Goal: Task Accomplishment & Management: Use online tool/utility

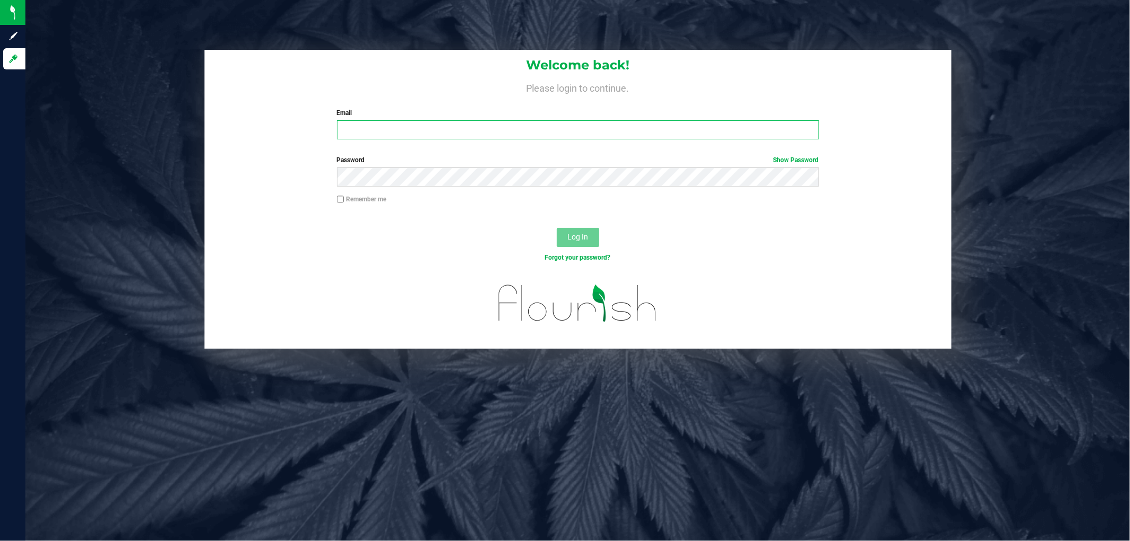
click at [378, 128] on input "Email" at bounding box center [578, 129] width 482 height 19
type input "[EMAIL_ADDRESS][DOMAIN_NAME]"
click at [557, 228] on button "Log In" at bounding box center [578, 237] width 42 height 19
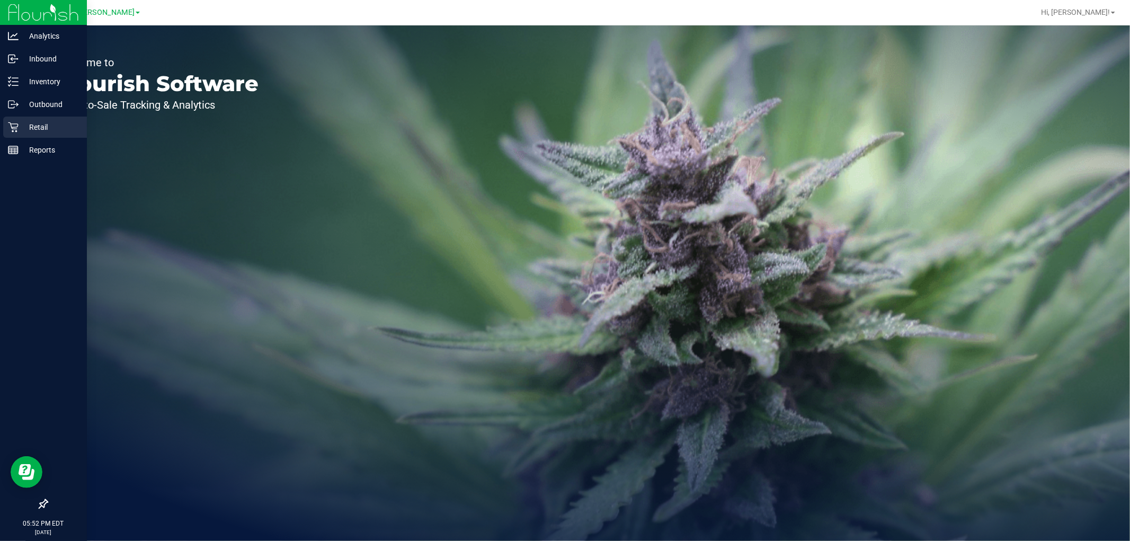
click at [36, 130] on p "Retail" at bounding box center [51, 127] width 64 height 13
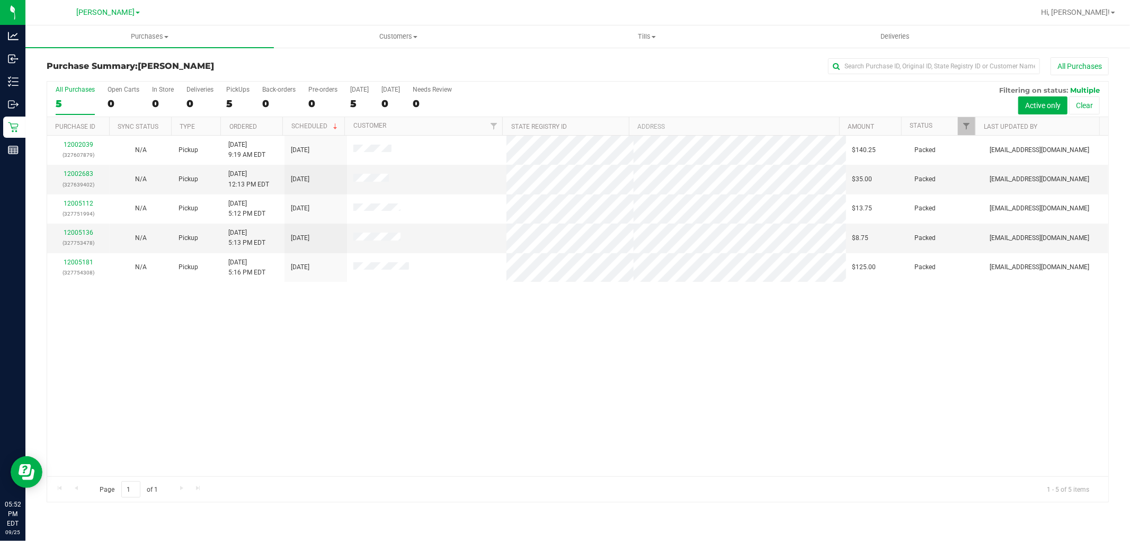
click at [474, 302] on div "12002039 (327607879) N/A Pickup 9/25/2025 9:19 AM EDT 9/25/2025 $140.25 Packed …" at bounding box center [577, 306] width 1061 height 341
click at [488, 448] on div "12002039 (327607879) N/A Pickup 9/25/2025 9:19 AM EDT 9/25/2025 $140.25 Packed …" at bounding box center [577, 306] width 1061 height 341
click at [390, 429] on div "12002039 (327607879) N/A Pickup 9/25/2025 9:19 AM EDT 9/25/2025 $140.25 Packed …" at bounding box center [577, 306] width 1061 height 341
click at [261, 415] on div "12002039 (327607879) N/A Pickup 9/25/2025 9:19 AM EDT 9/25/2025 $140.25 Packed …" at bounding box center [577, 306] width 1061 height 341
click at [502, 356] on div at bounding box center [577, 292] width 1061 height 420
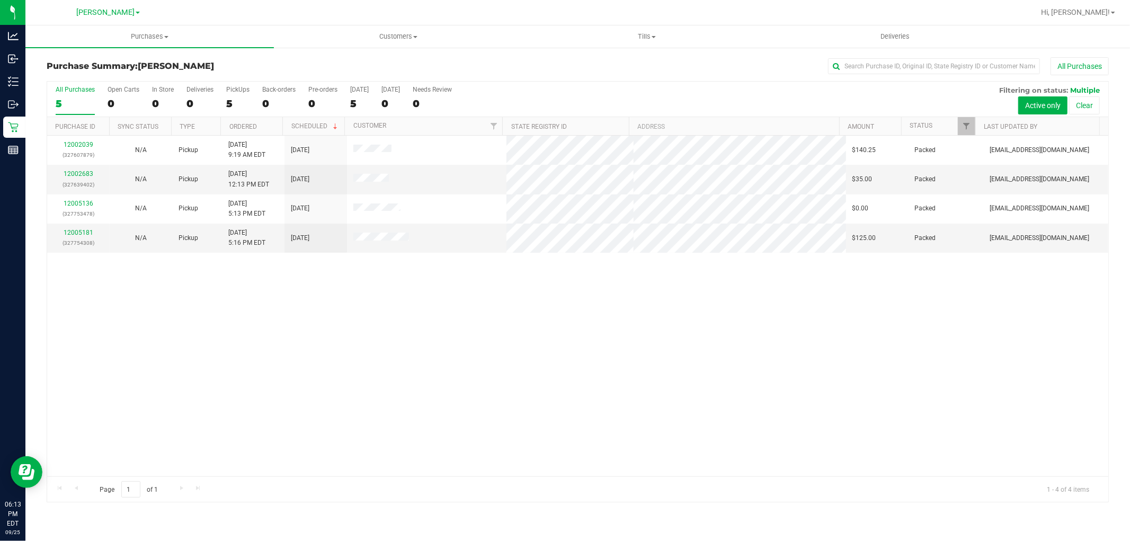
click at [401, 315] on div "12002039 (327607879) N/A Pickup 9/25/2025 9:19 AM EDT 9/25/2025 $140.25 Packed …" at bounding box center [577, 306] width 1061 height 341
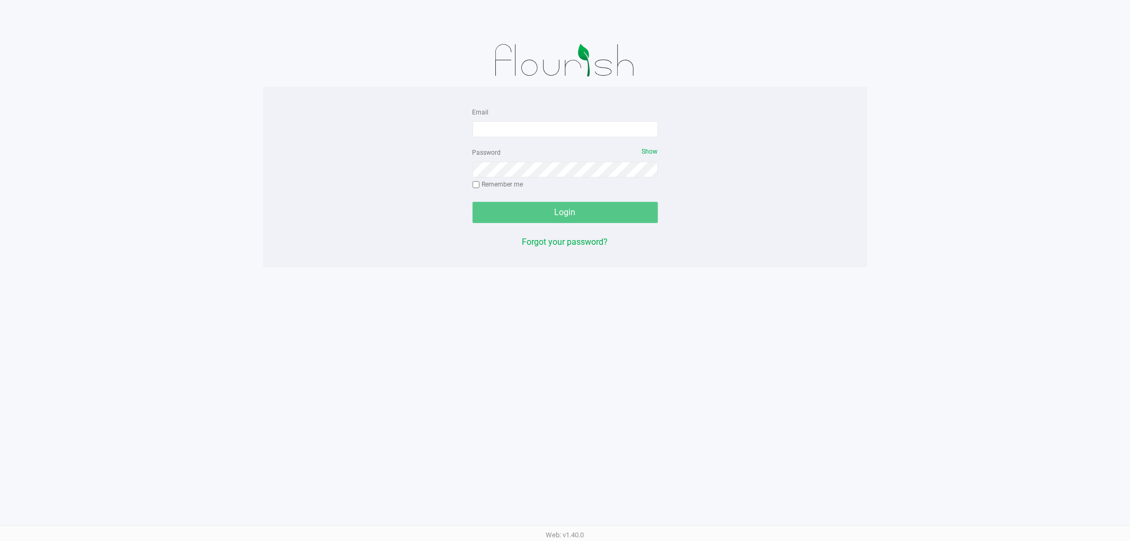
click at [580, 120] on div "Email" at bounding box center [565, 121] width 185 height 32
click at [591, 123] on input "Email" at bounding box center [565, 129] width 185 height 16
type input "[EMAIL_ADDRESS][DOMAIN_NAME]"
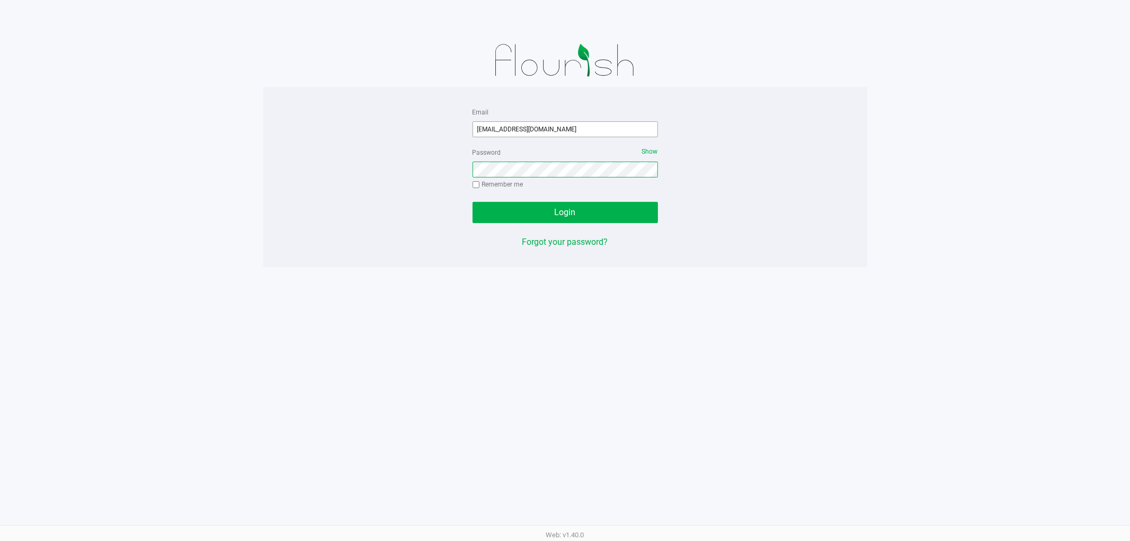
click at [473, 202] on button "Login" at bounding box center [565, 212] width 185 height 21
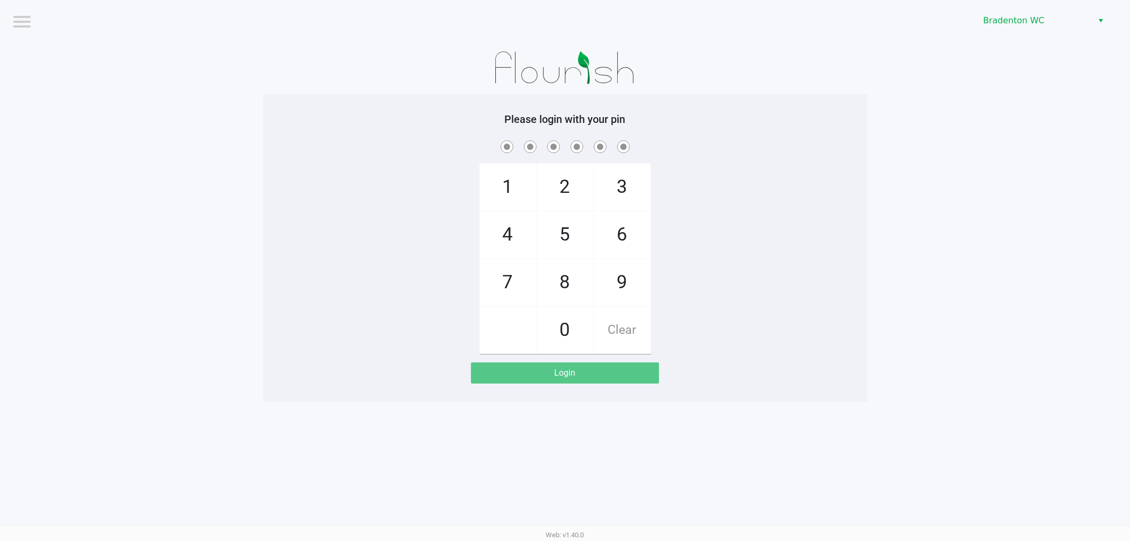
click at [914, 247] on app-pos-login-wrapper "Logout Bradenton WC Please login with your pin 1 4 7 2 5 8 0 3 6 9 Clear Login" at bounding box center [565, 201] width 1130 height 402
checkbox input "true"
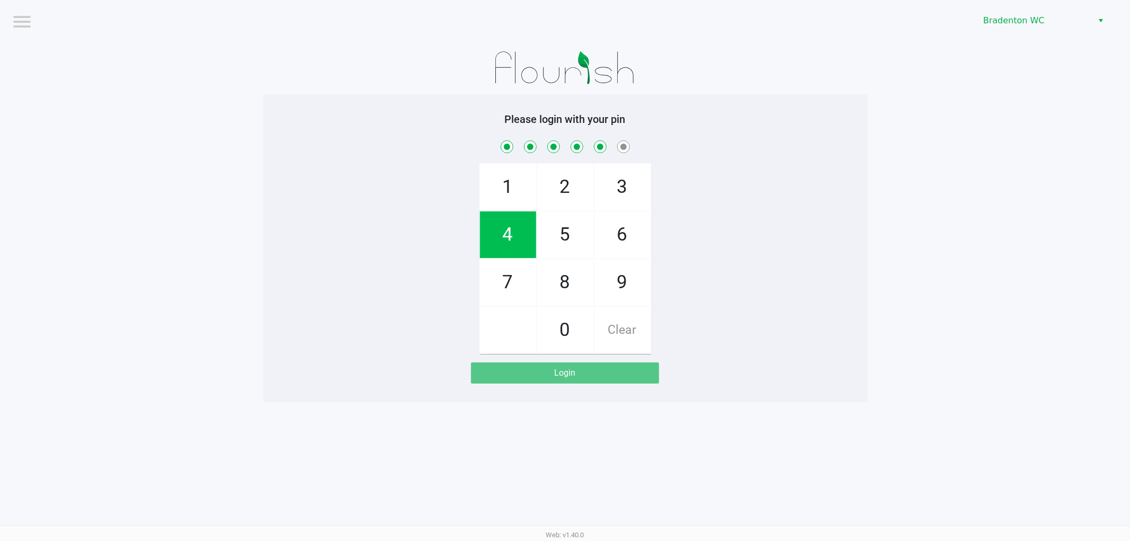
checkbox input "true"
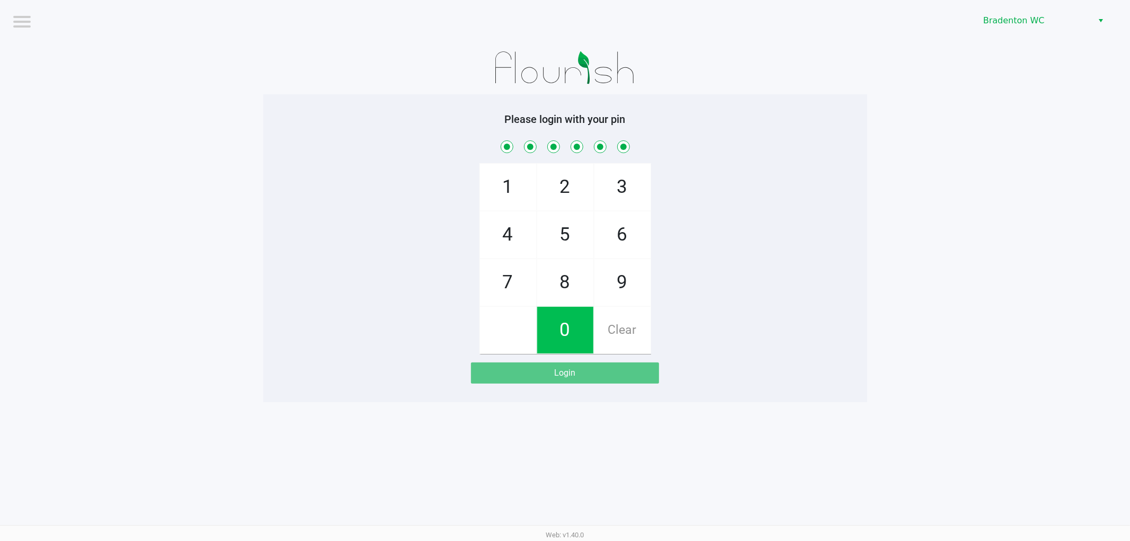
checkbox input "true"
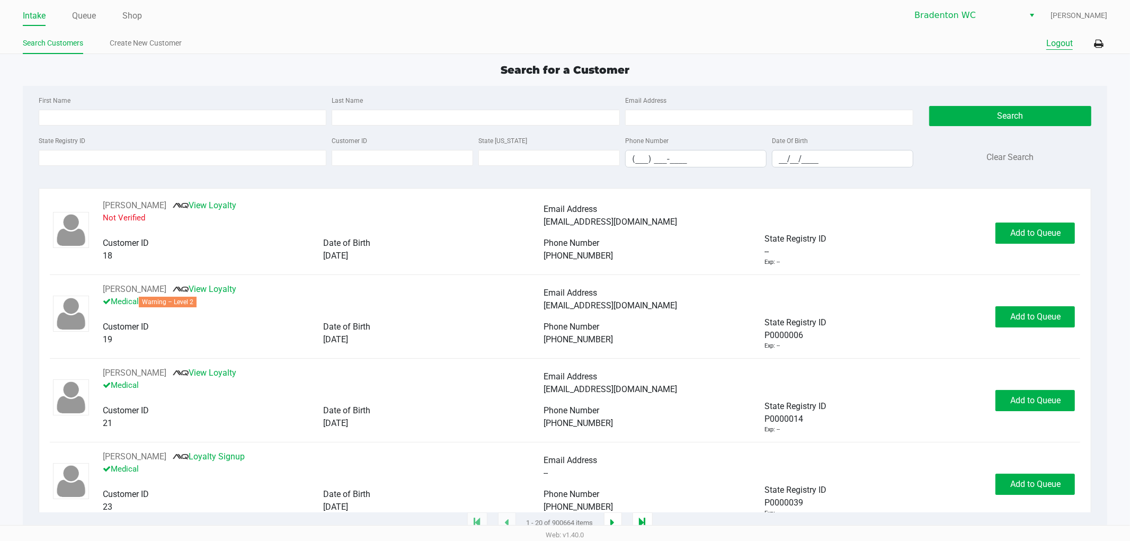
click at [1050, 41] on button "Logout" at bounding box center [1059, 43] width 26 height 13
click at [982, 17] on span "Bradenton WC" at bounding box center [965, 15] width 103 height 13
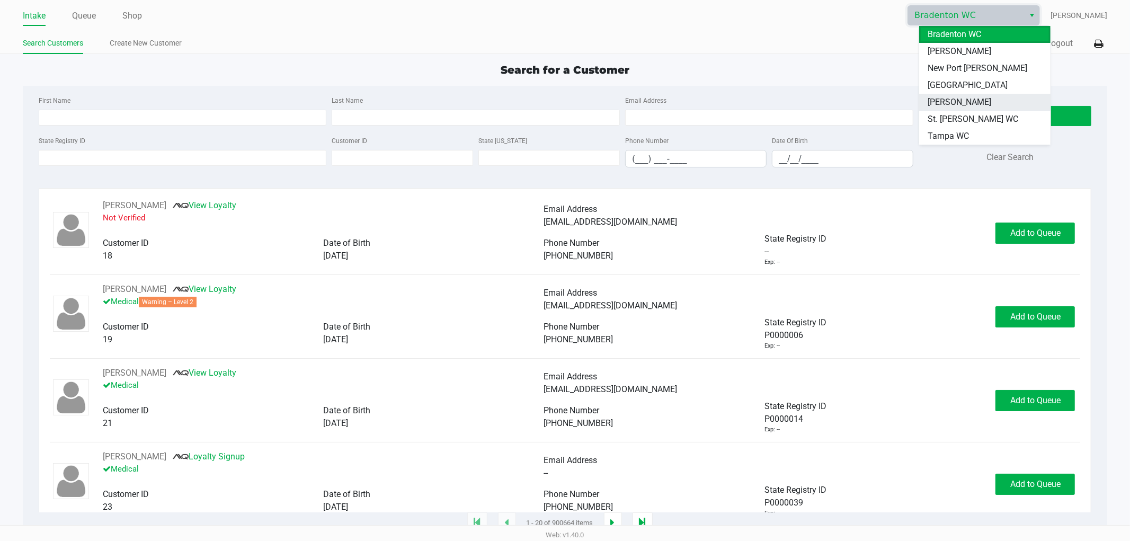
click at [950, 106] on span "[PERSON_NAME]" at bounding box center [960, 102] width 64 height 13
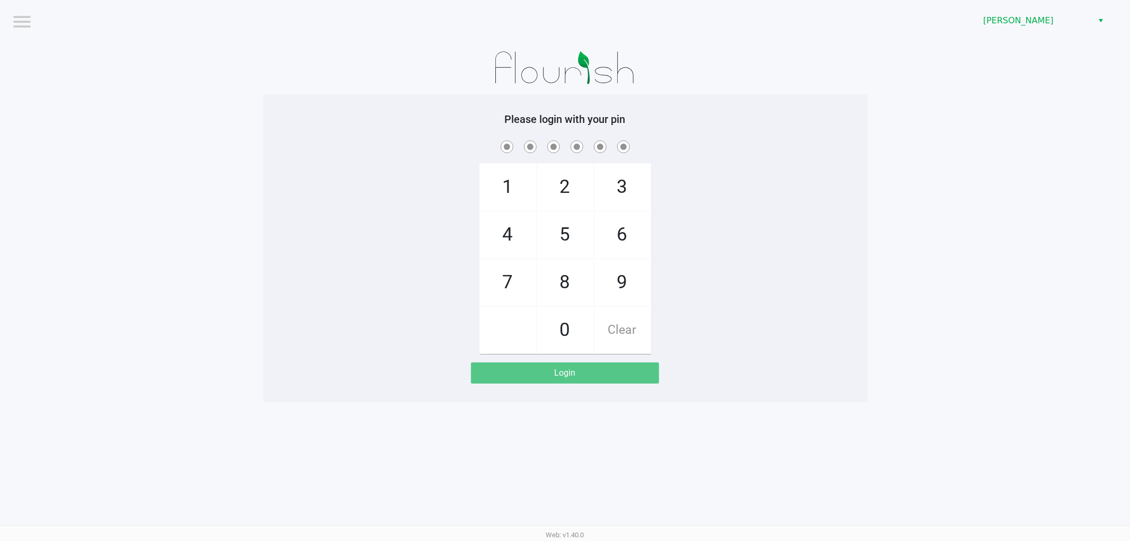
click at [829, 235] on div "1 4 7 2 5 8 0 3 6 9 Clear" at bounding box center [565, 246] width 604 height 216
checkbox input "true"
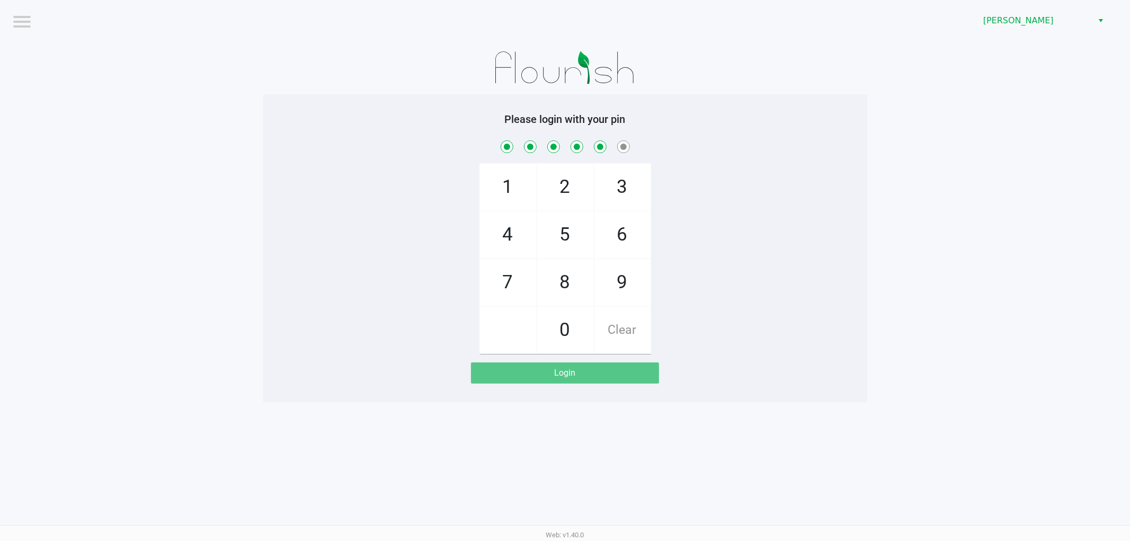
checkbox input "true"
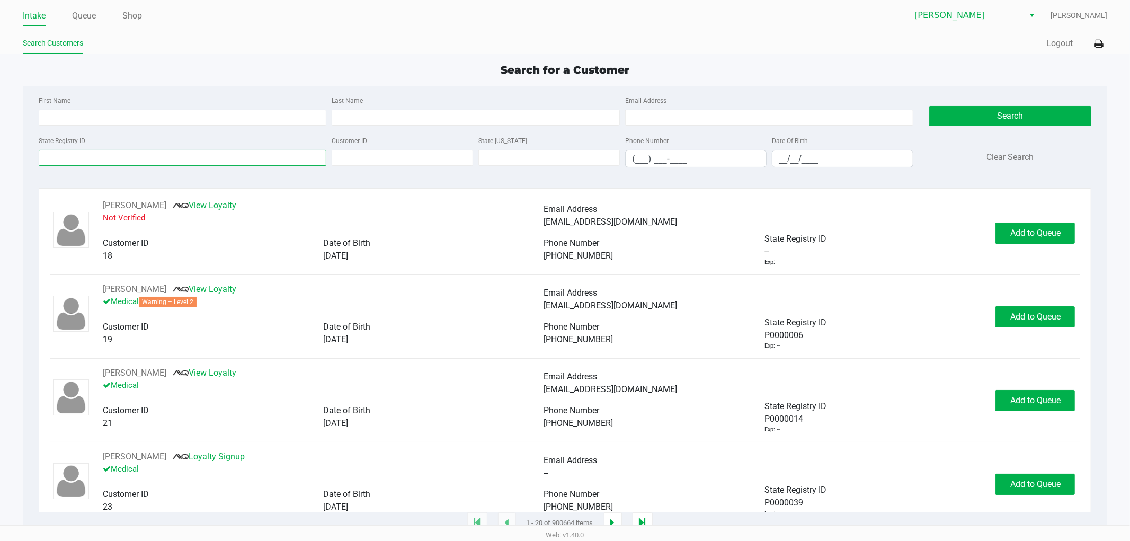
click at [81, 161] on input "State Registry ID" at bounding box center [183, 158] width 288 height 16
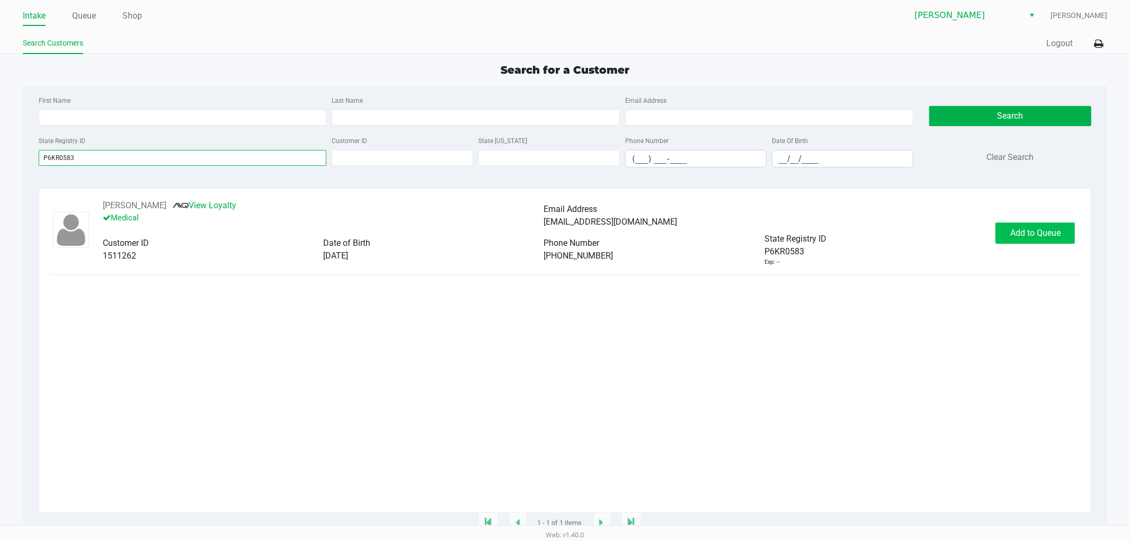
type input "P6KR0583"
click at [1056, 237] on span "Add to Queue" at bounding box center [1035, 233] width 50 height 10
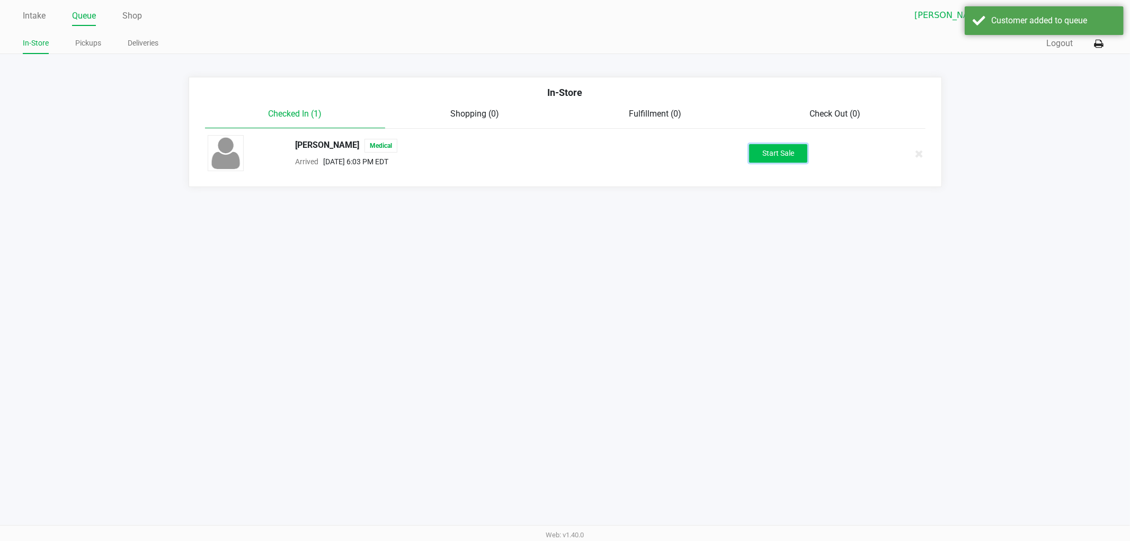
click at [791, 148] on button "Start Sale" at bounding box center [778, 153] width 58 height 19
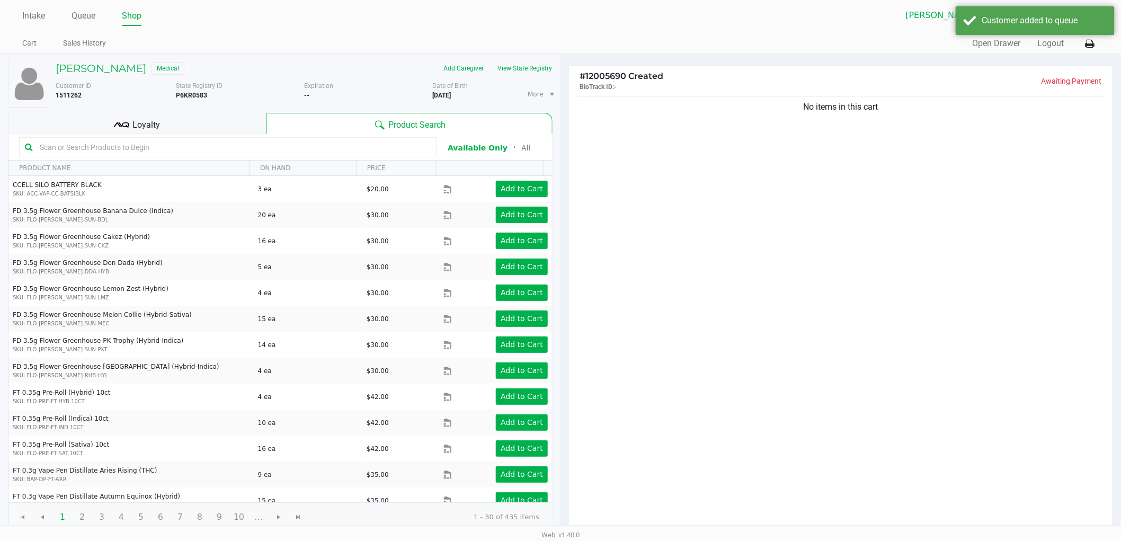
drag, startPoint x: 209, startPoint y: 121, endPoint x: 231, endPoint y: 120, distance: 22.3
click at [210, 121] on div "Loyalty" at bounding box center [137, 123] width 259 height 21
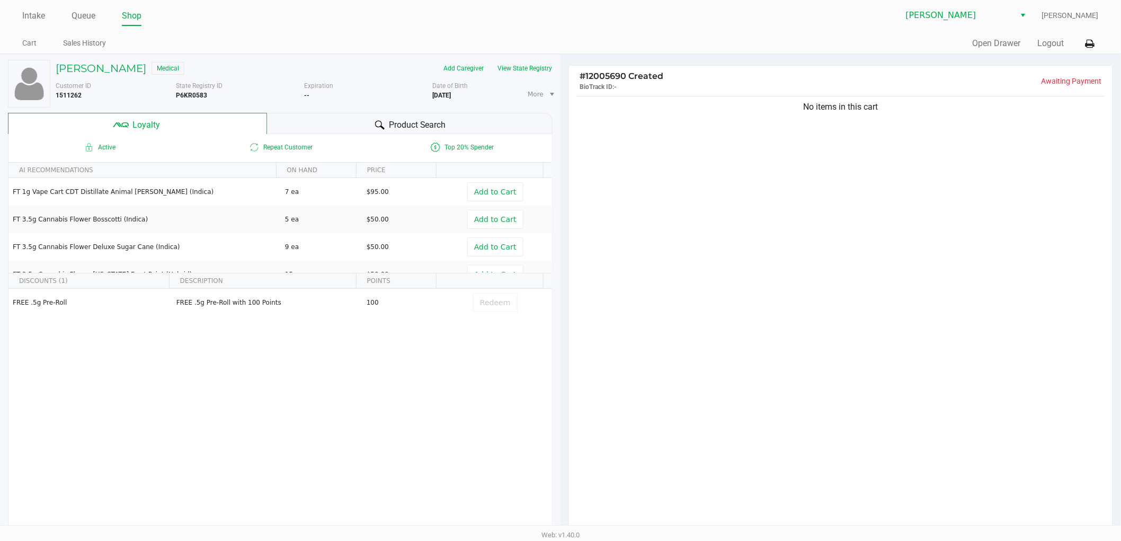
click at [402, 128] on span "Product Search" at bounding box center [417, 125] width 57 height 13
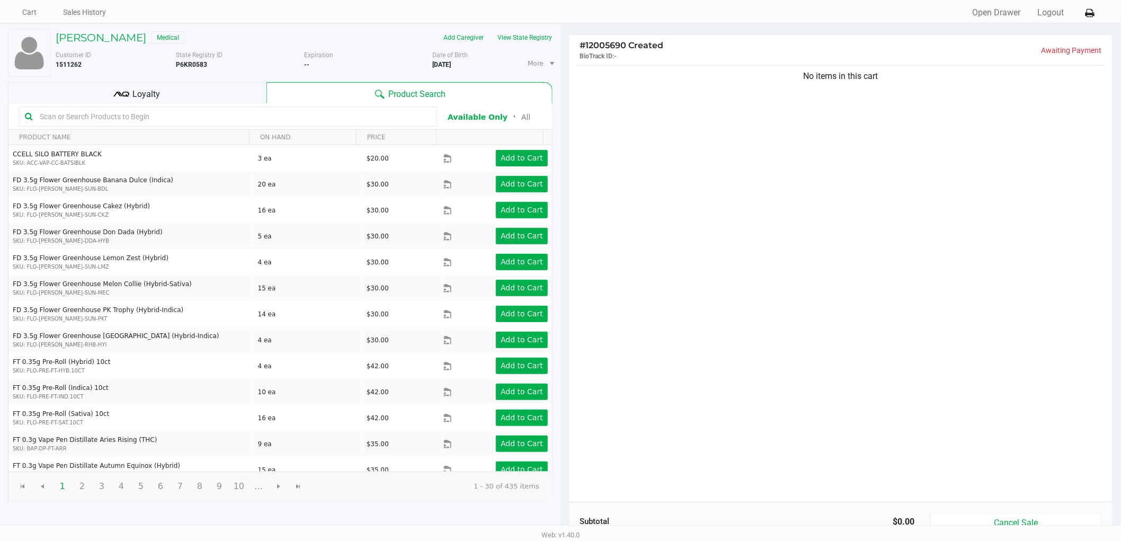
scroll to position [59, 0]
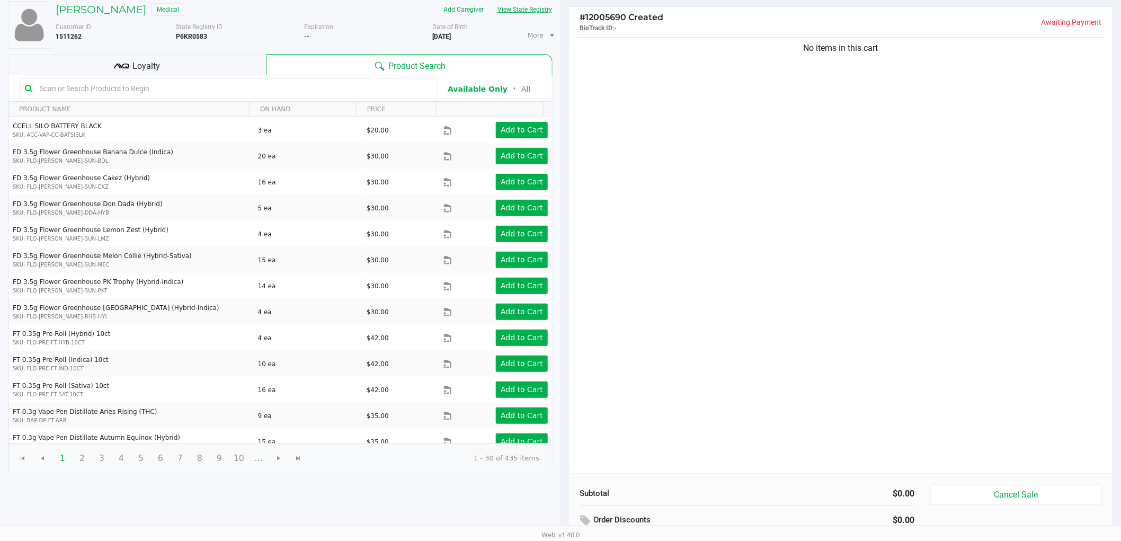
click at [526, 10] on button "View State Registry" at bounding box center [522, 9] width 62 height 17
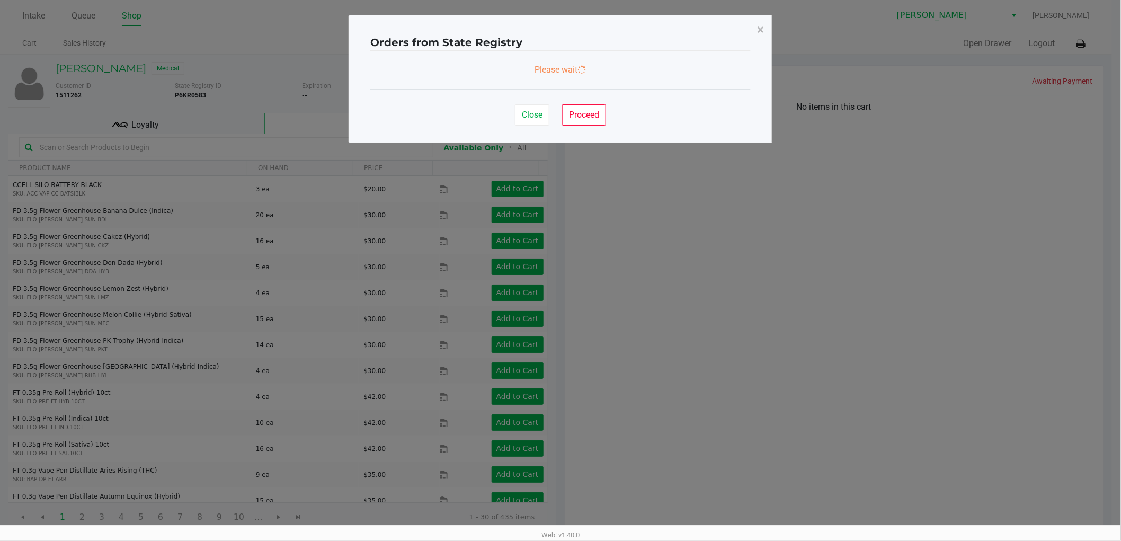
scroll to position [0, 0]
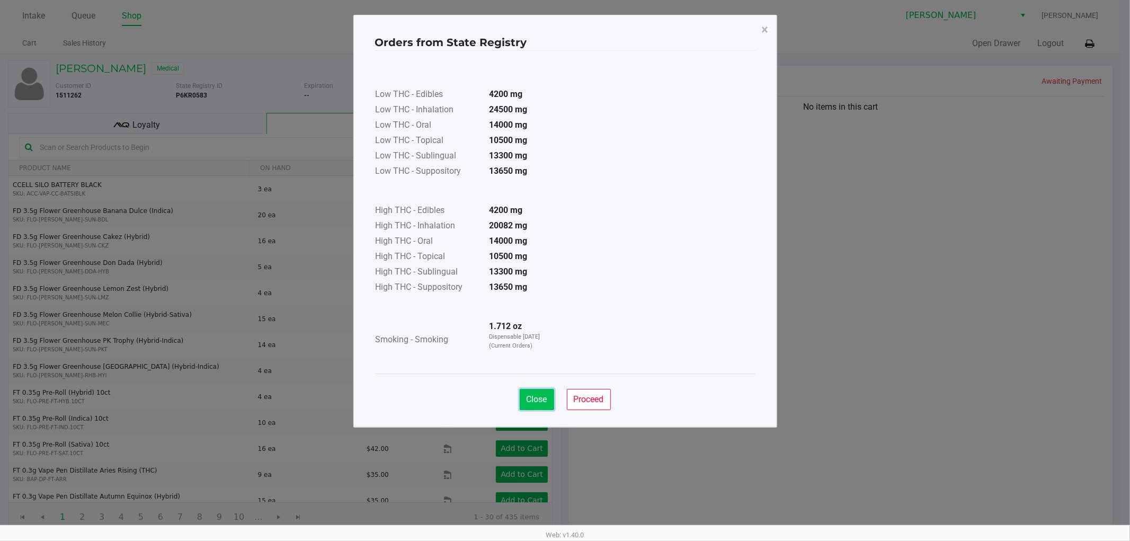
click at [543, 397] on span "Close" at bounding box center [537, 399] width 21 height 10
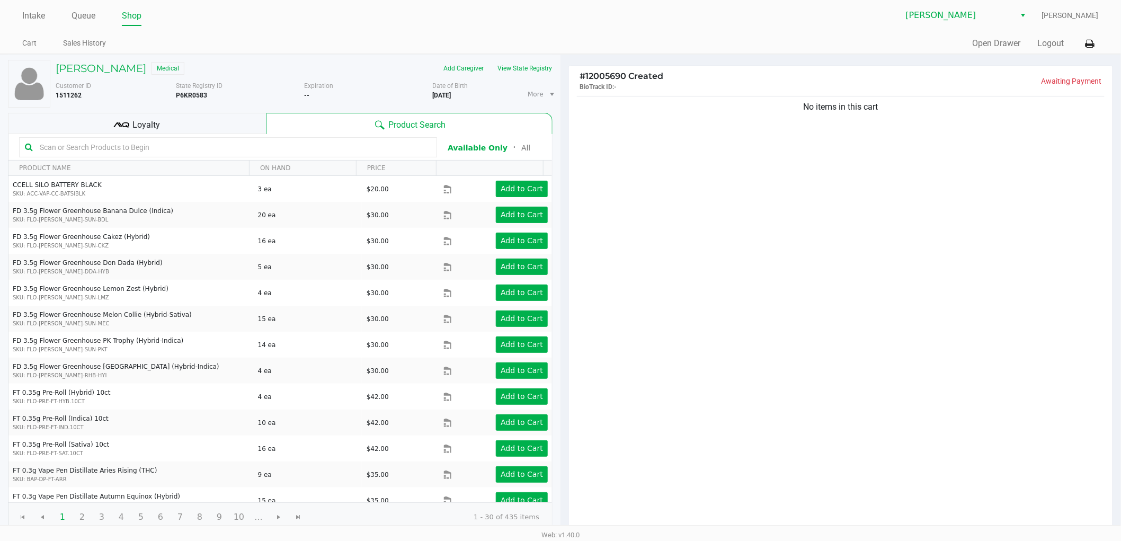
click at [727, 304] on div "Low THC - Edibles 4200 mg Low THC - Inhalation 24500 mg Low THC - Oral 14000 mg…" at bounding box center [560, 185] width 380 height 297
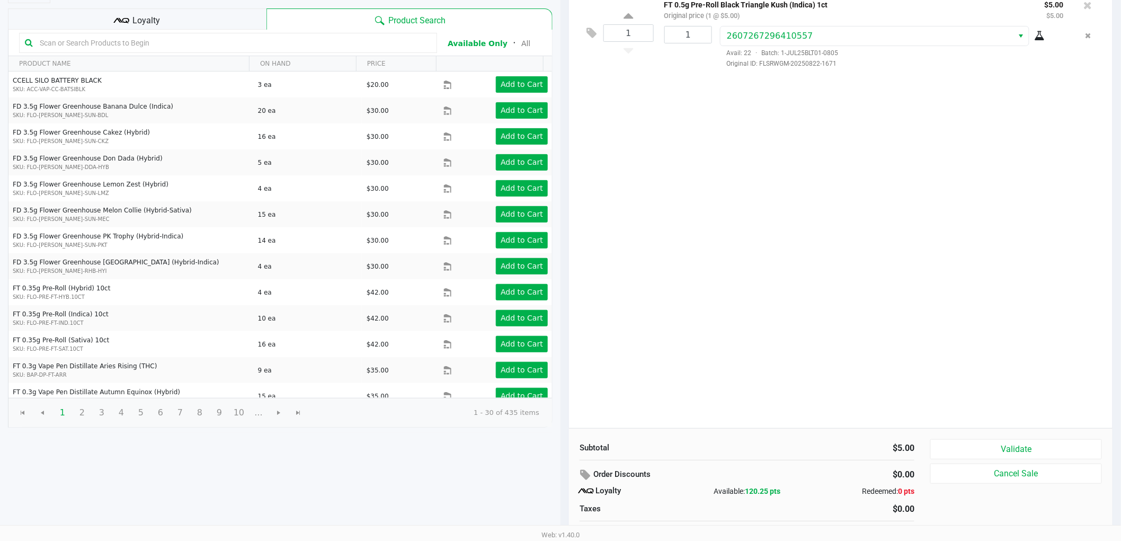
scroll to position [122, 0]
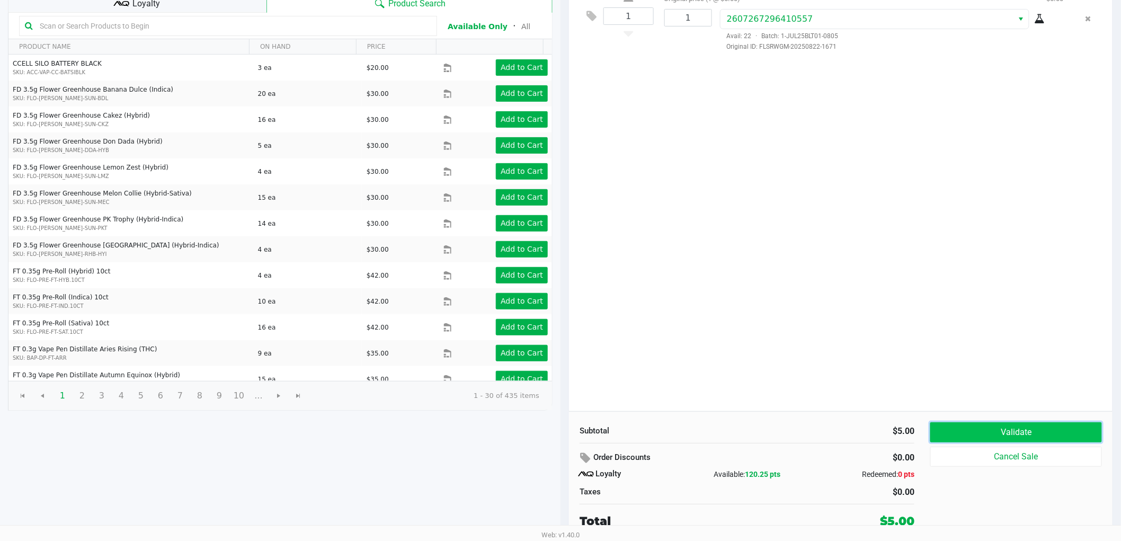
click at [971, 431] on button "Validate" at bounding box center [1016, 432] width 172 height 20
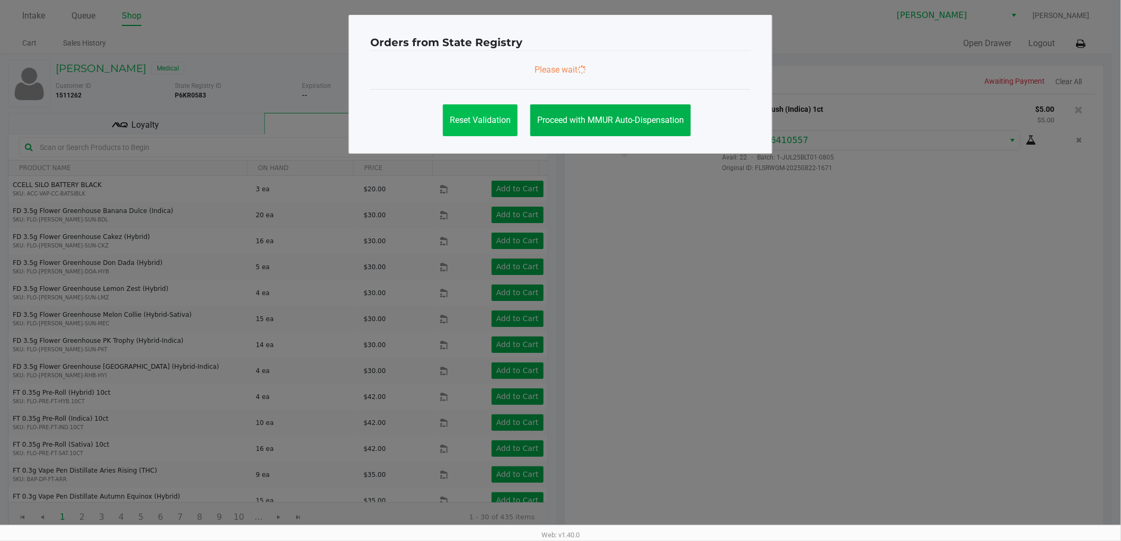
scroll to position [0, 0]
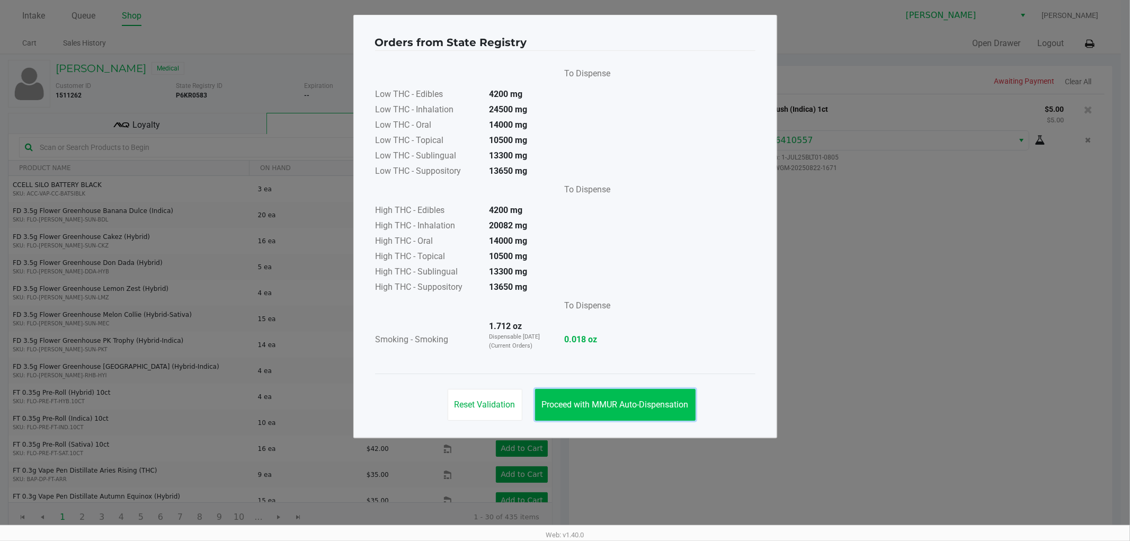
click at [597, 403] on span "Proceed with MMUR Auto-Dispensation" at bounding box center [615, 404] width 147 height 10
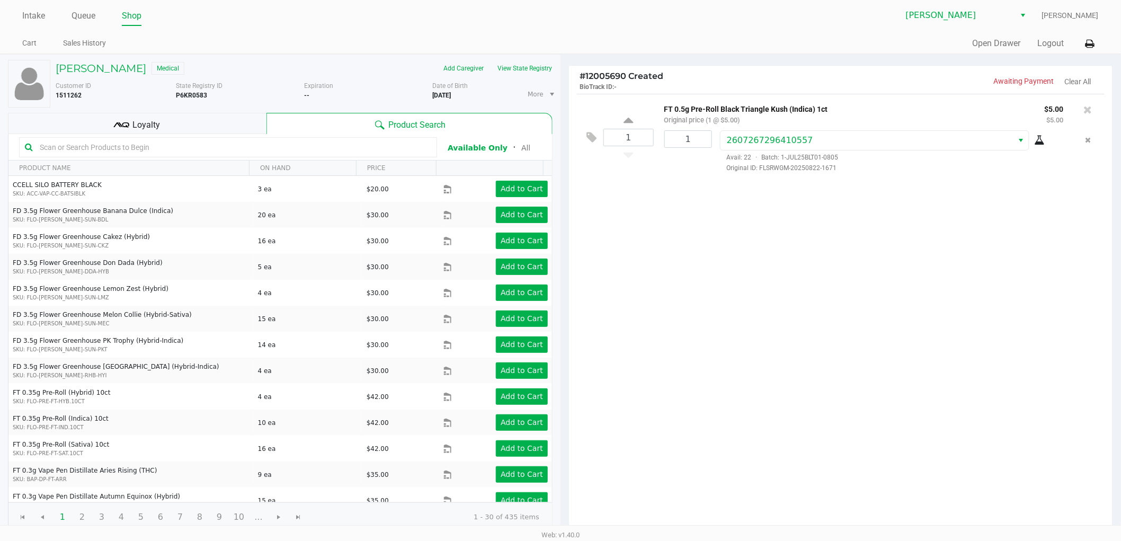
click at [703, 261] on div "1 FT 0.5g Pre-Roll Black Triangle Kush (Indica) 1ct Original price (1 @ $5.00) …" at bounding box center [841, 313] width 544 height 439
click at [239, 118] on div "Loyalty" at bounding box center [137, 123] width 259 height 21
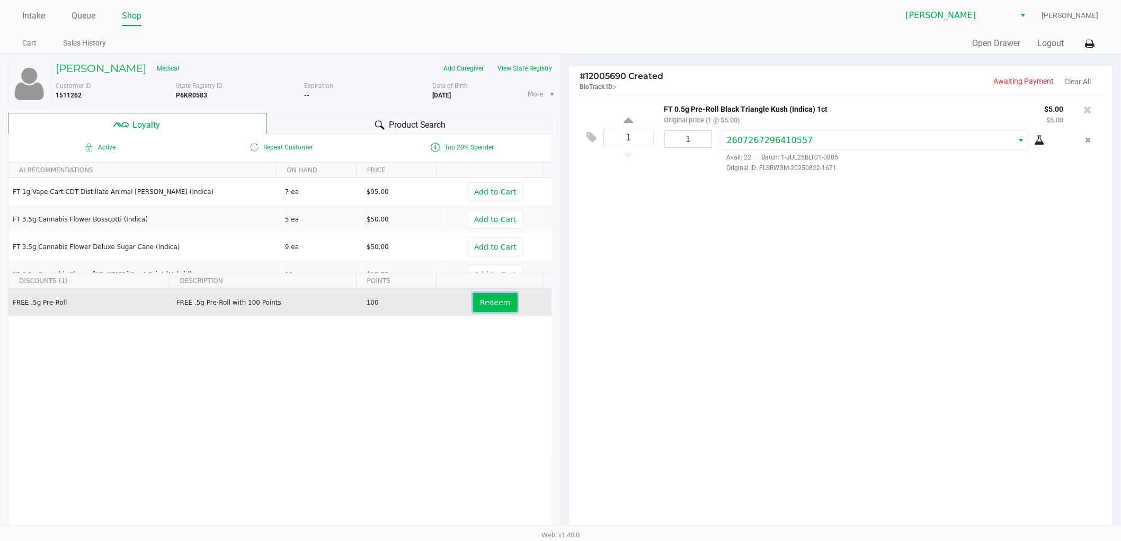
click at [488, 298] on span "Redeem" at bounding box center [495, 302] width 30 height 8
click at [711, 337] on div "1 FT 0.5g Pre-Roll Black Triangle Kush (Indica) 1ct Original price (1 @ $5.00) …" at bounding box center [841, 313] width 544 height 439
click at [723, 331] on div "1 FT 0.5g Pre-Roll Black Triangle Kush (Indica) 1ct Original price (1 @ $5.00) …" at bounding box center [841, 313] width 544 height 439
click at [755, 282] on div "1 FT 0.5g Pre-Roll Black Triangle Kush (Indica) 1ct Original price (1 @ $5.00) …" at bounding box center [841, 313] width 544 height 439
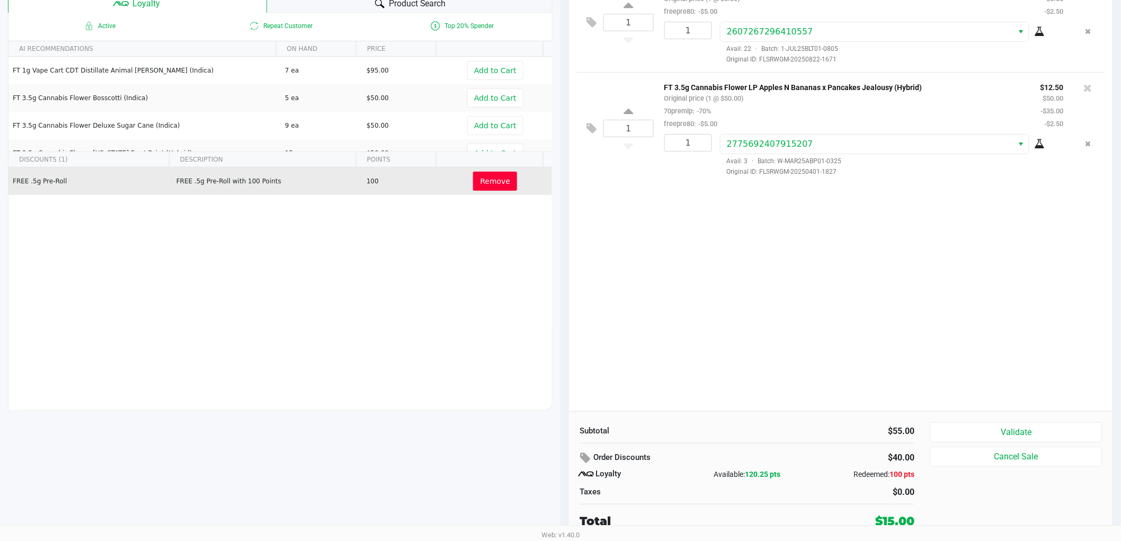
scroll to position [122, 0]
click at [939, 430] on button "Validate" at bounding box center [1016, 432] width 172 height 20
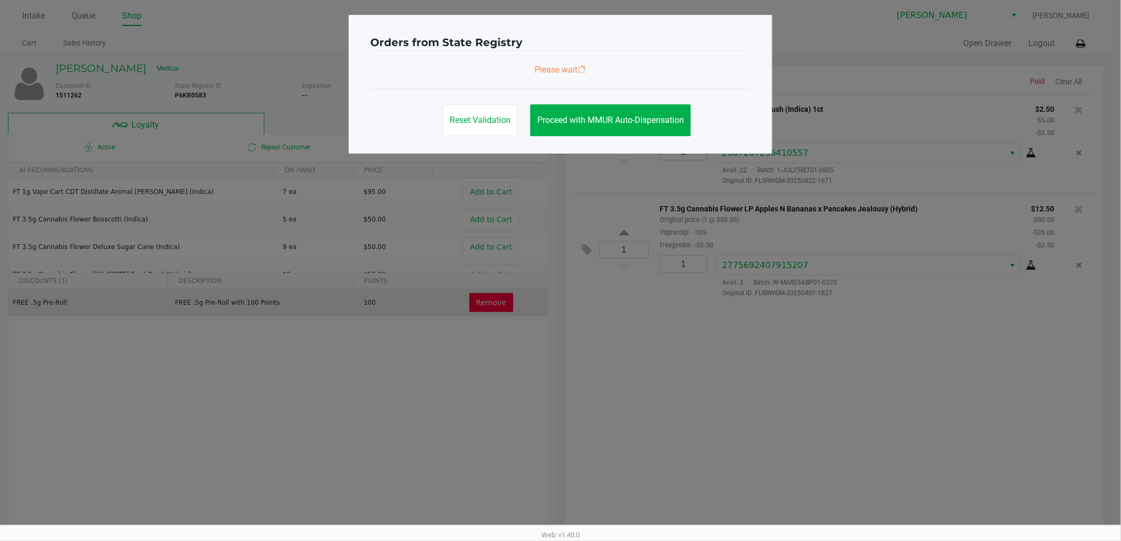
scroll to position [0, 0]
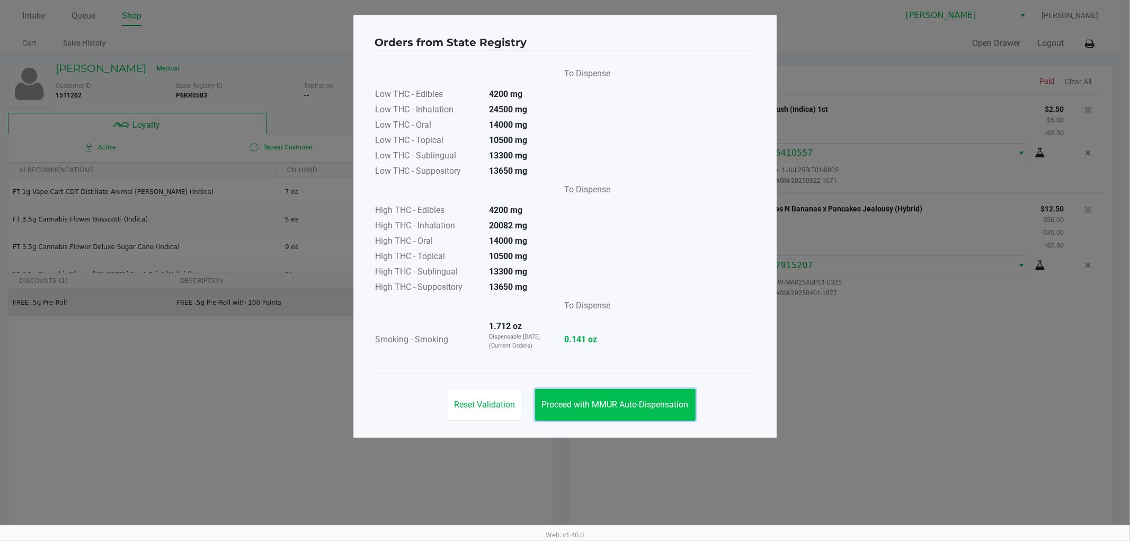
click at [610, 400] on span "Proceed with MMUR Auto-Dispensation" at bounding box center [615, 404] width 147 height 10
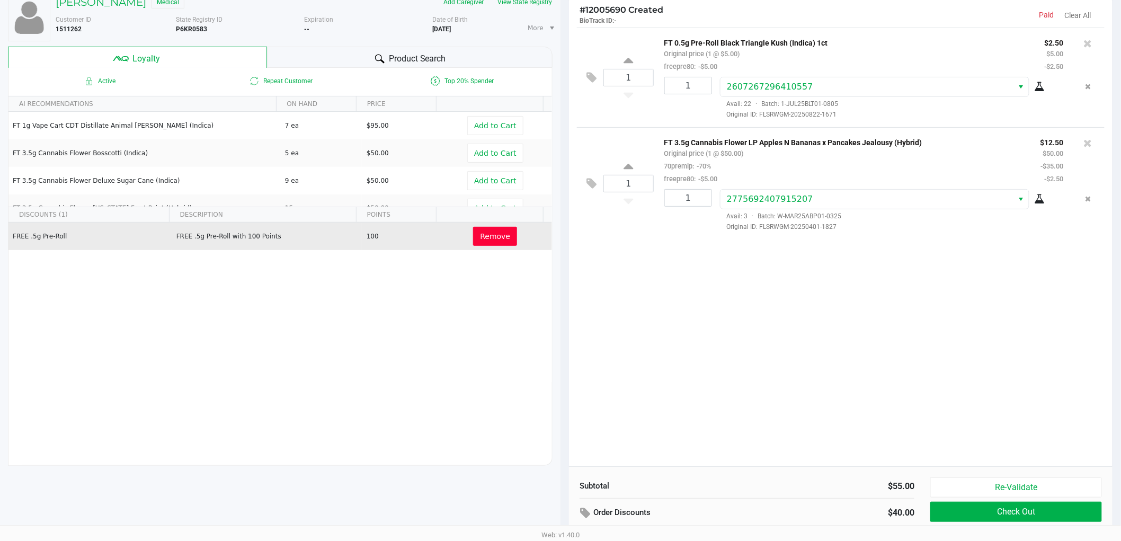
scroll to position [122, 0]
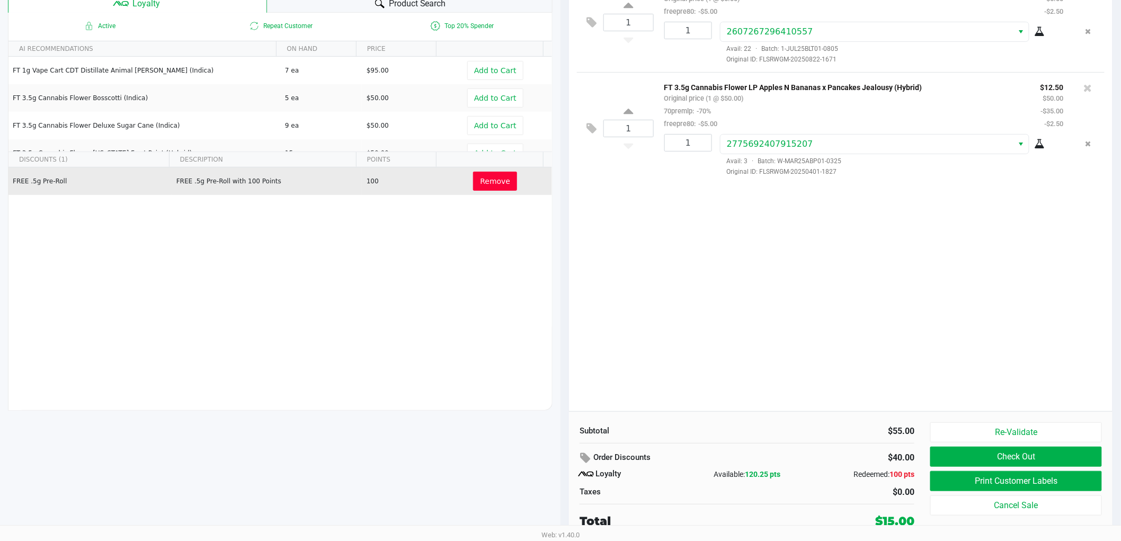
click at [806, 405] on div "1 FT 0.5g Pre-Roll Black Triangle Kush (Indica) 1ct Original price (1 @ $5.00) …" at bounding box center [841, 191] width 544 height 439
click at [941, 483] on button "Print Customer Labels" at bounding box center [1016, 481] width 172 height 20
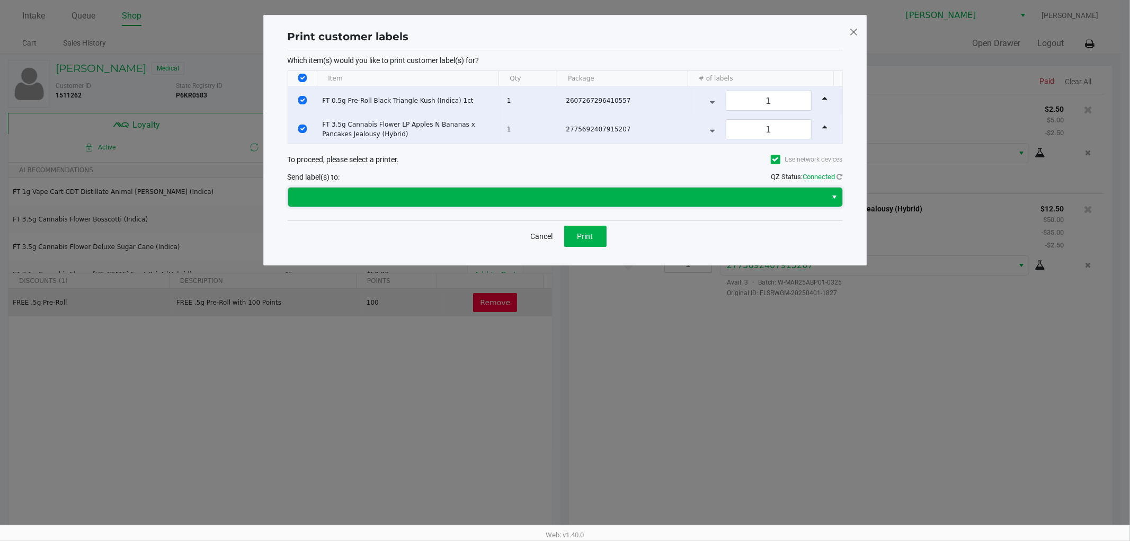
click at [620, 197] on span at bounding box center [558, 197] width 526 height 13
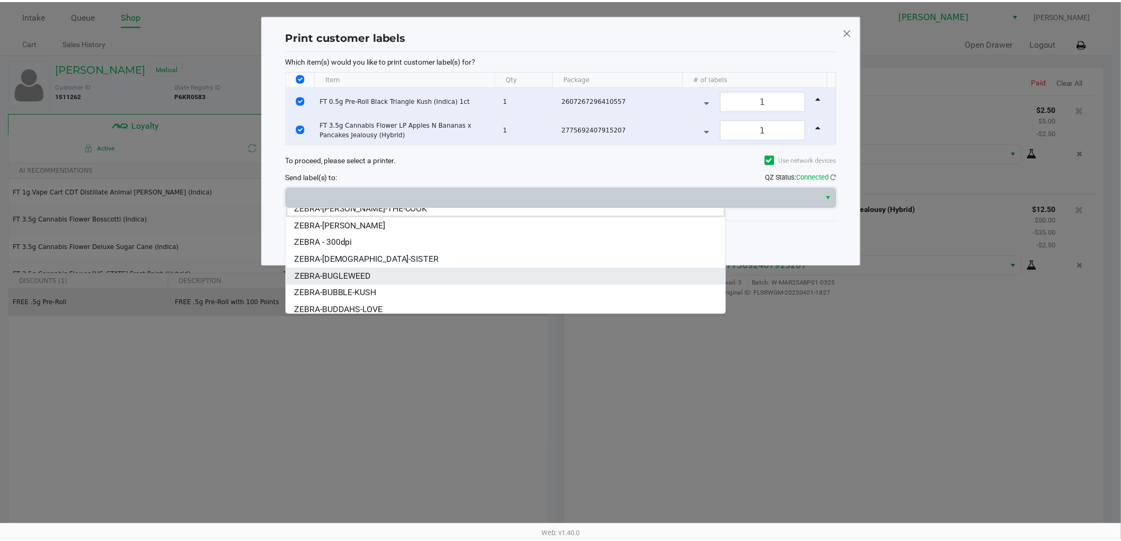
scroll to position [13, 0]
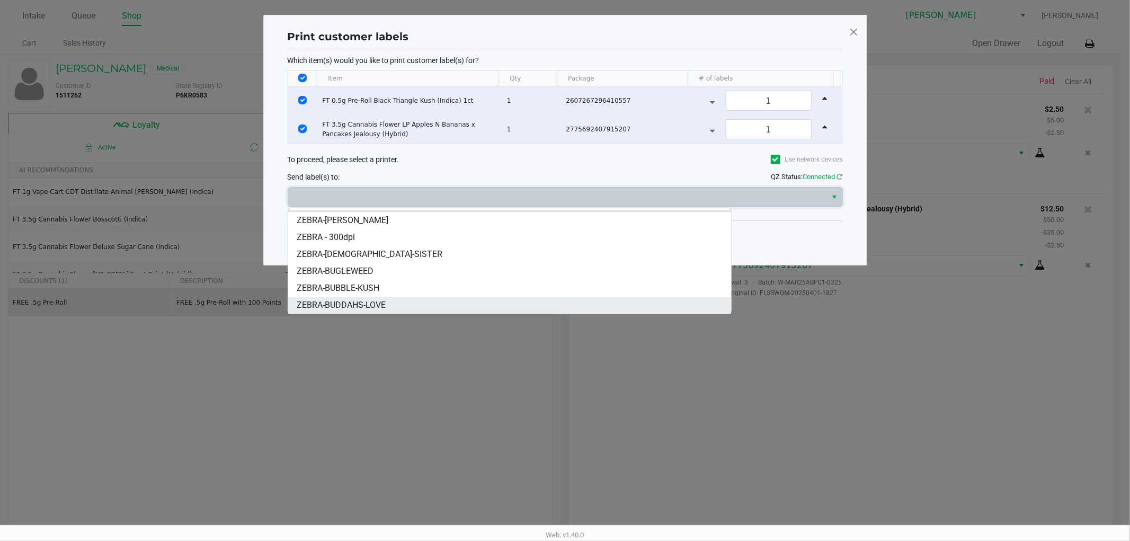
click at [350, 304] on span "ZEBRA-BUDDAHS-LOVE" at bounding box center [341, 305] width 89 height 13
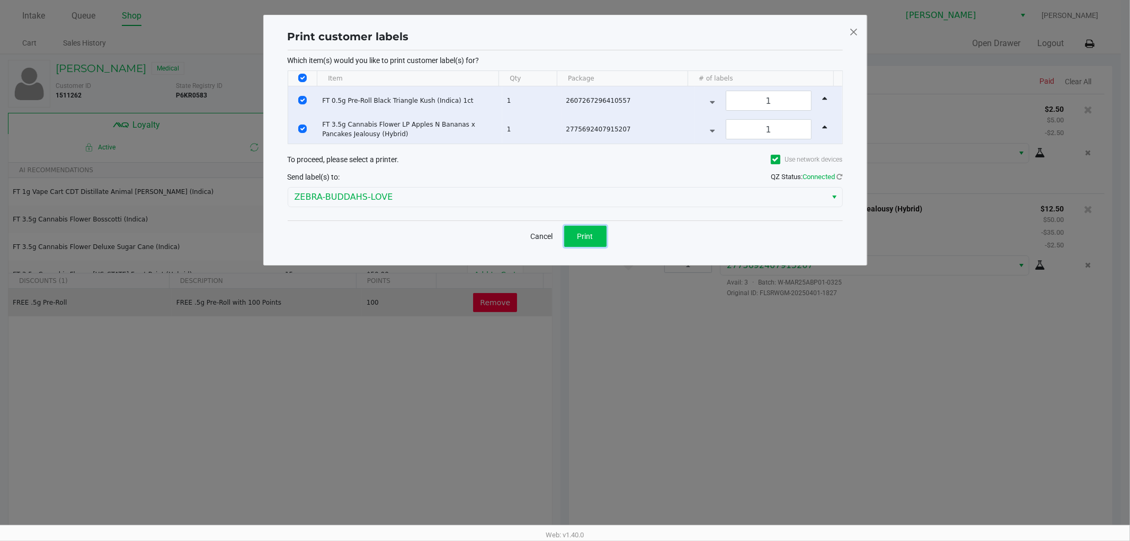
click at [599, 239] on button "Print" at bounding box center [585, 236] width 42 height 21
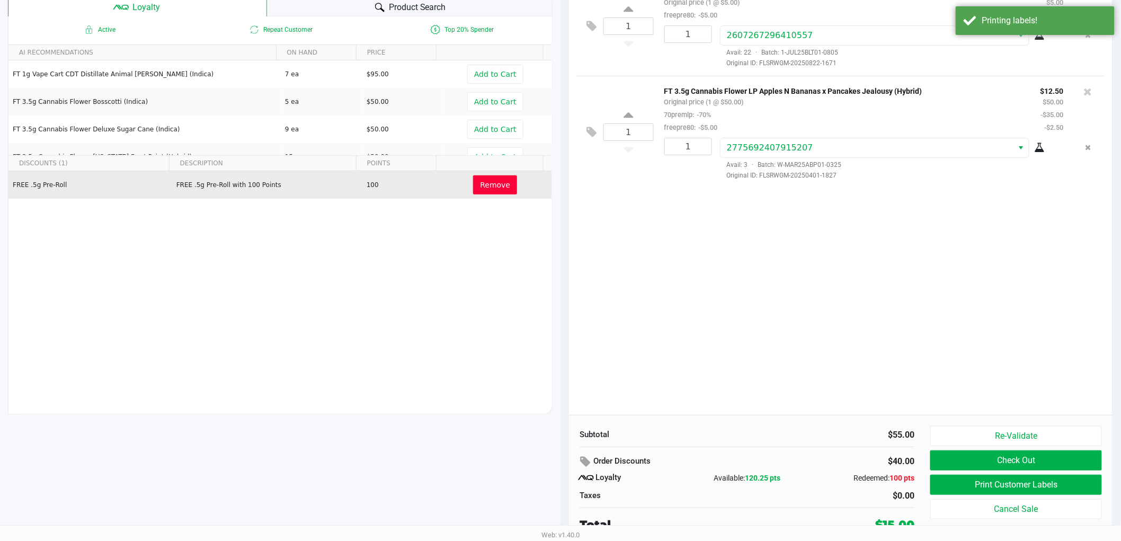
scroll to position [122, 0]
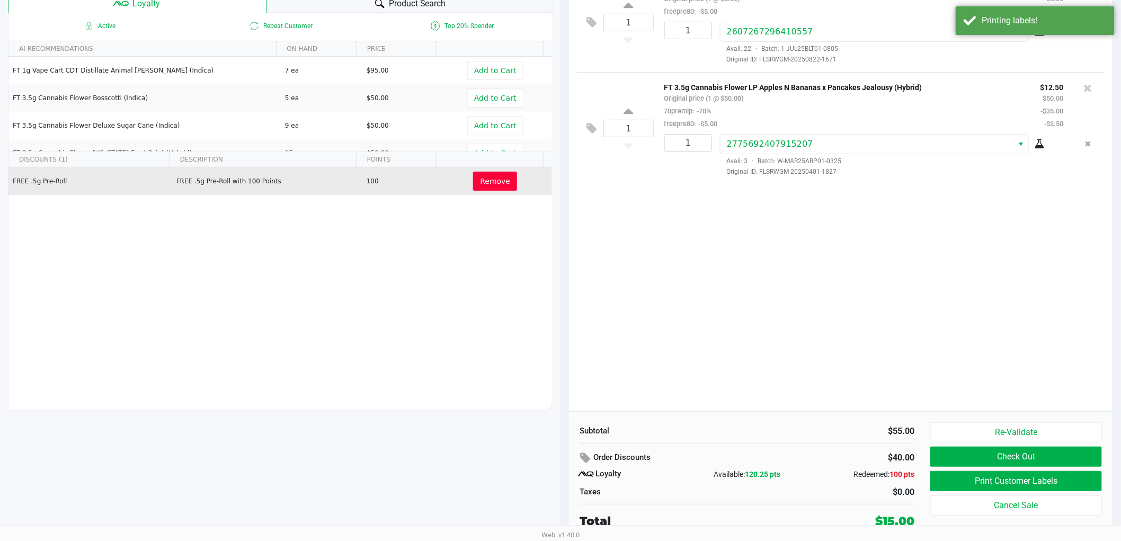
click at [722, 440] on div "Subtotal $55.00 Order Discounts $40.00 Loyalty Available: 120.25 pts Redeemed: …" at bounding box center [747, 476] width 351 height 108
click at [829, 368] on div "1 FT 0.5g Pre-Roll Black Triangle Kush (Indica) 1ct Original price (1 @ $5.00) …" at bounding box center [841, 191] width 544 height 439
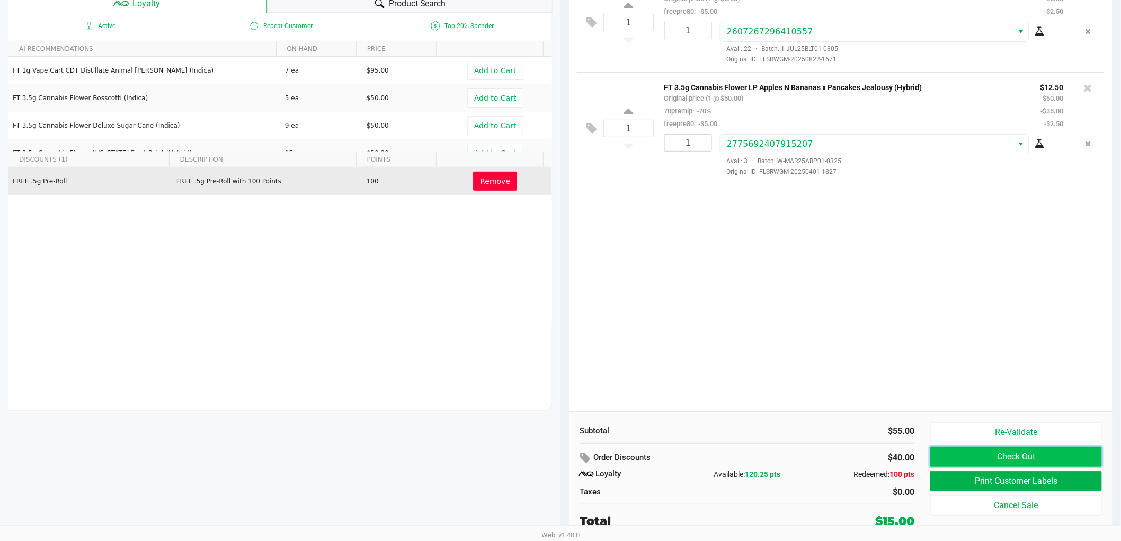
click at [954, 457] on button "Check Out" at bounding box center [1016, 457] width 172 height 20
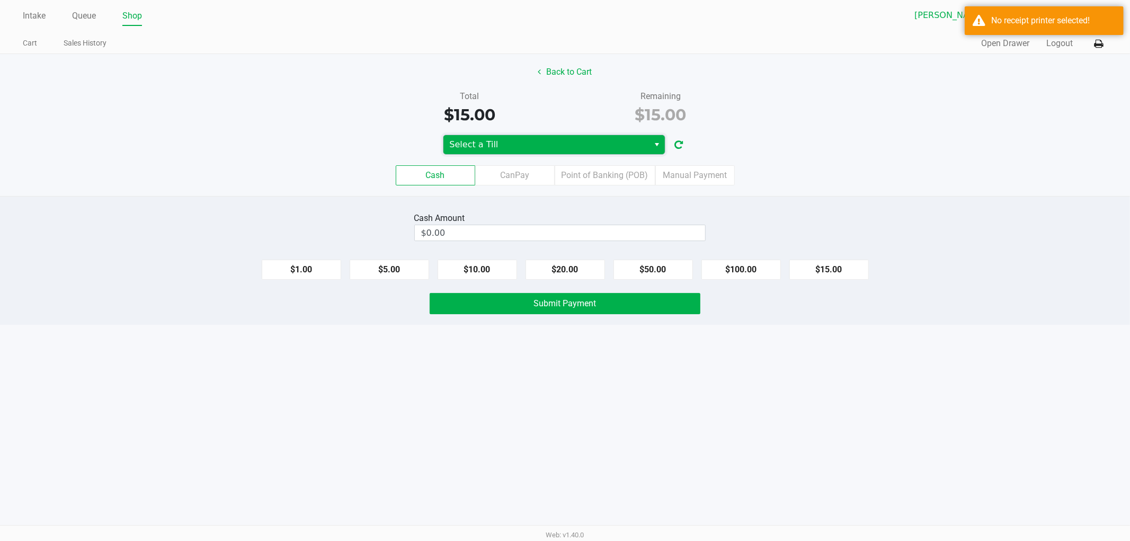
click at [554, 139] on span "Select a Till" at bounding box center [546, 144] width 193 height 13
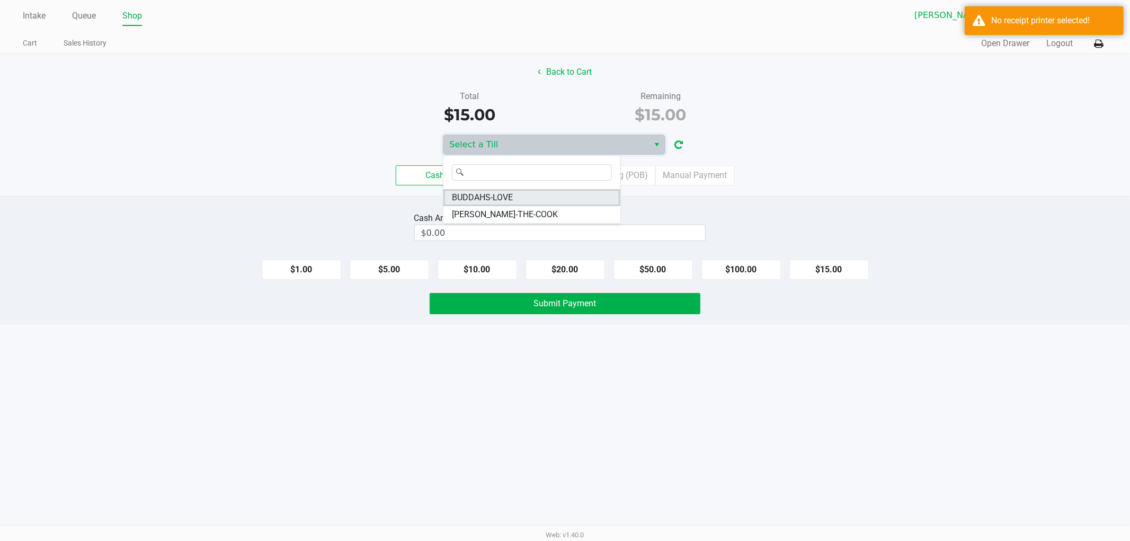
click at [468, 202] on span "BUDDAHS-LOVE" at bounding box center [482, 197] width 61 height 13
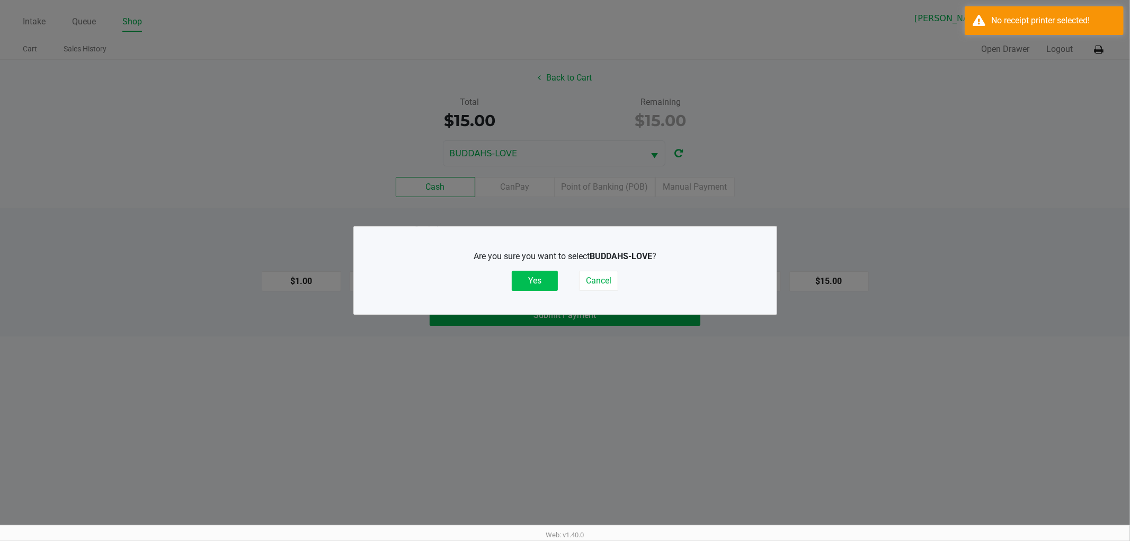
click at [526, 277] on button "Yes" at bounding box center [535, 281] width 46 height 20
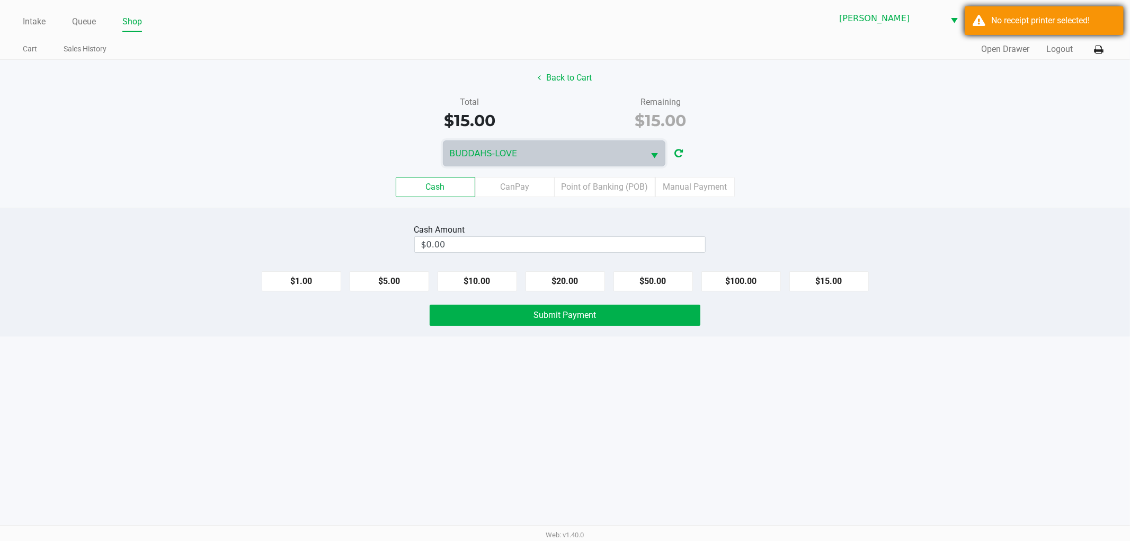
click at [1012, 23] on div "No receipt printer selected!" at bounding box center [1053, 20] width 124 height 13
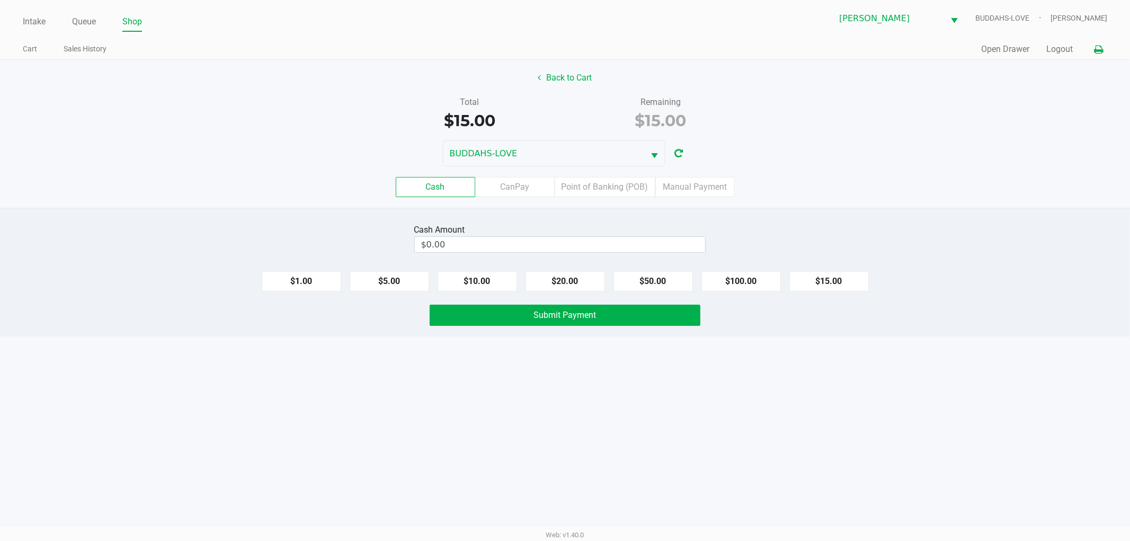
click at [1100, 51] on icon at bounding box center [1098, 49] width 9 height 7
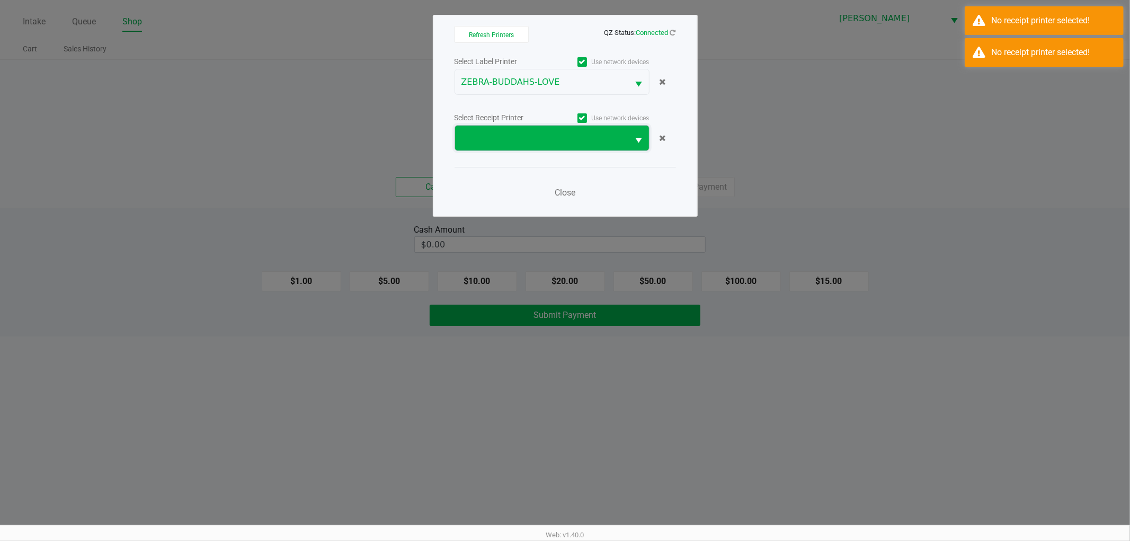
click at [589, 139] on span at bounding box center [541, 138] width 161 height 13
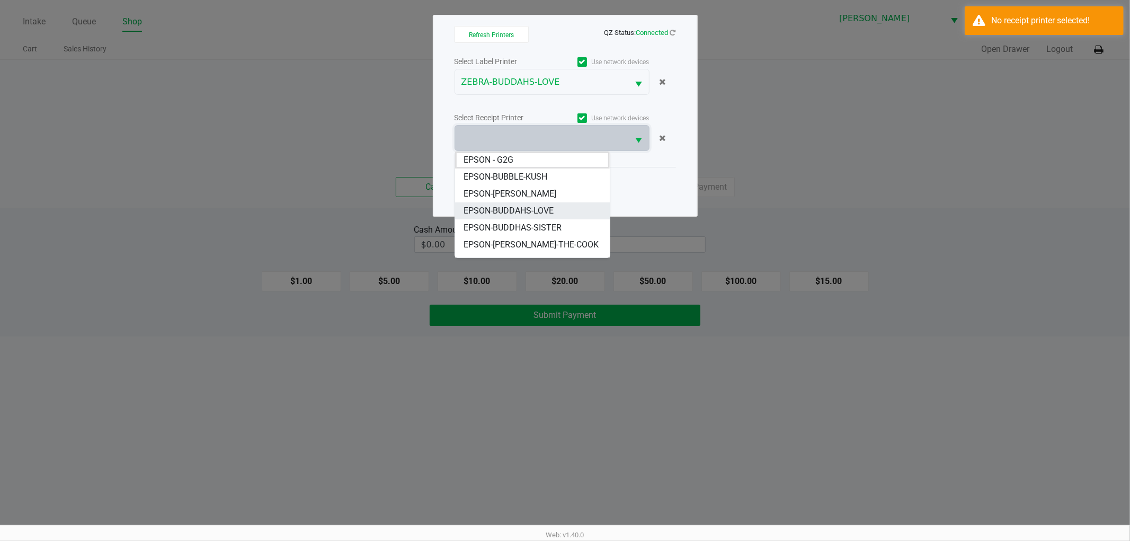
click at [514, 213] on span "EPSON-BUDDAHS-LOVE" at bounding box center [509, 210] width 90 height 13
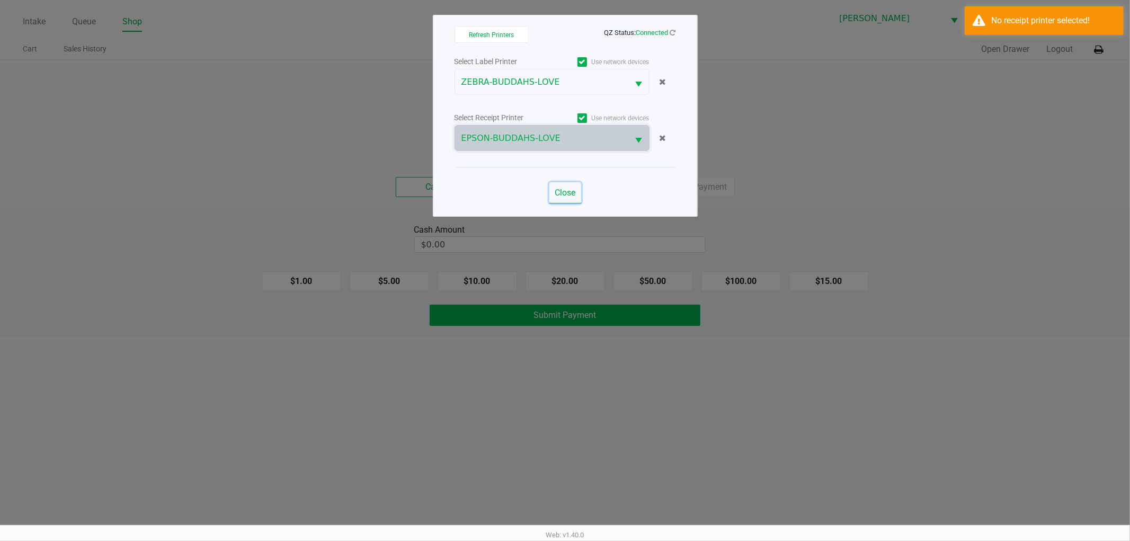
click at [559, 195] on span "Close" at bounding box center [565, 193] width 21 height 10
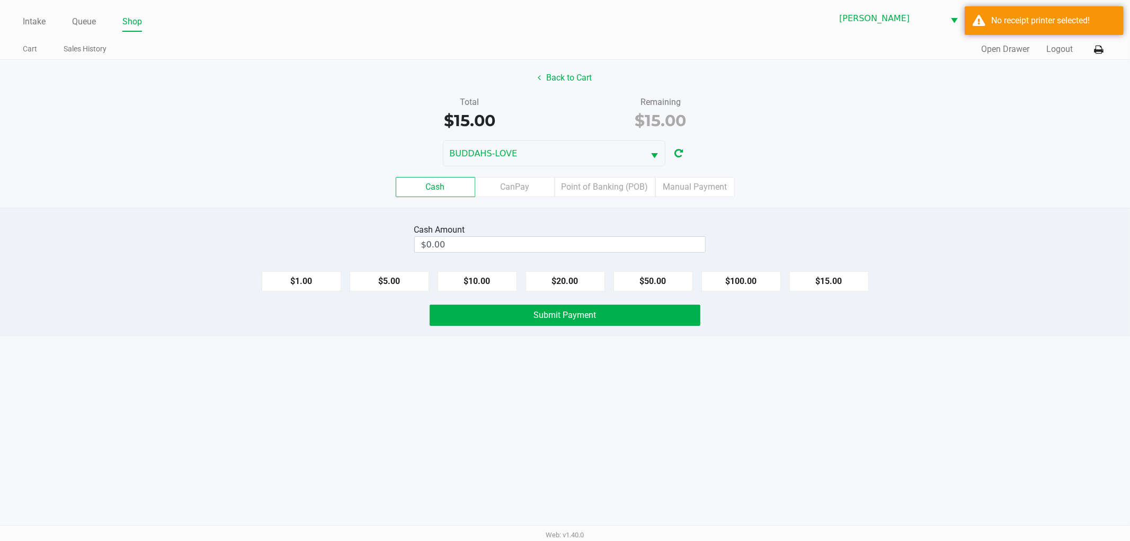
click at [518, 216] on div "Cash Amount $0.00 $1.00 $5.00 $10.00 $20.00 $50.00 $100.00 $15.00 Submit Payment" at bounding box center [565, 272] width 1130 height 129
click at [572, 190] on label "Point of Banking (POB)" at bounding box center [605, 187] width 101 height 20
click at [0, 0] on 7 "Point of Banking (POB)" at bounding box center [0, 0] width 0 height 0
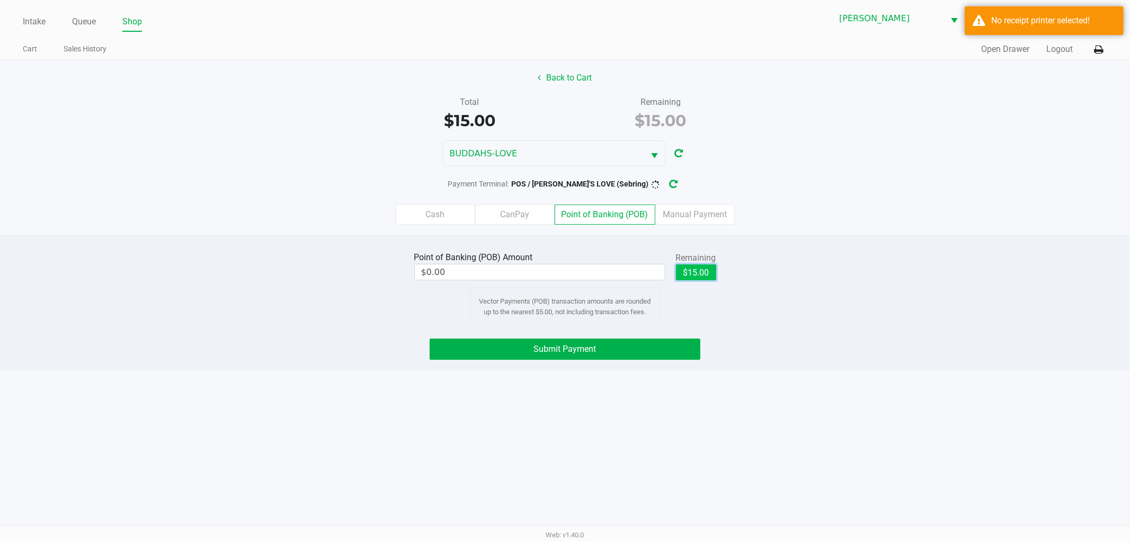
click at [696, 268] on button "$15.00" at bounding box center [696, 272] width 40 height 16
type input "$15.00"
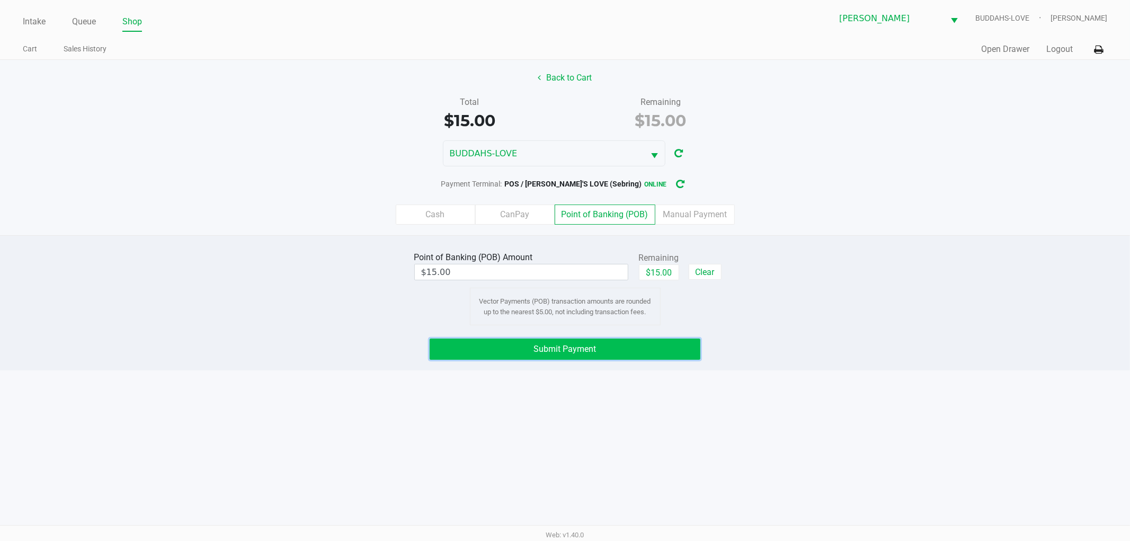
click at [453, 355] on button "Submit Payment" at bounding box center [565, 349] width 271 height 21
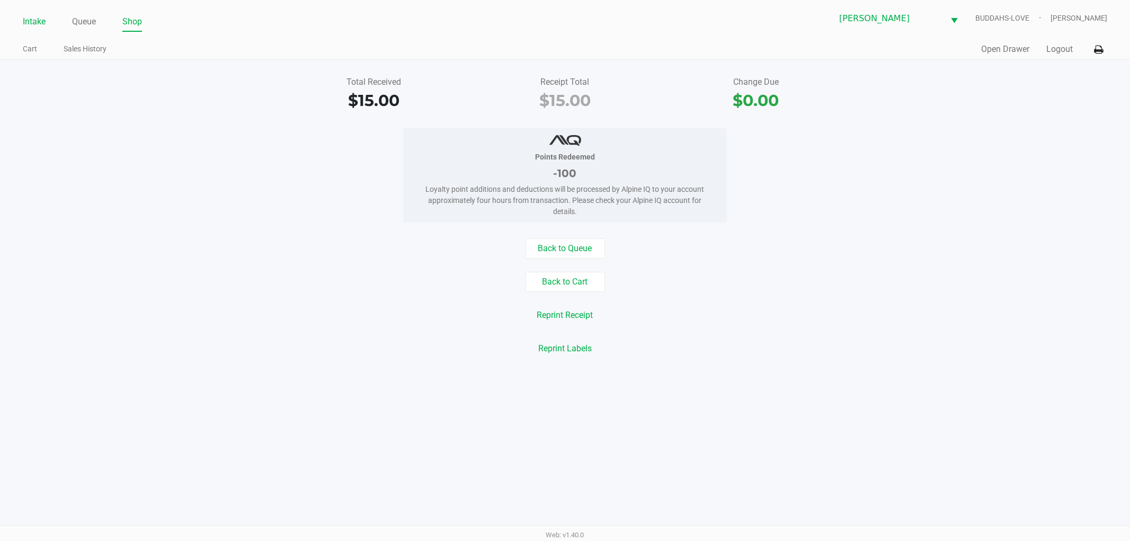
click at [32, 21] on link "Intake" at bounding box center [34, 21] width 23 height 15
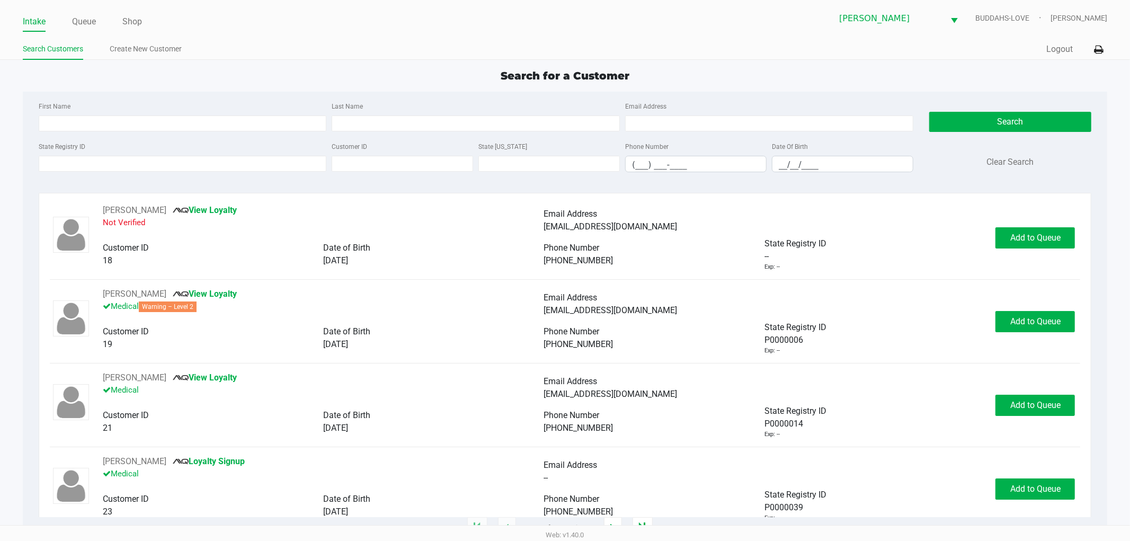
click at [479, 221] on p "Not Verified" at bounding box center [323, 223] width 441 height 12
click at [235, 109] on div "First Name" at bounding box center [182, 116] width 293 height 32
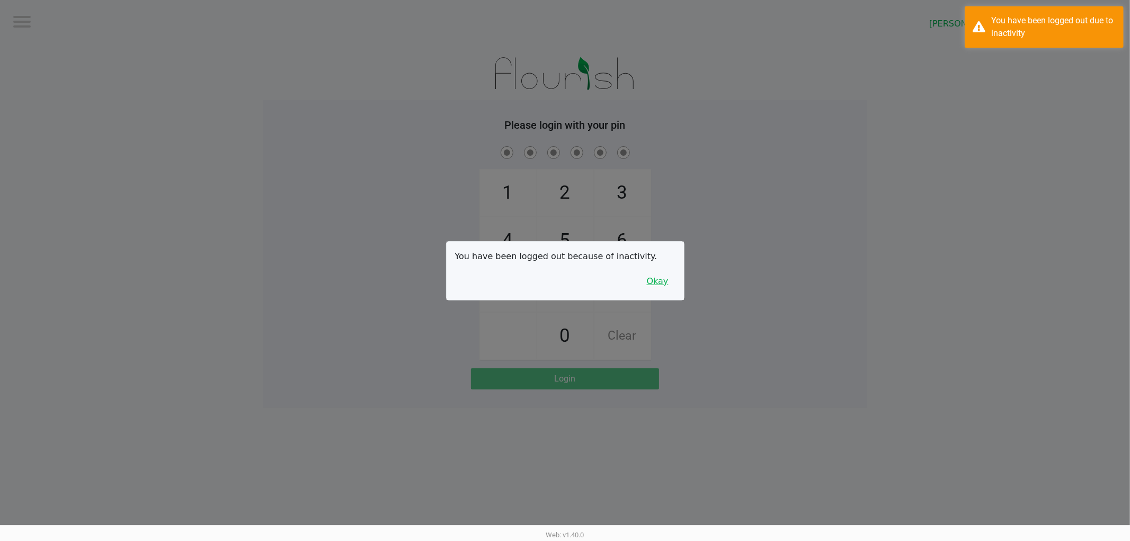
click at [665, 282] on button "Okay" at bounding box center [657, 281] width 35 height 20
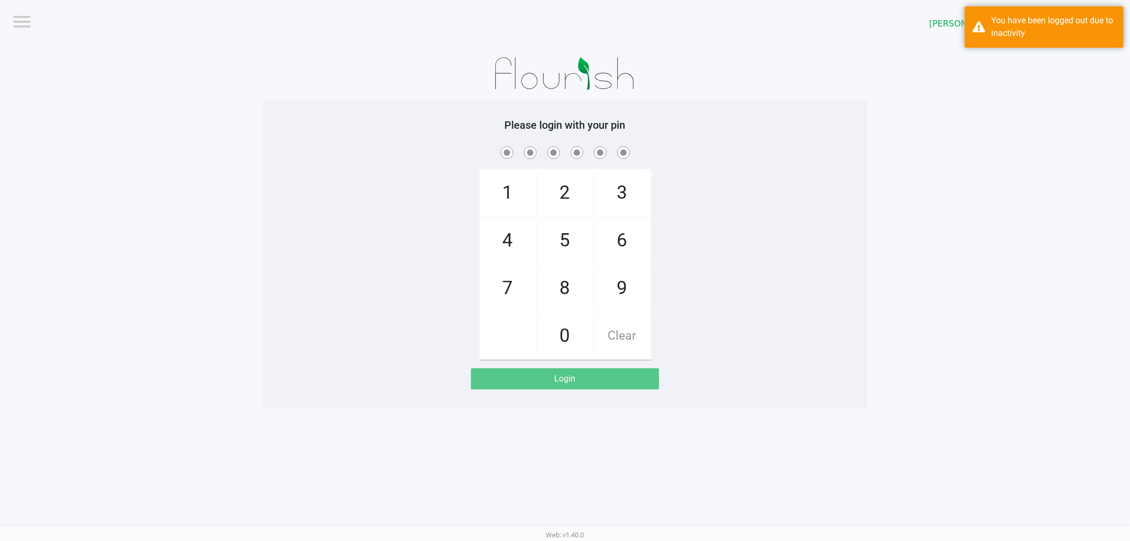
click at [720, 266] on div "1 4 7 2 5 8 0 3 6 9 Clear" at bounding box center [565, 252] width 604 height 216
checkbox input "true"
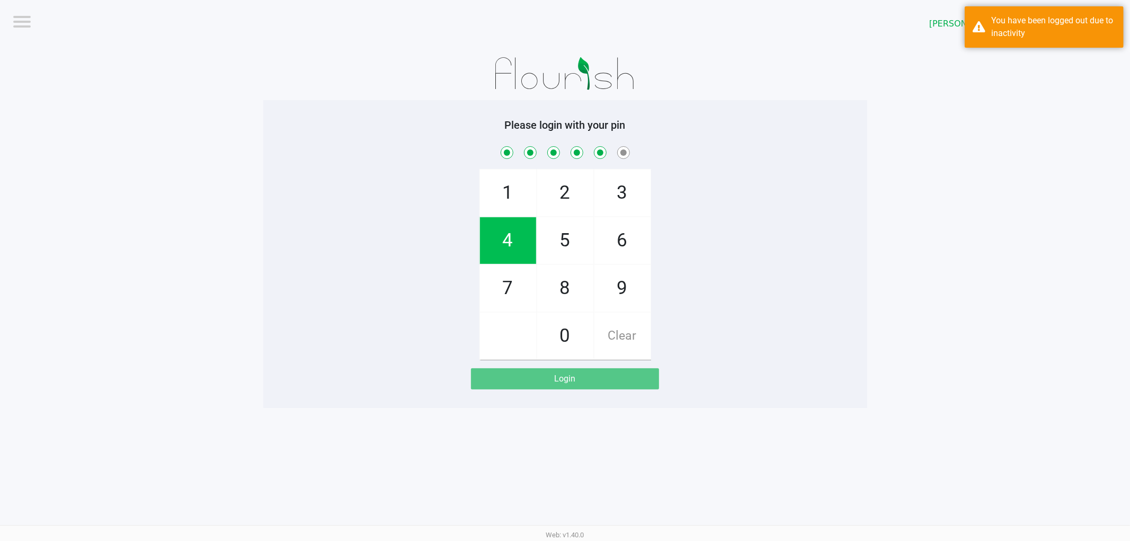
checkbox input "true"
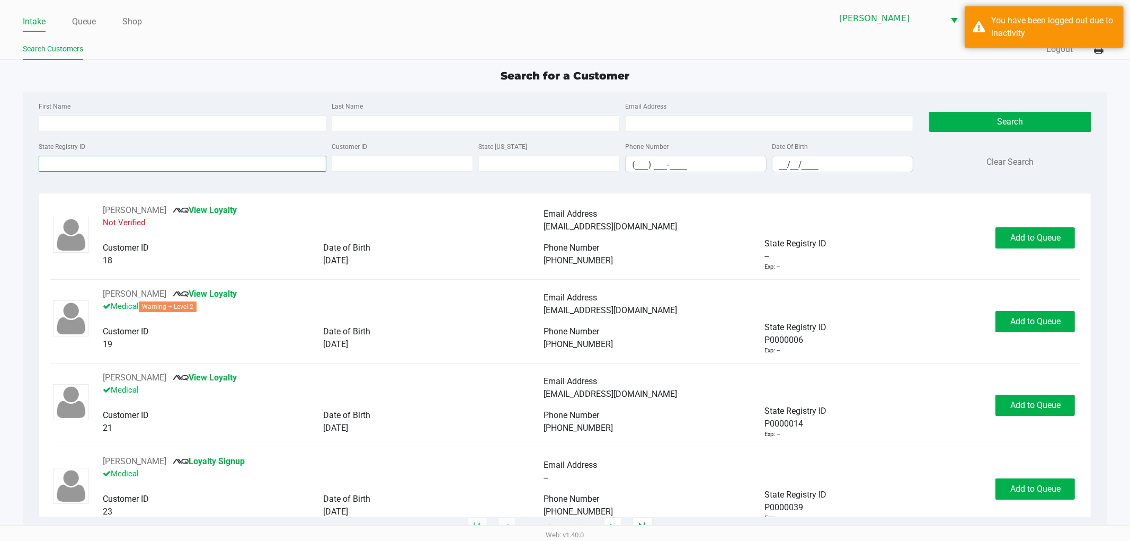
click at [66, 168] on input "State Registry ID" at bounding box center [183, 164] width 288 height 16
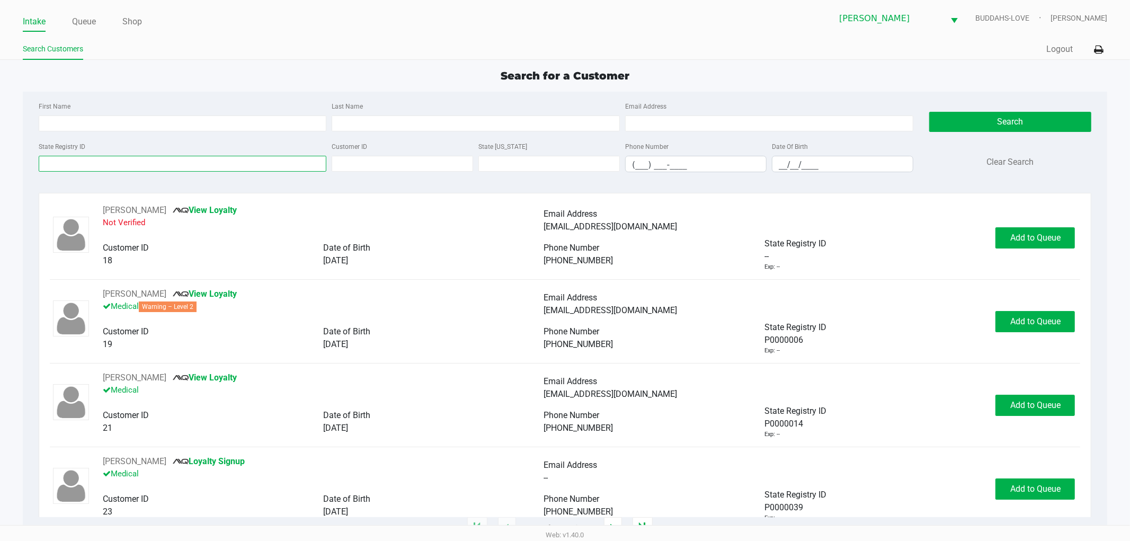
click at [160, 163] on input "State Registry ID" at bounding box center [183, 164] width 288 height 16
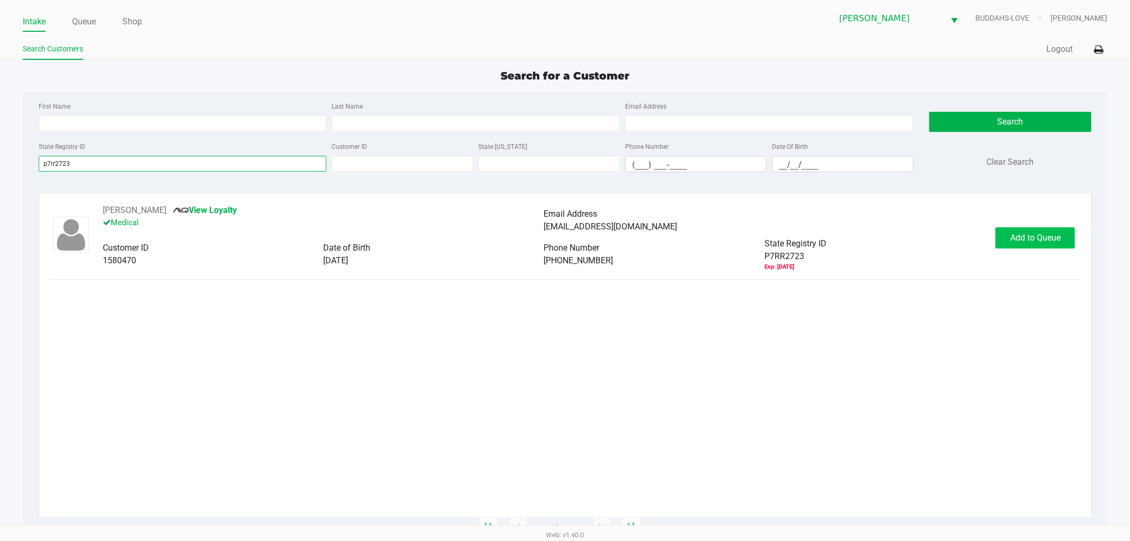
type input "p7rr2723"
click at [1030, 236] on span "Add to Queue" at bounding box center [1035, 238] width 50 height 10
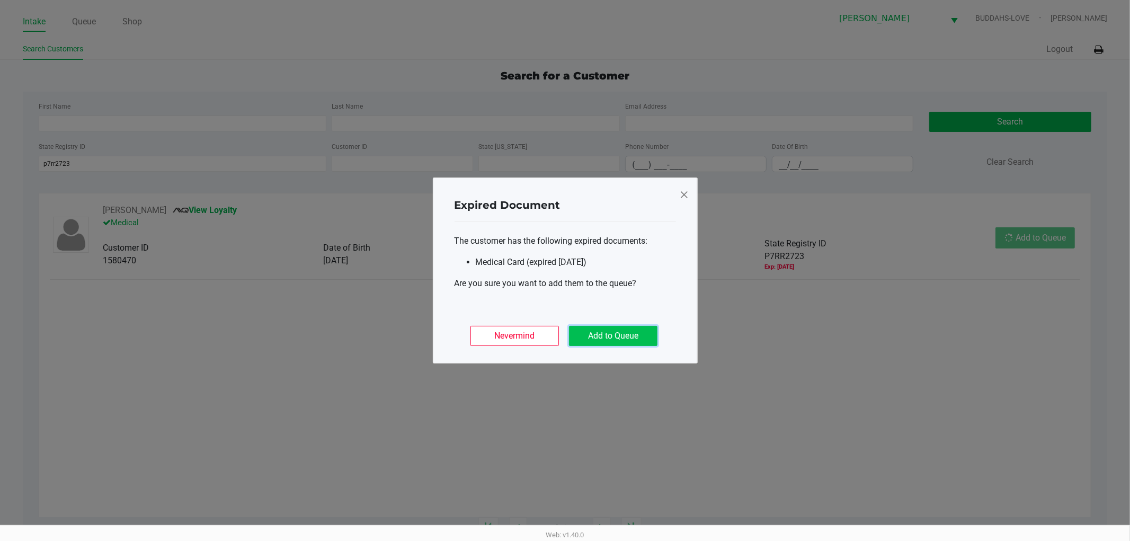
click at [629, 340] on button "Add to Queue" at bounding box center [613, 336] width 88 height 20
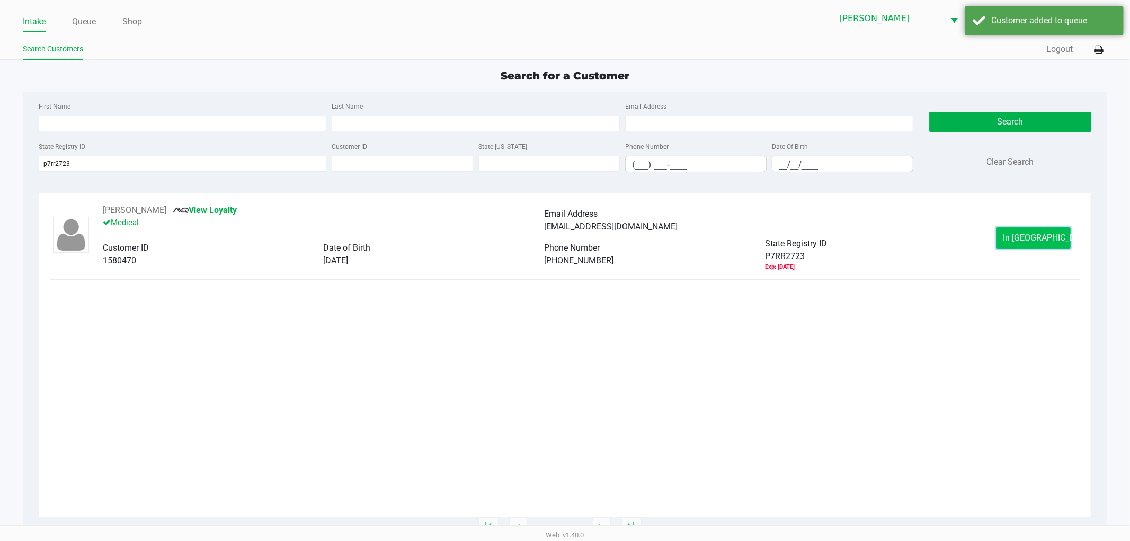
click at [1044, 237] on span "In Queue" at bounding box center [1047, 238] width 89 height 10
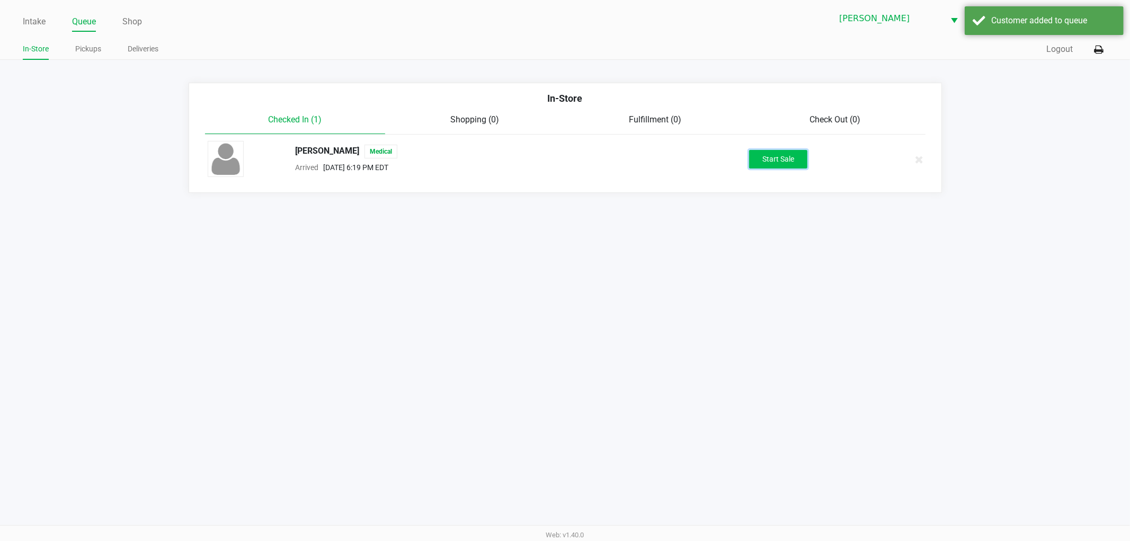
click at [785, 166] on button "Start Sale" at bounding box center [778, 159] width 58 height 19
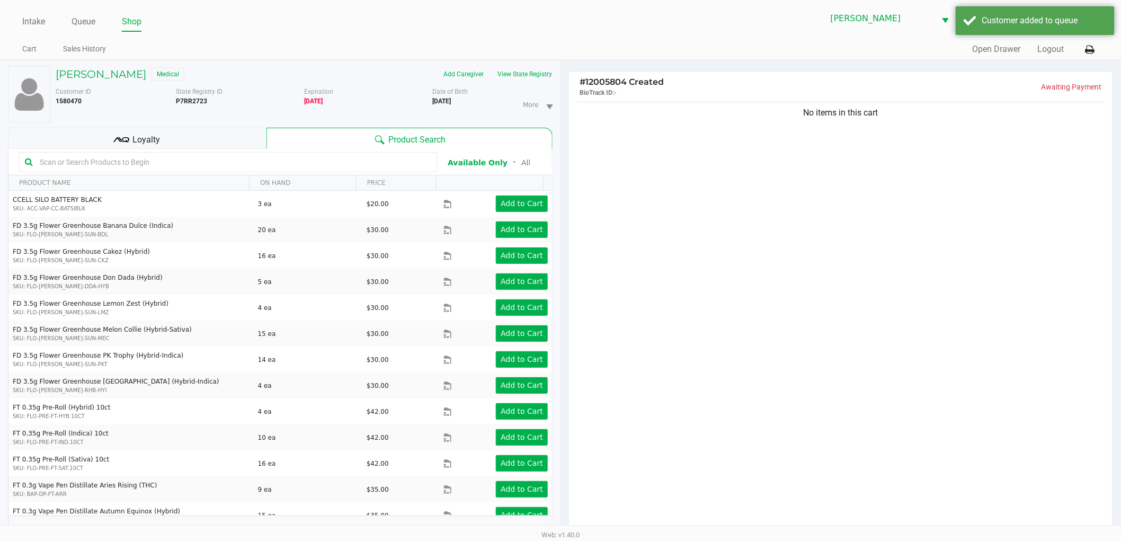
click at [184, 142] on div "Loyalty" at bounding box center [137, 138] width 259 height 21
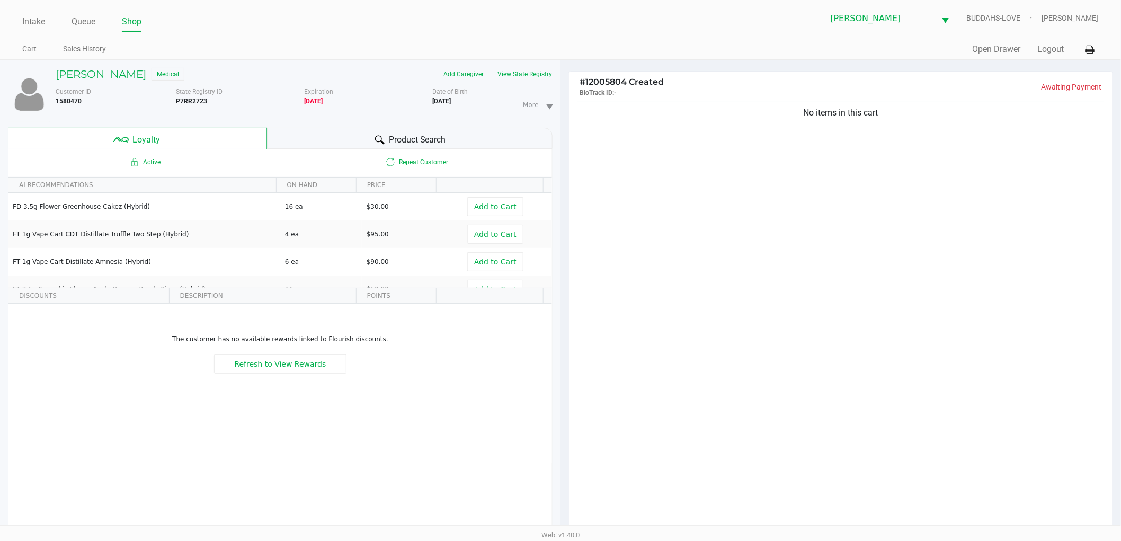
click at [335, 136] on div "Product Search" at bounding box center [410, 138] width 286 height 21
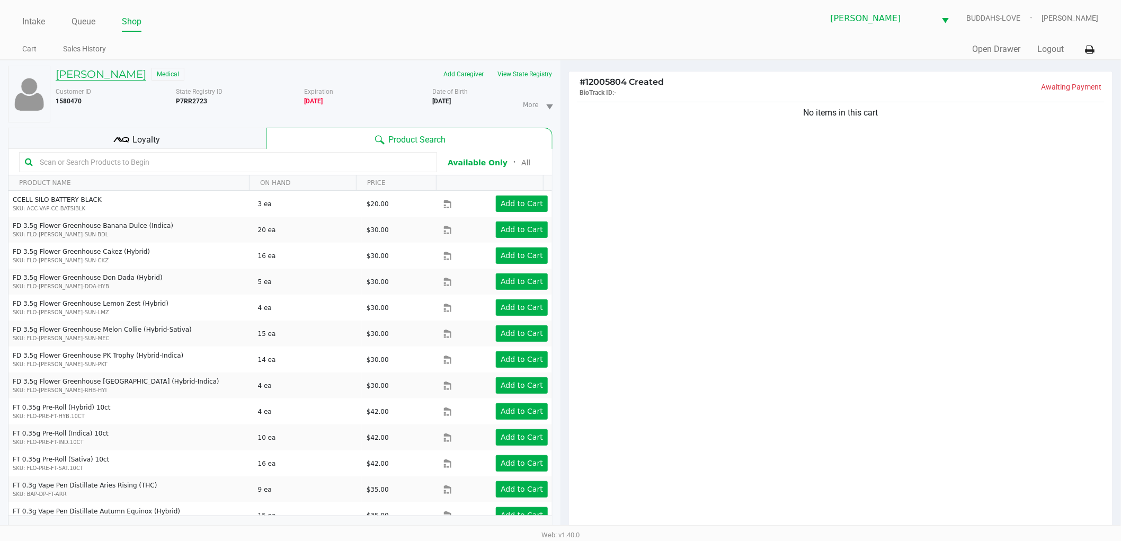
click at [96, 72] on h5 "Margaret REINKE" at bounding box center [101, 74] width 91 height 13
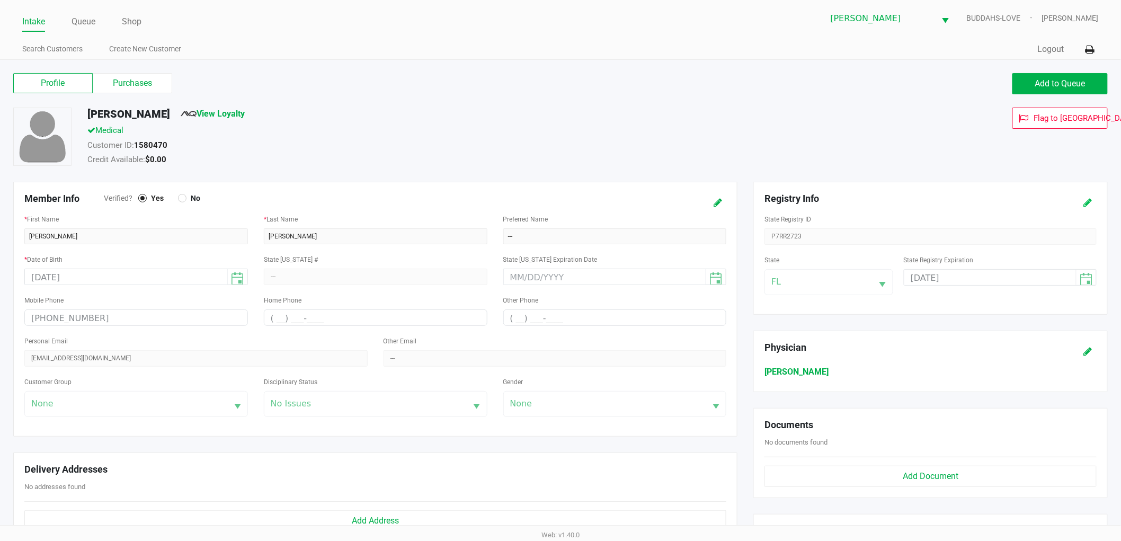
click at [1092, 200] on icon at bounding box center [1088, 202] width 8 height 7
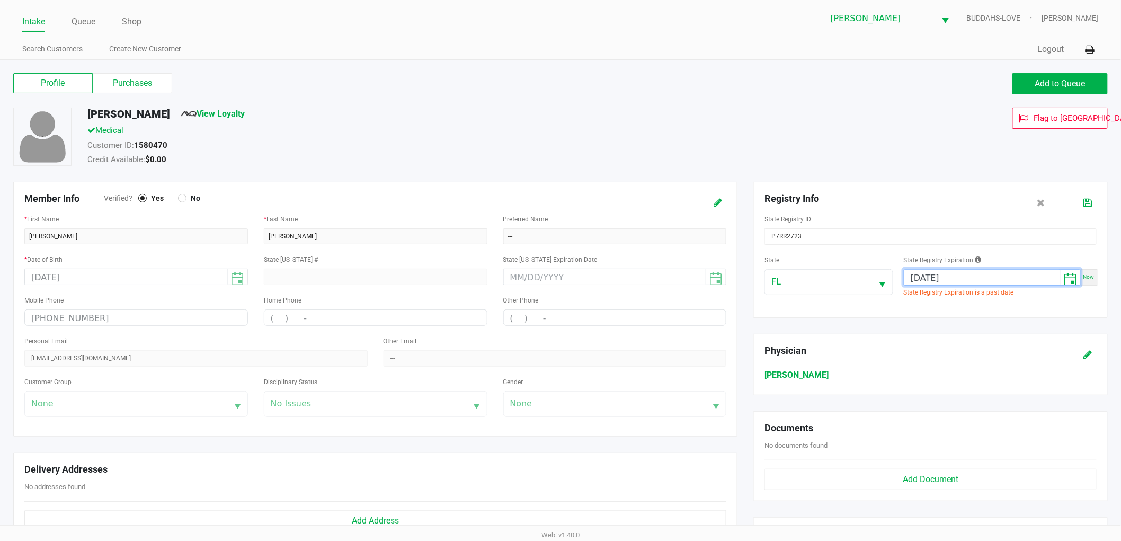
drag, startPoint x: 965, startPoint y: 278, endPoint x: 935, endPoint y: 282, distance: 29.9
click at [935, 282] on input "06/05/2025" at bounding box center [982, 278] width 156 height 16
type input "07/10/2026"
drag, startPoint x: 968, startPoint y: 166, endPoint x: 1060, endPoint y: 192, distance: 95.1
click at [968, 166] on div "Flag to Delete" at bounding box center [942, 138] width 345 height 61
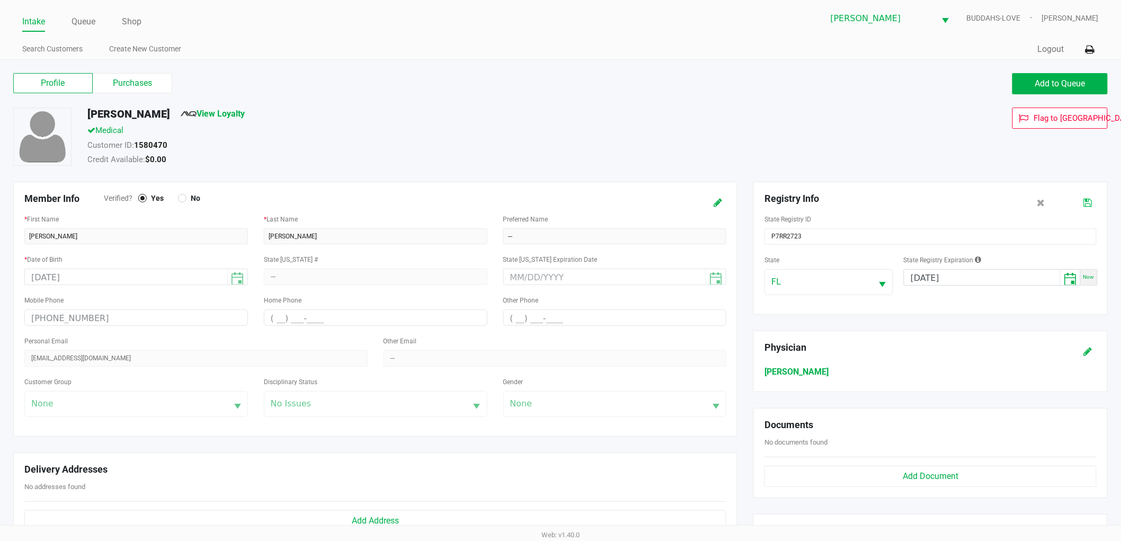
click at [1091, 197] on button at bounding box center [1088, 203] width 17 height 20
click at [796, 120] on div "Flag to Delete" at bounding box center [942, 138] width 345 height 61
click at [612, 144] on div "Customer ID: 1580470" at bounding box center [424, 146] width 691 height 15
click at [128, 86] on label "Purchases" at bounding box center [132, 83] width 79 height 20
click at [0, 0] on 1 "Purchases" at bounding box center [0, 0] width 0 height 0
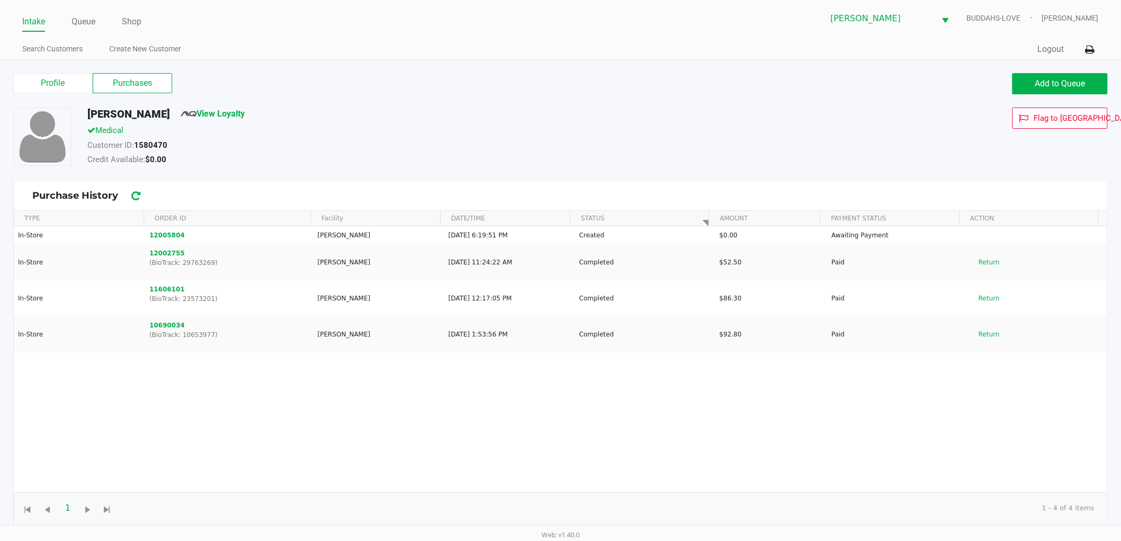
click at [502, 143] on div "Customer ID: 1580470" at bounding box center [424, 146] width 691 height 15
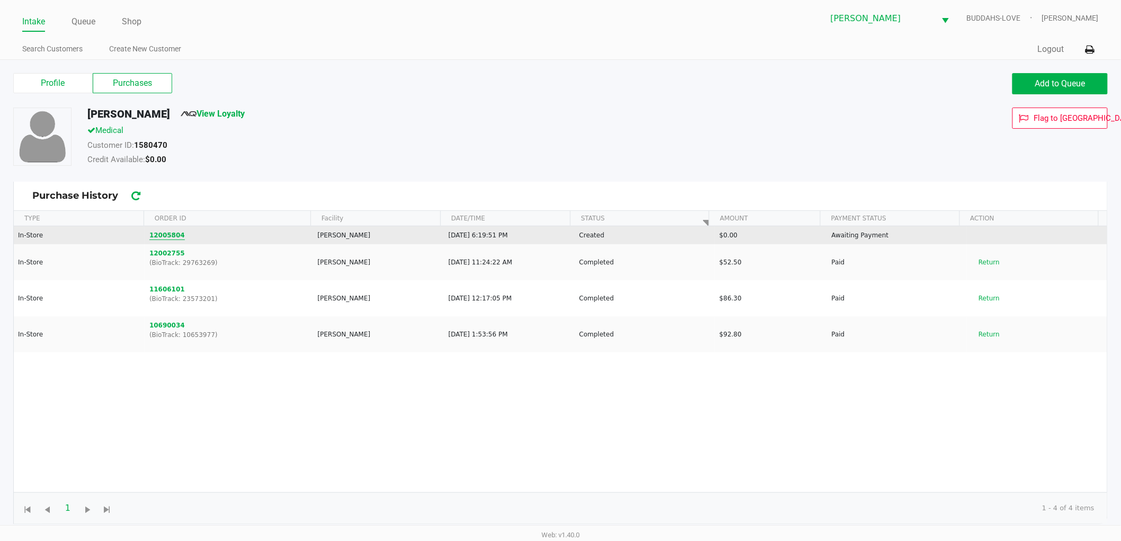
click at [155, 234] on button "12005804" at bounding box center [166, 235] width 35 height 10
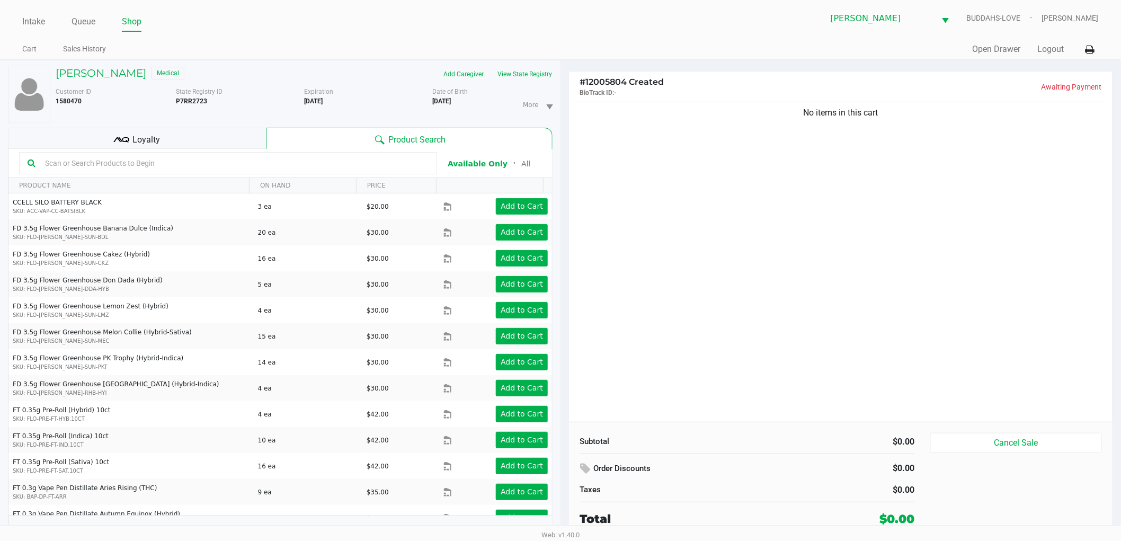
click at [747, 270] on div "No items in this cart" at bounding box center [841, 261] width 544 height 322
click at [525, 72] on button "View State Registry" at bounding box center [522, 74] width 62 height 17
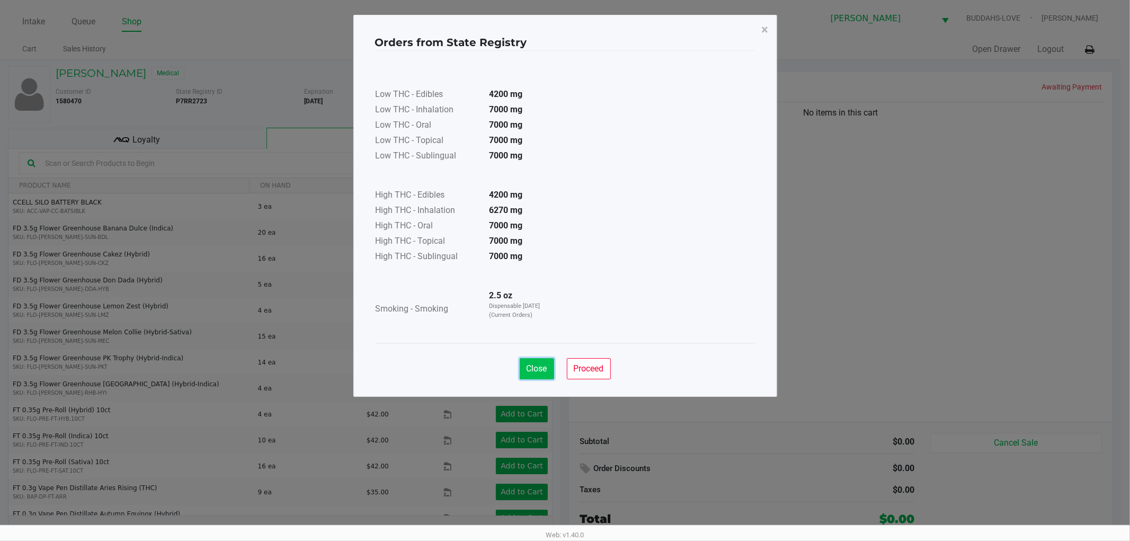
click at [535, 362] on button "Close" at bounding box center [537, 368] width 34 height 21
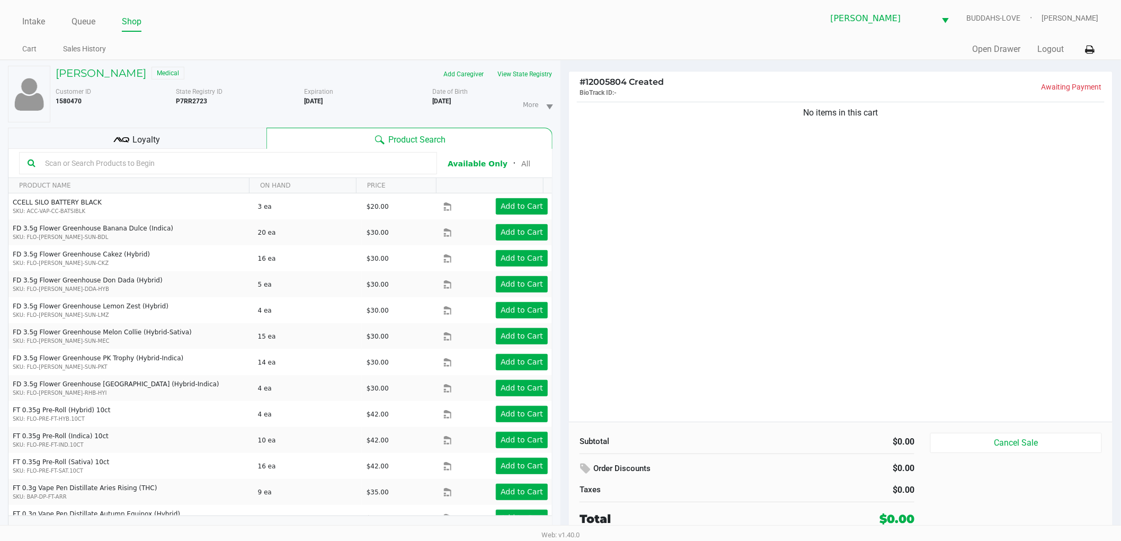
click at [682, 289] on div "No items in this cart" at bounding box center [841, 261] width 544 height 322
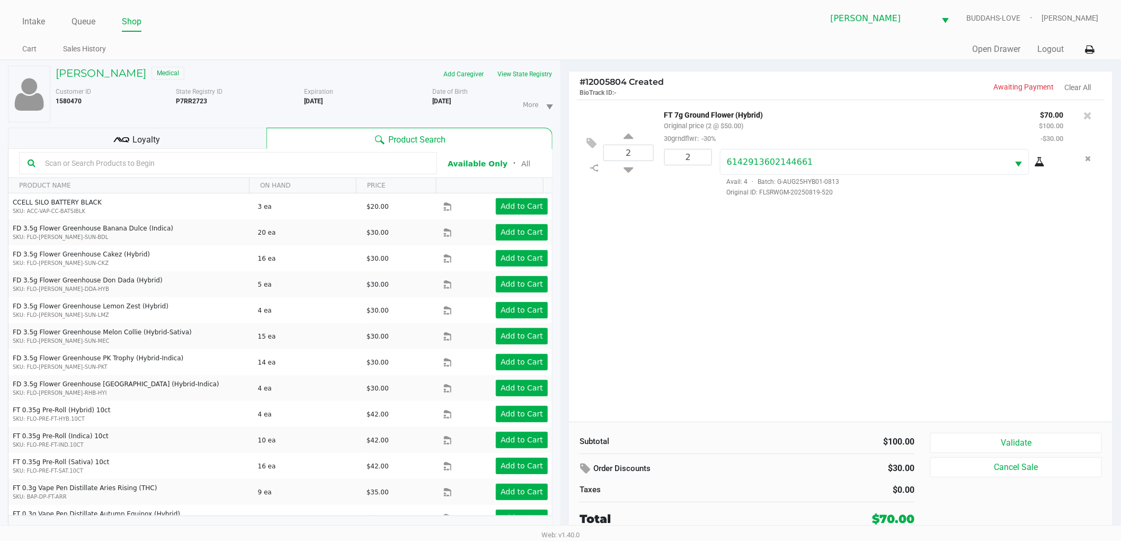
click at [225, 138] on div "Loyalty" at bounding box center [137, 138] width 259 height 21
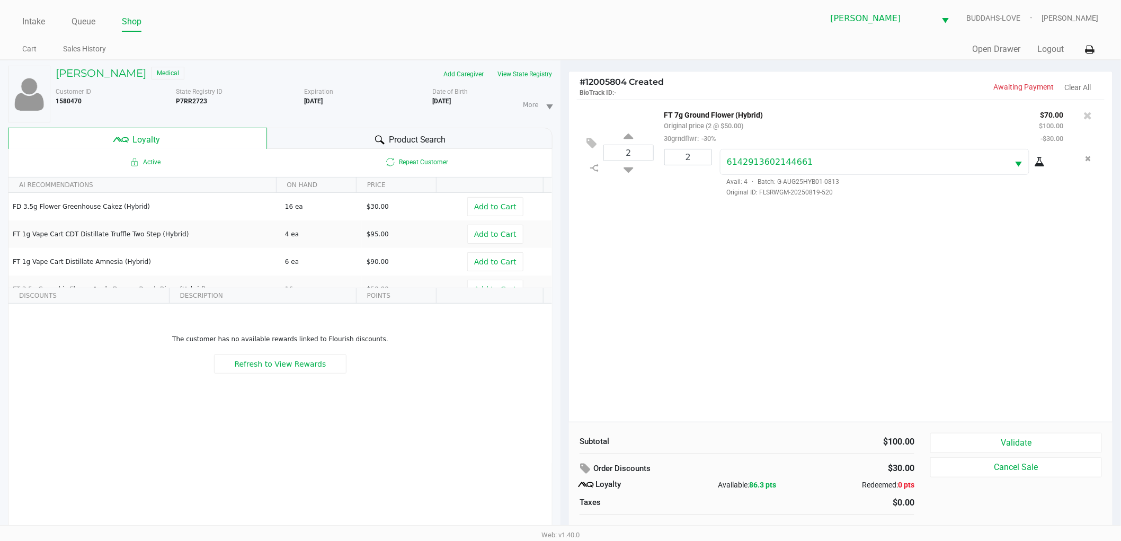
click at [373, 140] on div at bounding box center [379, 139] width 13 height 13
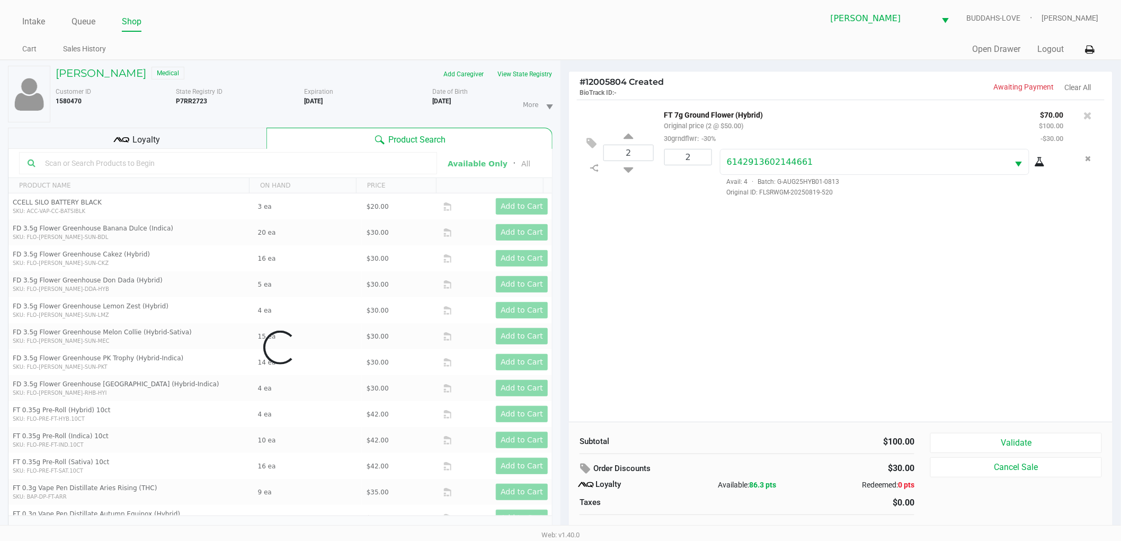
click at [829, 423] on div "Subtotal $100.00 Order Discounts $30.00 Loyalty Available: 86.3 pts Redeemed: 0…" at bounding box center [841, 486] width 544 height 129
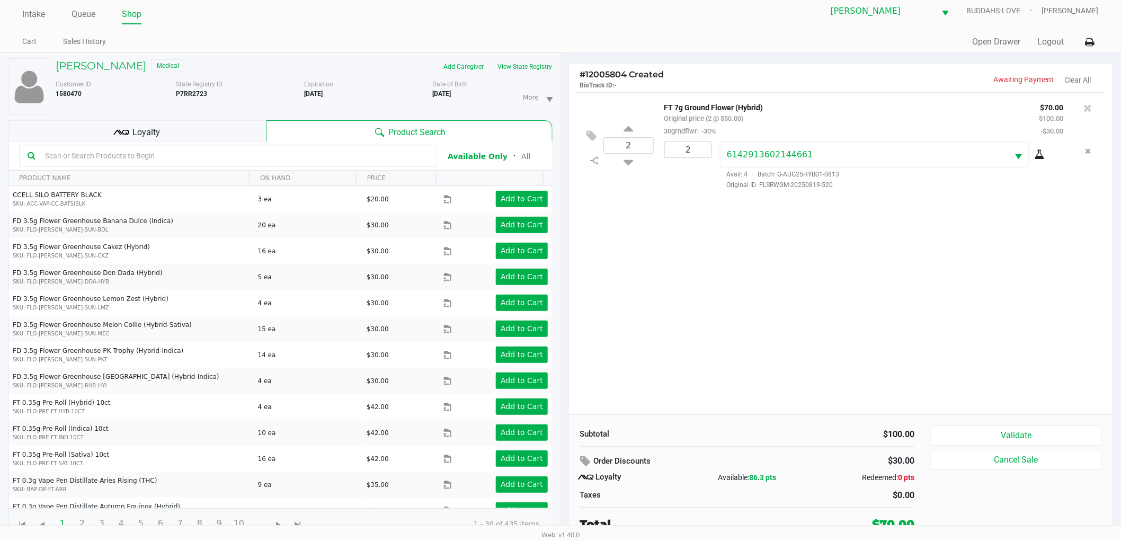
scroll to position [11, 0]
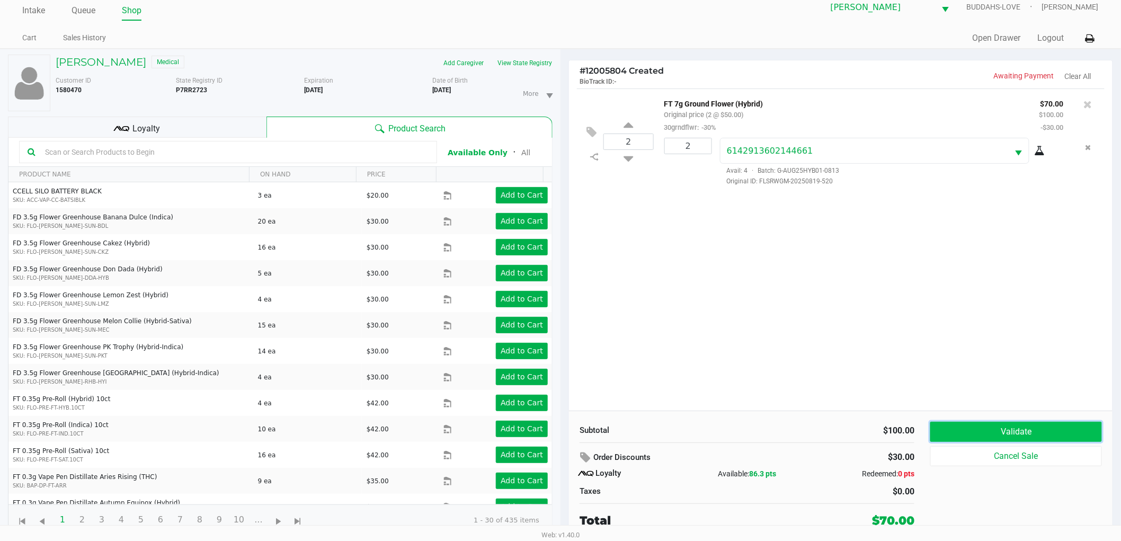
click at [981, 431] on button "Validate" at bounding box center [1016, 432] width 172 height 20
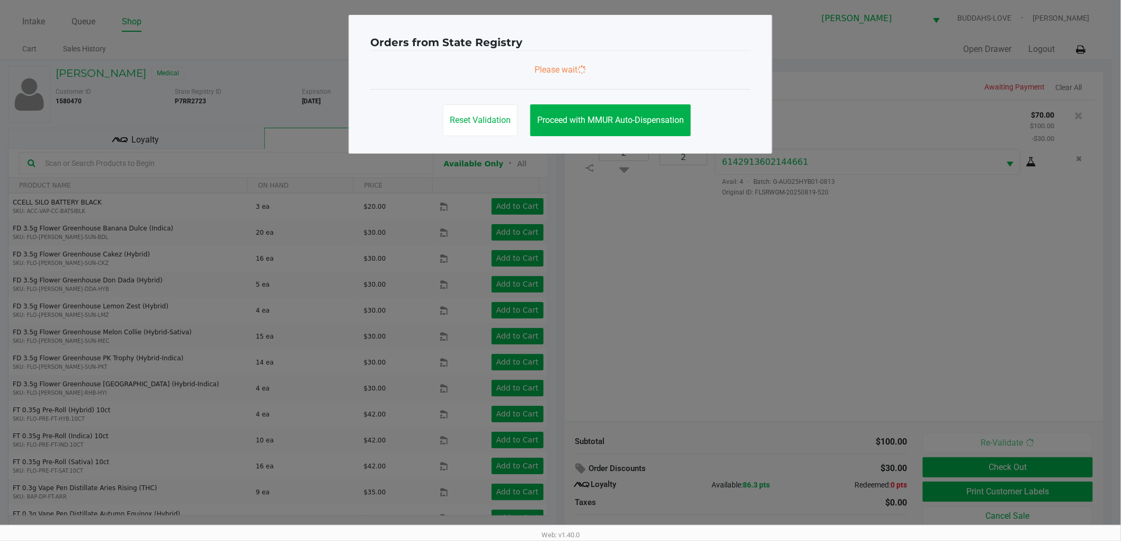
scroll to position [0, 0]
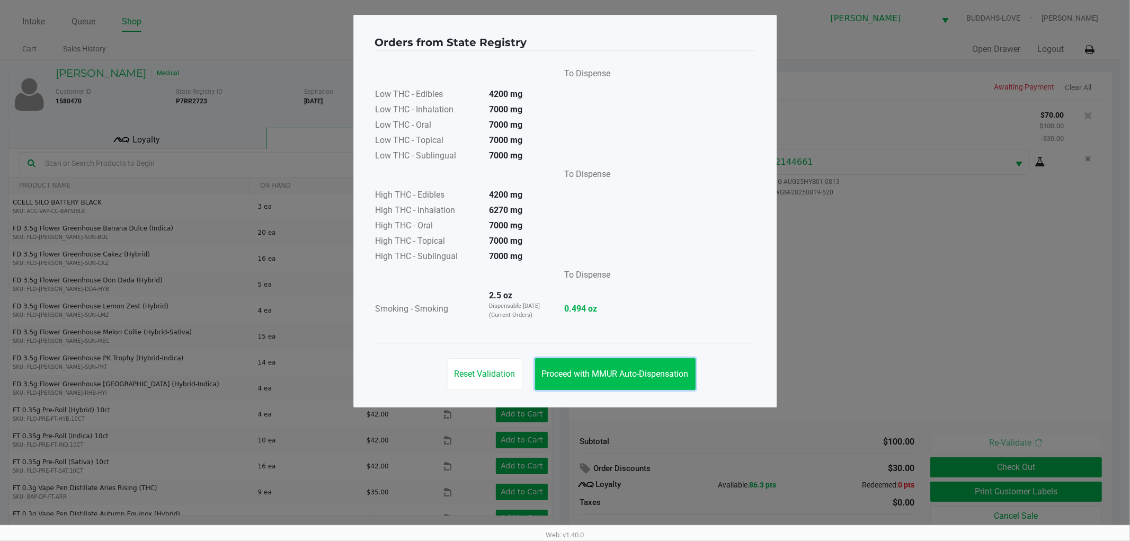
click at [610, 383] on button "Proceed with MMUR Auto-Dispensation" at bounding box center [615, 374] width 161 height 32
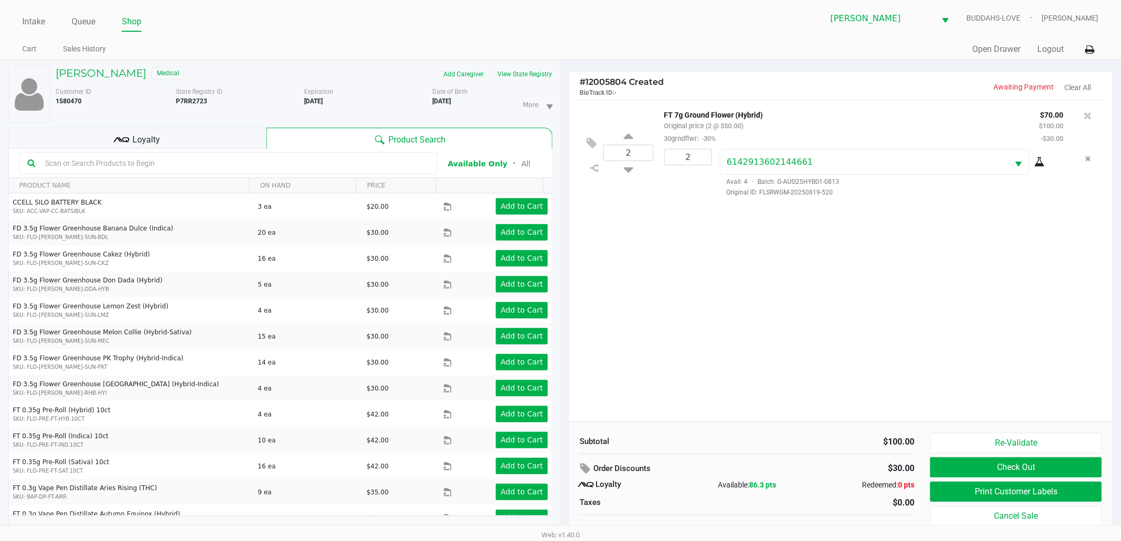
click at [816, 387] on div "2 FT 7g Ground Flower (Hybrid) Original price (2 @ $50.00) 30grndflwr: -30% $70…" at bounding box center [841, 261] width 544 height 322
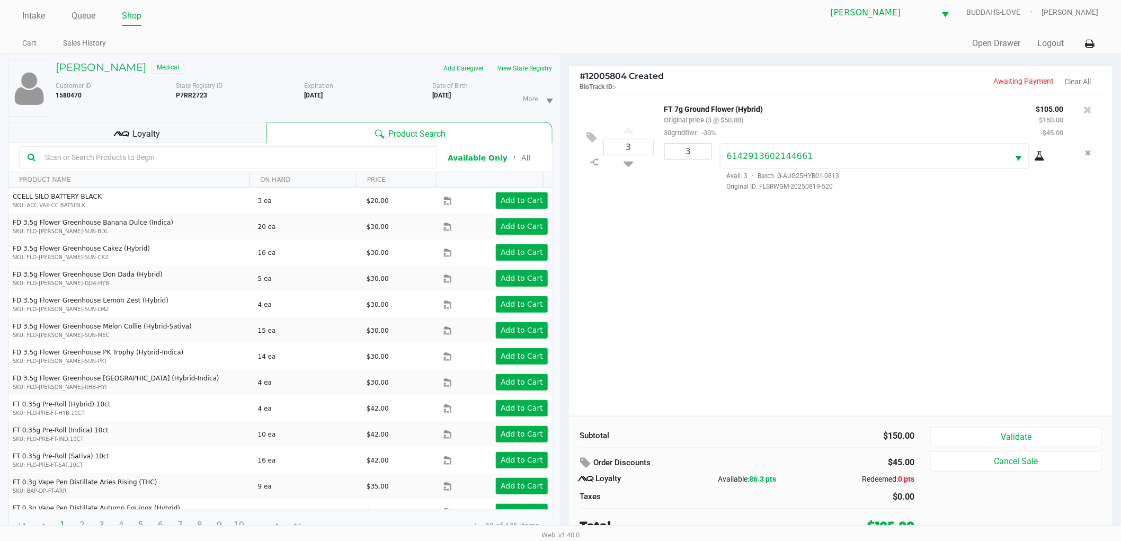
scroll to position [11, 0]
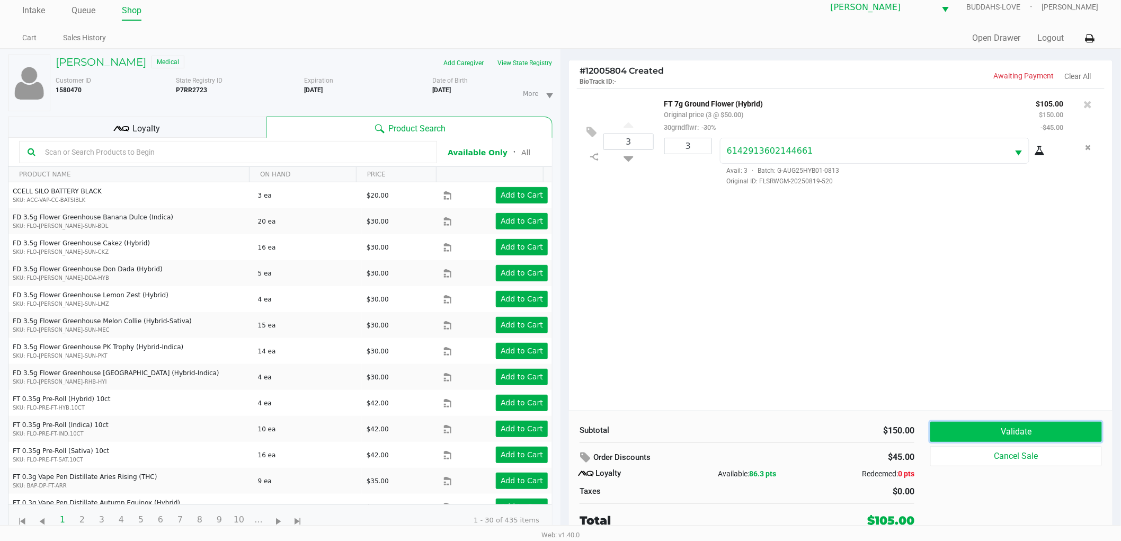
click at [966, 427] on button "Validate" at bounding box center [1016, 432] width 172 height 20
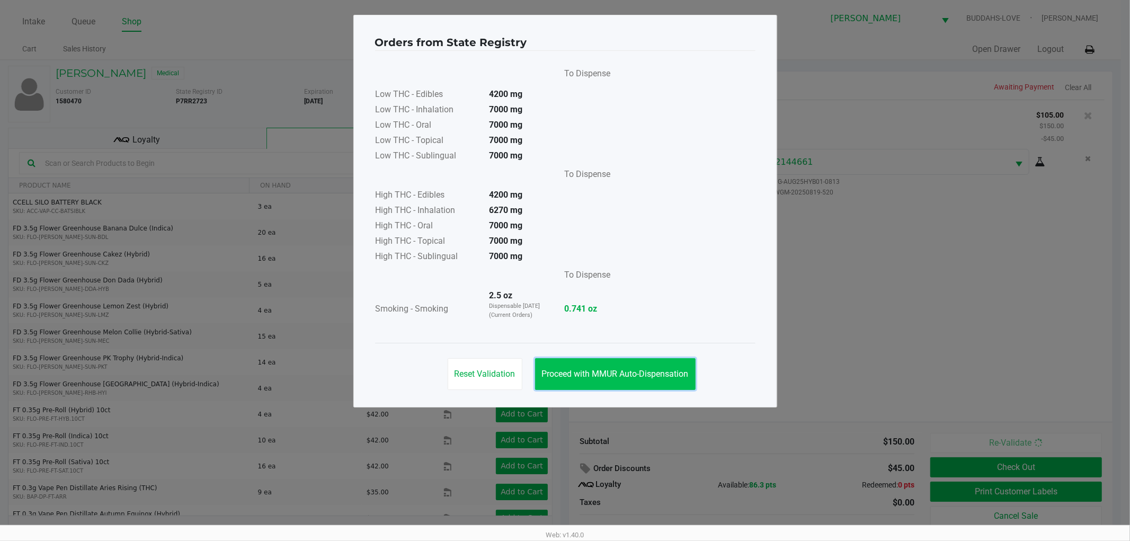
click at [580, 380] on button "Proceed with MMUR Auto-Dispensation" at bounding box center [615, 374] width 161 height 32
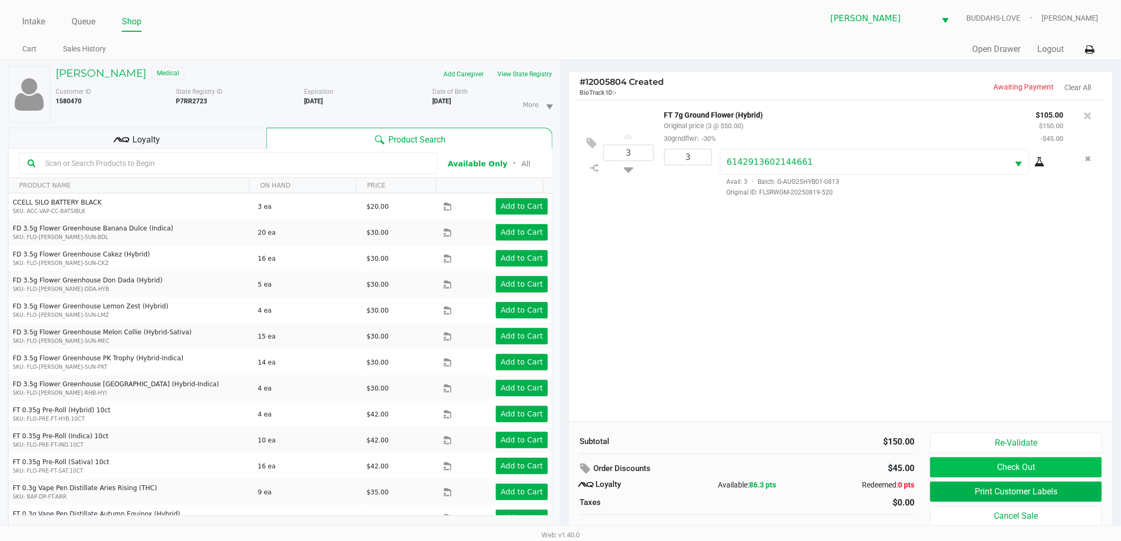
drag, startPoint x: 820, startPoint y: 318, endPoint x: 1077, endPoint y: 463, distance: 296.0
click at [823, 319] on div "3 FT 7g Ground Flower (Hybrid) Original price (3 @ $50.00) 30grndflwr: -30% $10…" at bounding box center [841, 261] width 544 height 322
click at [979, 495] on button "Print Customer Labels" at bounding box center [1016, 492] width 172 height 20
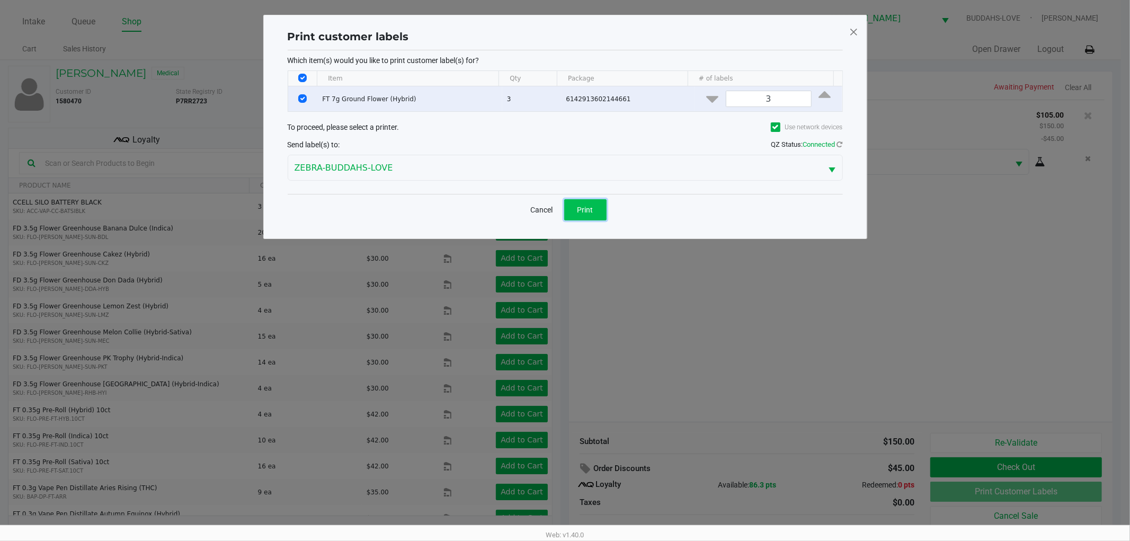
click at [586, 207] on span "Print" at bounding box center [585, 210] width 16 height 8
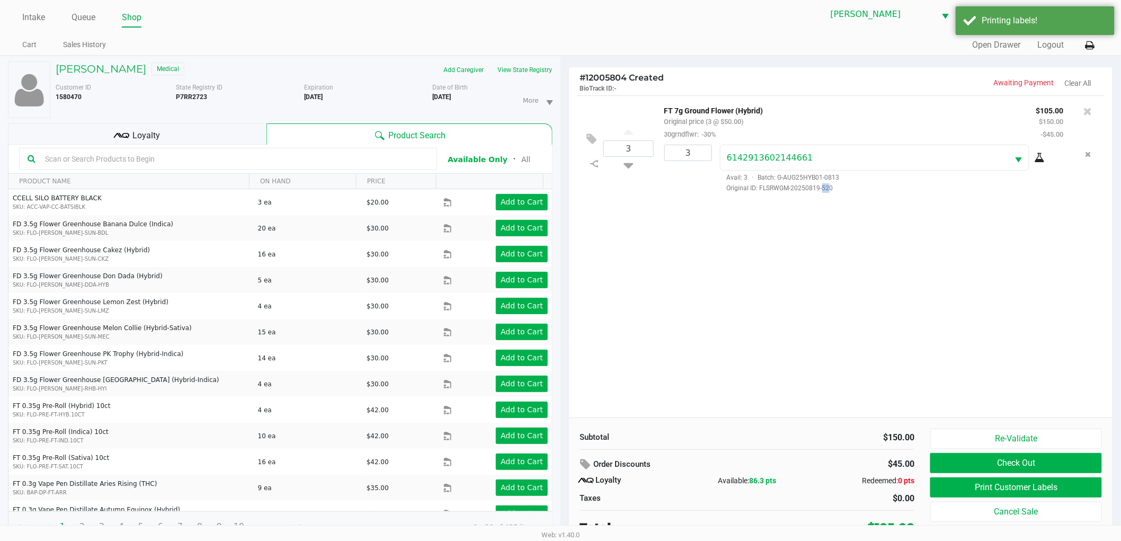
scroll to position [11, 0]
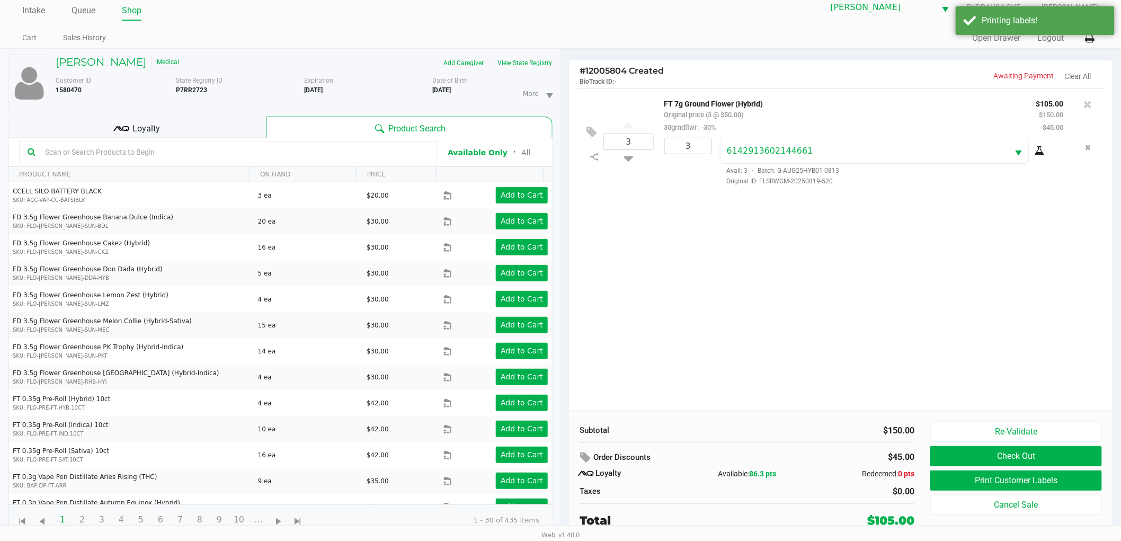
click at [768, 362] on div "3 FT 7g Ground Flower (Hybrid) Original price (3 @ $50.00) 30grndflwr: -30% $10…" at bounding box center [841, 249] width 544 height 322
click at [780, 456] on div "Order Discounts" at bounding box center [689, 457] width 218 height 19
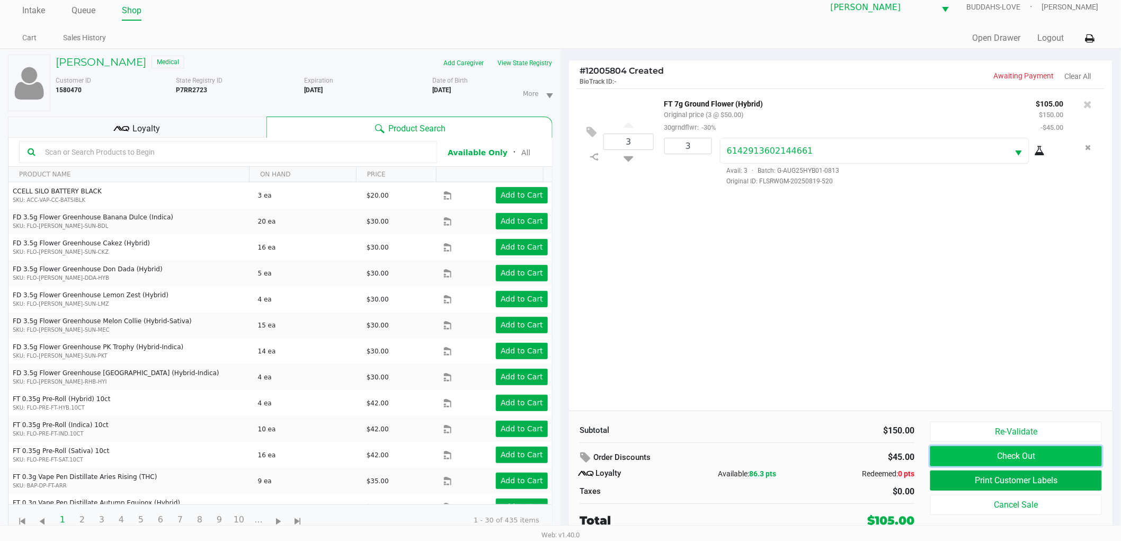
click at [994, 457] on button "Check Out" at bounding box center [1016, 456] width 172 height 20
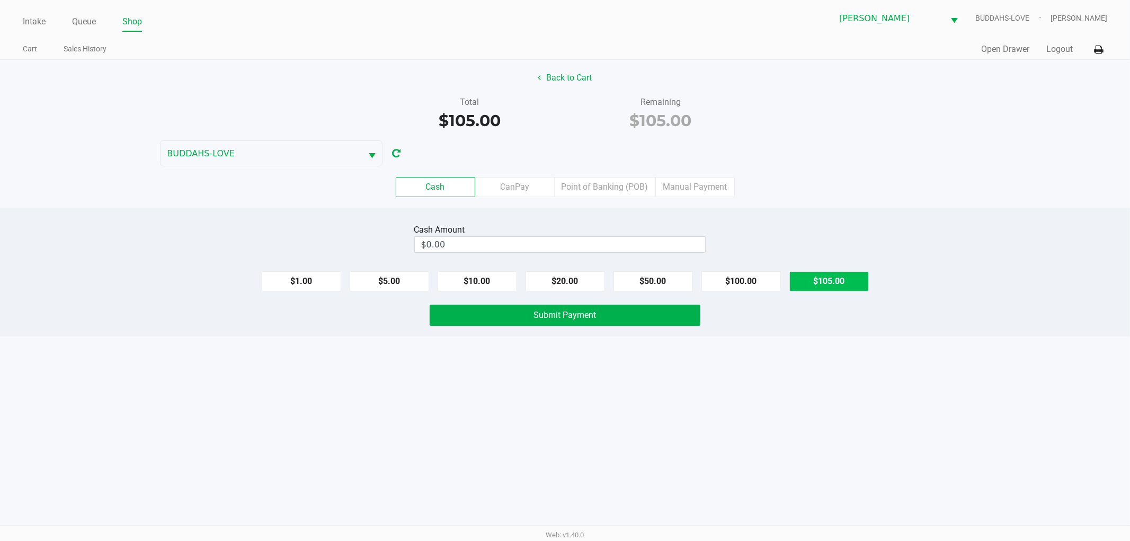
click at [820, 278] on button "$105.00" at bounding box center [828, 281] width 79 height 20
type input "$105.00"
click at [604, 315] on button "Submit Payment" at bounding box center [565, 315] width 271 height 21
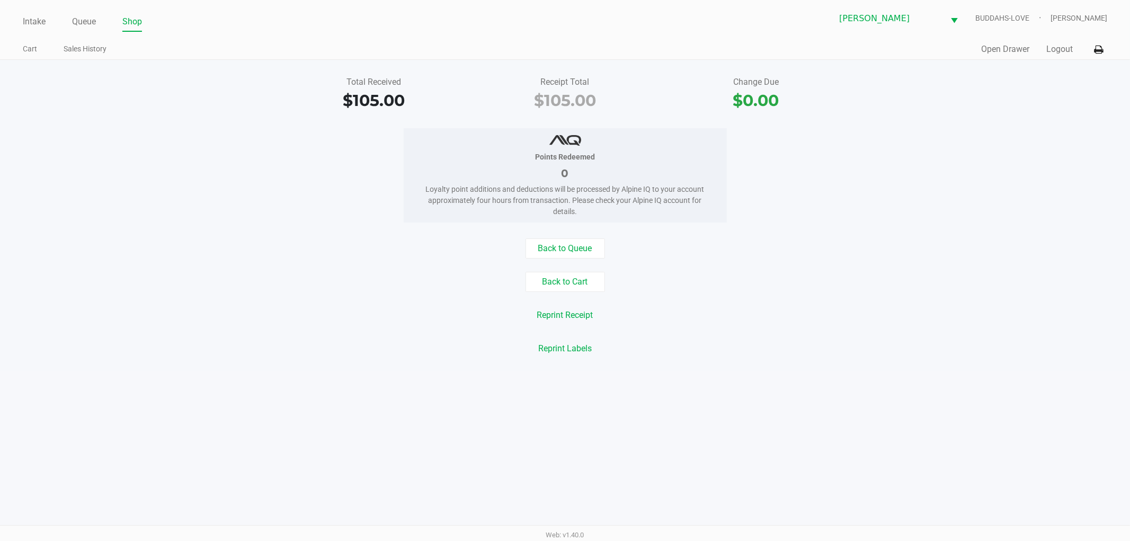
click at [168, 265] on div "Back to Queue Back to Cart Reprint Receipt Reprint Labels" at bounding box center [565, 298] width 1146 height 120
click at [27, 22] on link "Intake" at bounding box center [34, 21] width 23 height 15
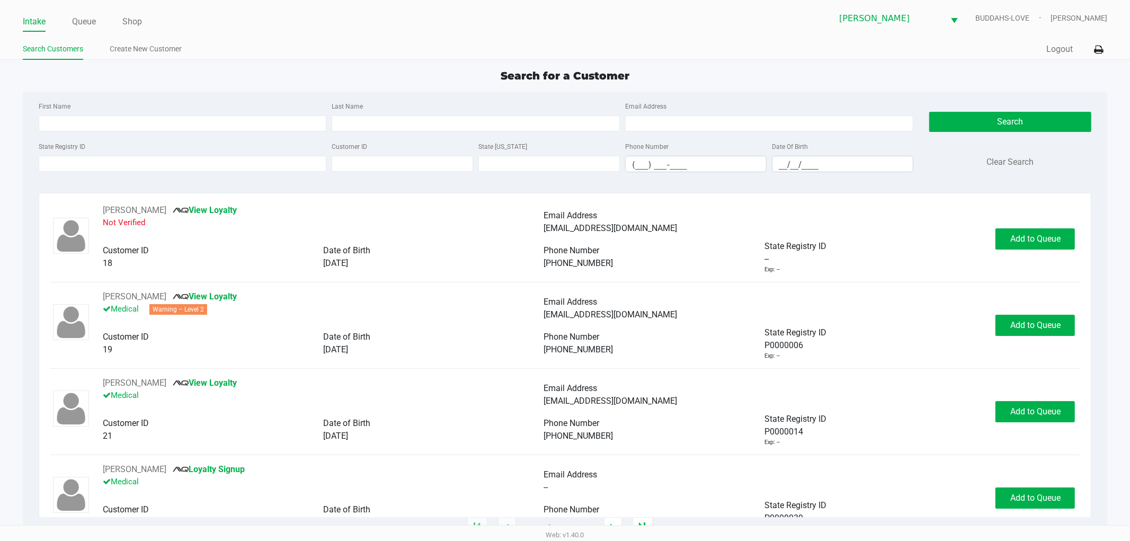
click at [367, 86] on div "Search for a Customer First Name Last Name Email Address State Registry ID Cust…" at bounding box center [565, 298] width 1085 height 460
click at [421, 60] on app-point-of-sale "Intake Queue Shop Sebring WC BUDDAHS-LOVE Dawn Bayless Search Customers Create …" at bounding box center [565, 264] width 1130 height 528
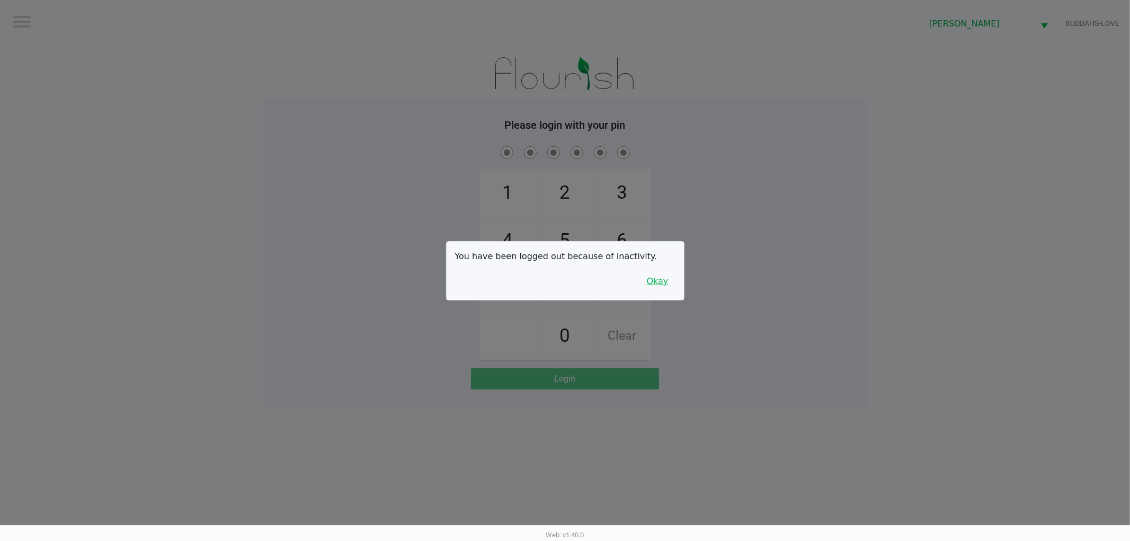
drag, startPoint x: 648, startPoint y: 288, endPoint x: 695, endPoint y: 287, distance: 46.6
click at [649, 288] on button "Okay" at bounding box center [657, 281] width 35 height 20
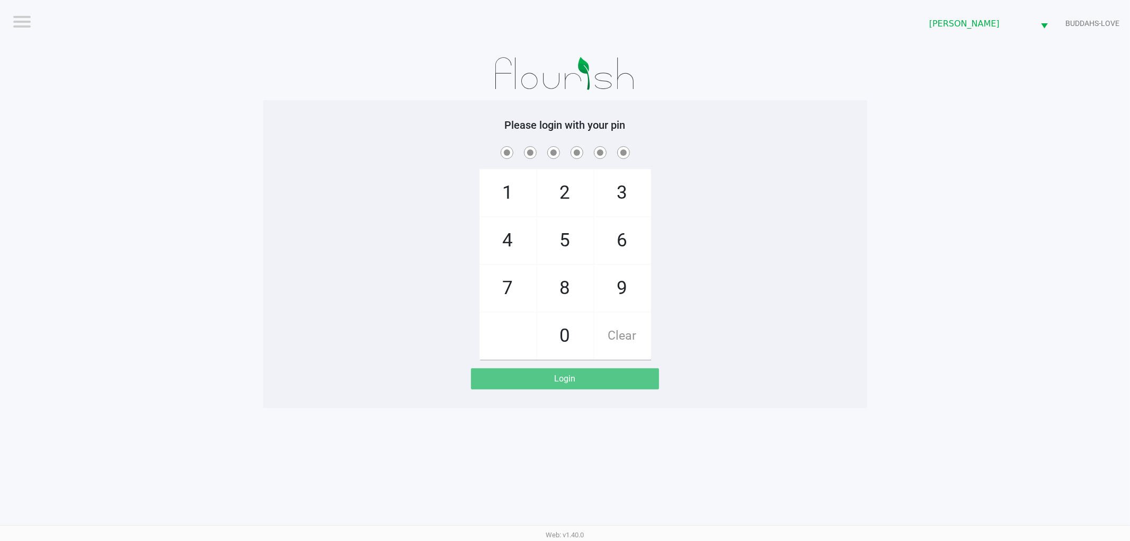
click at [745, 287] on div "1 4 7 2 5 8 0 3 6 9 Clear" at bounding box center [565, 252] width 604 height 216
checkbox input "true"
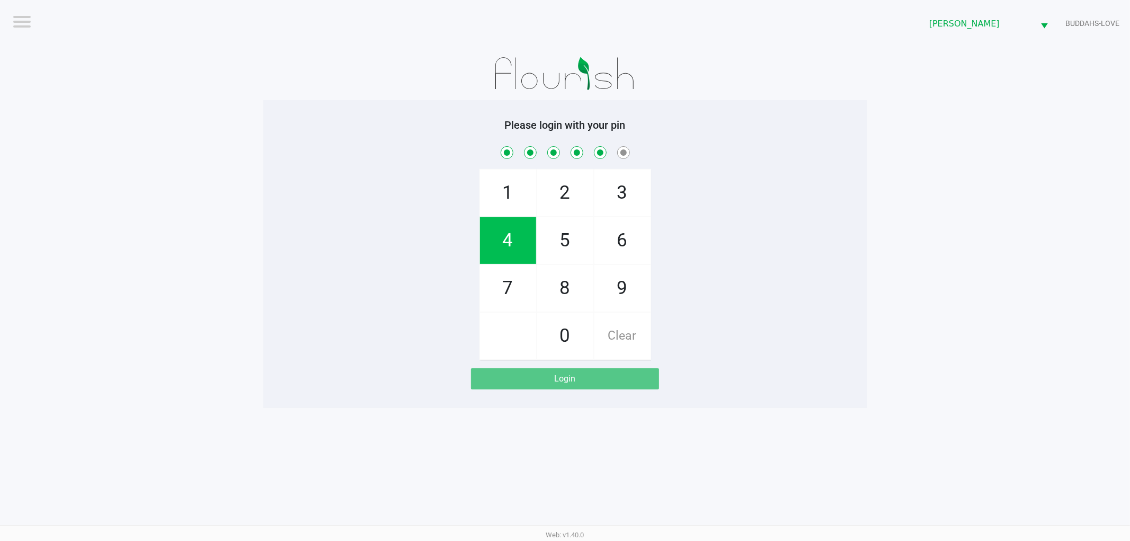
checkbox input "true"
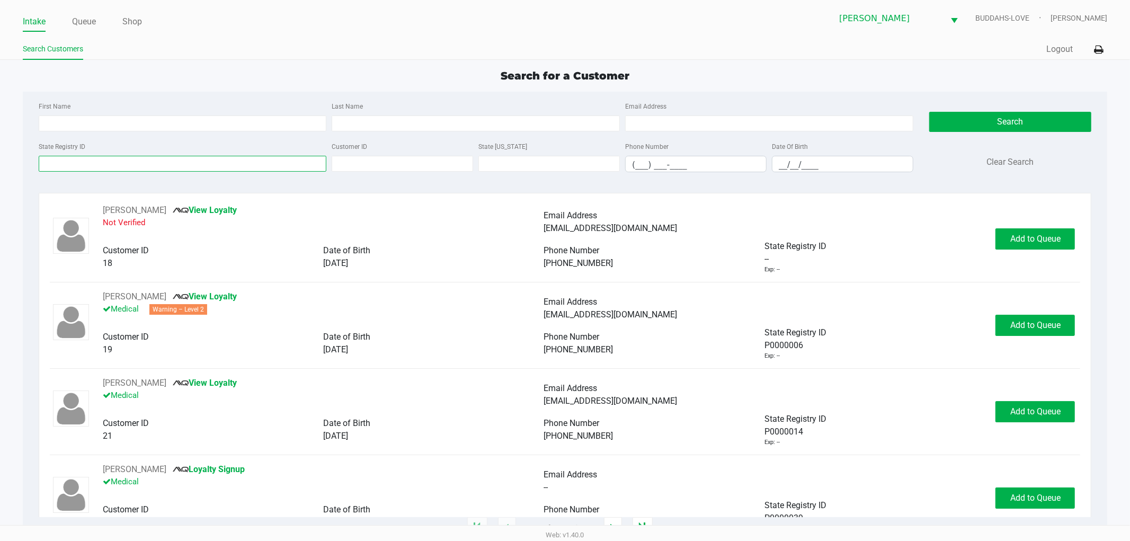
click at [76, 160] on input "State Registry ID" at bounding box center [183, 164] width 288 height 16
click at [59, 164] on input "State Registry ID" at bounding box center [183, 164] width 288 height 16
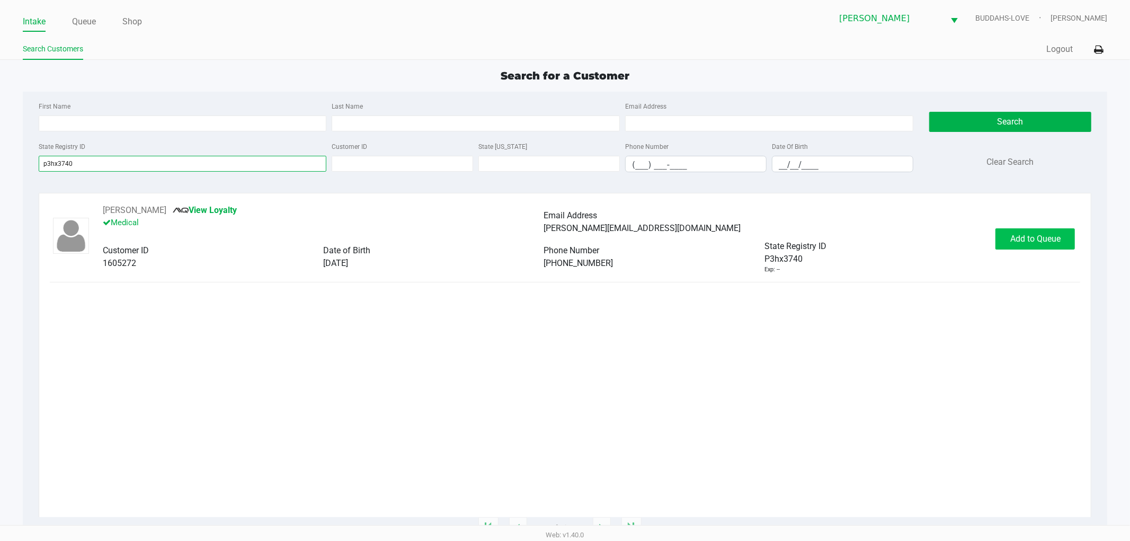
type input "p3hx3740"
click at [1058, 240] on span "Add to Queue" at bounding box center [1035, 239] width 50 height 10
click at [1031, 237] on span "Add to Queue" at bounding box center [1041, 239] width 50 height 10
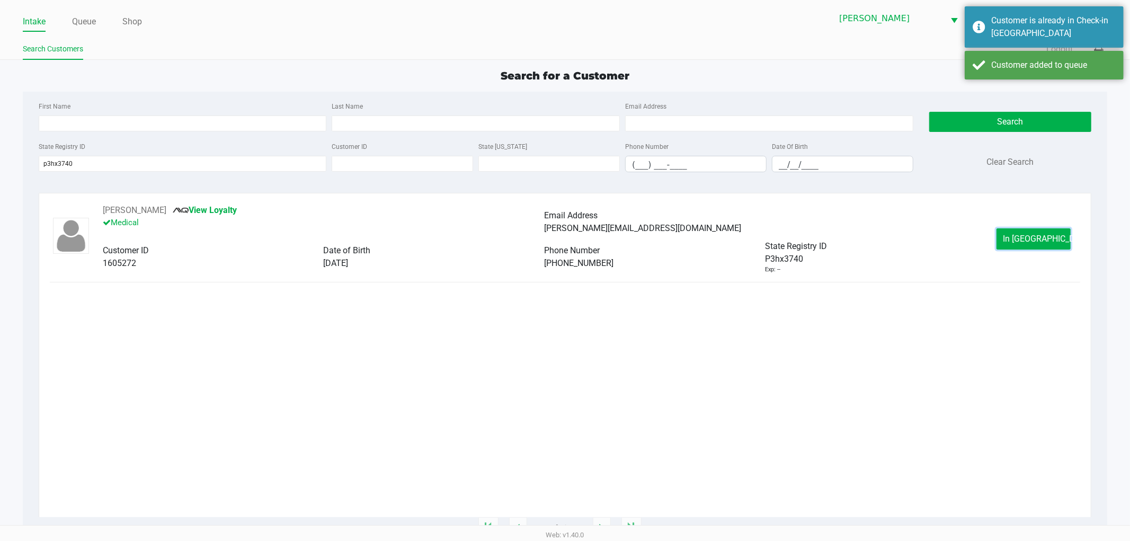
click at [1031, 237] on span "In Queue" at bounding box center [1047, 239] width 89 height 10
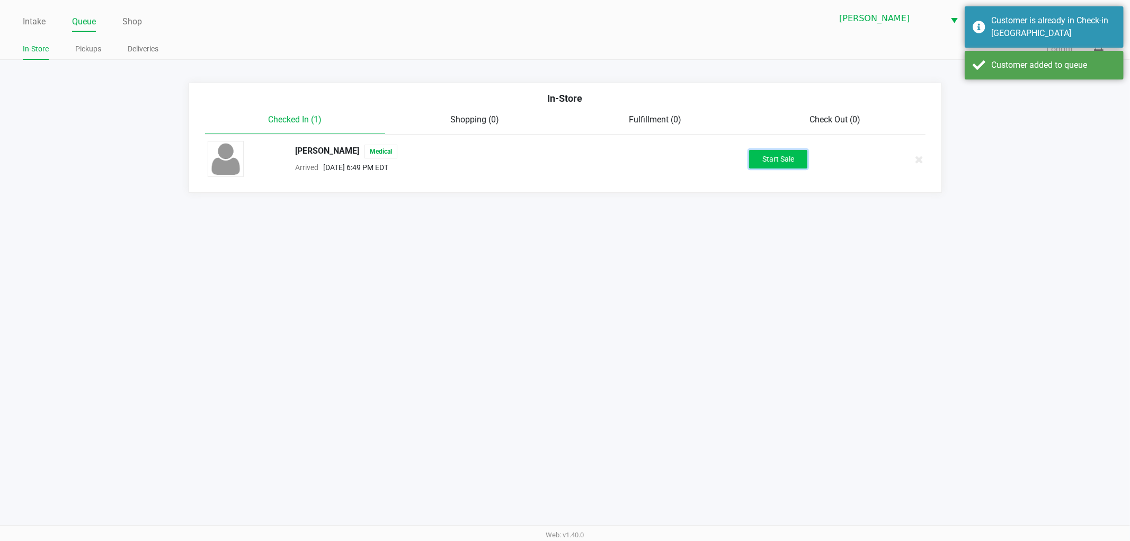
click at [763, 162] on button "Start Sale" at bounding box center [778, 159] width 58 height 19
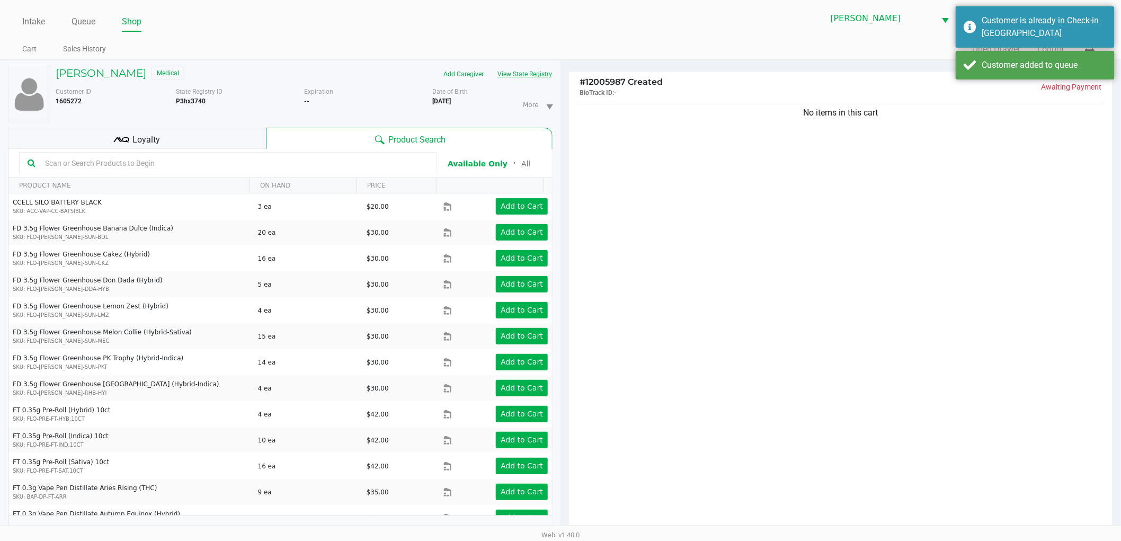
click at [527, 70] on button "View State Registry" at bounding box center [522, 74] width 62 height 17
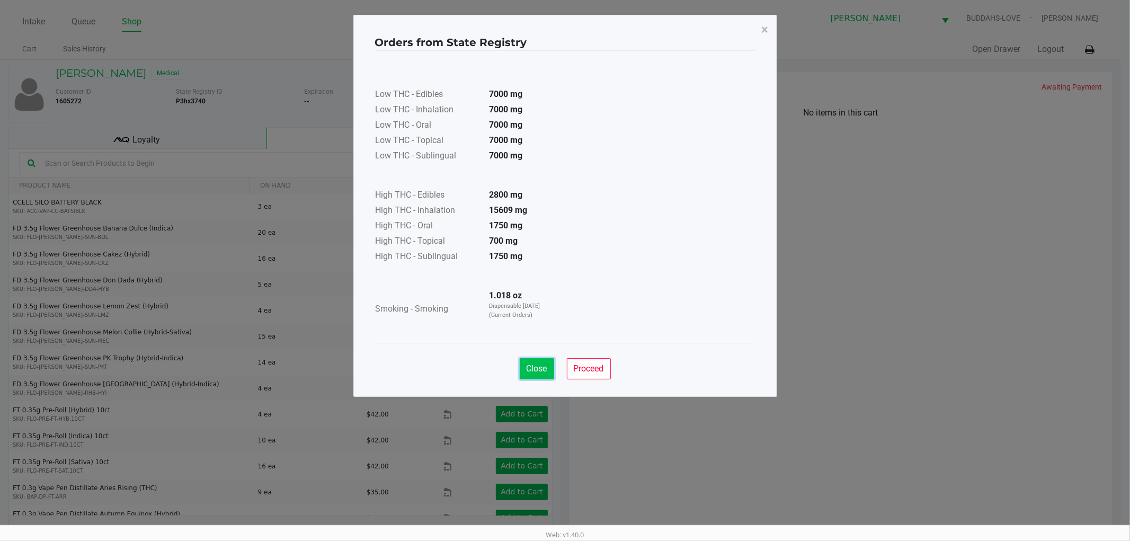
click at [528, 371] on span "Close" at bounding box center [537, 368] width 21 height 10
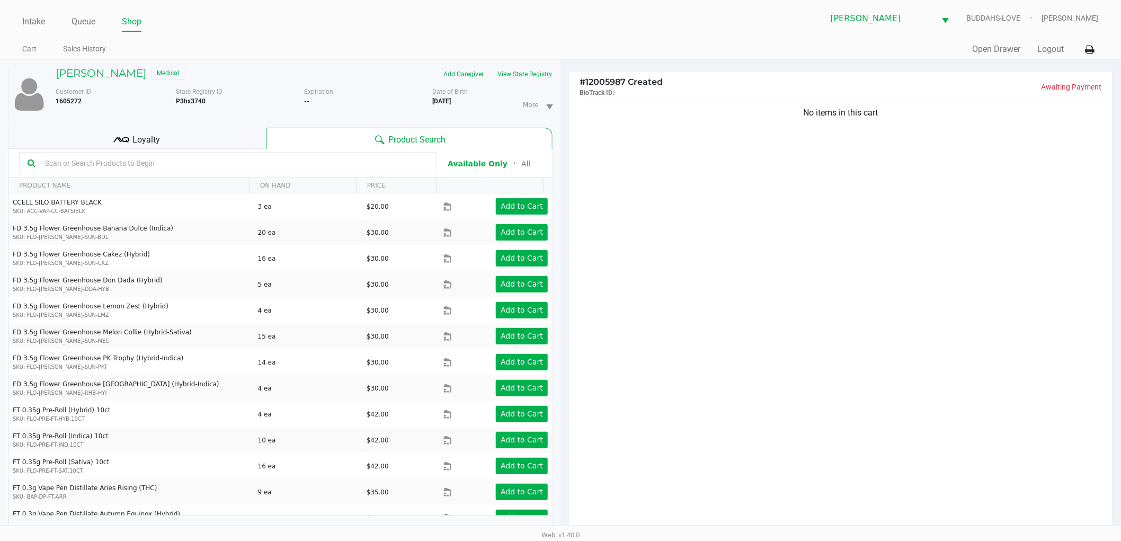
click at [236, 147] on div "Loyalty" at bounding box center [137, 138] width 259 height 21
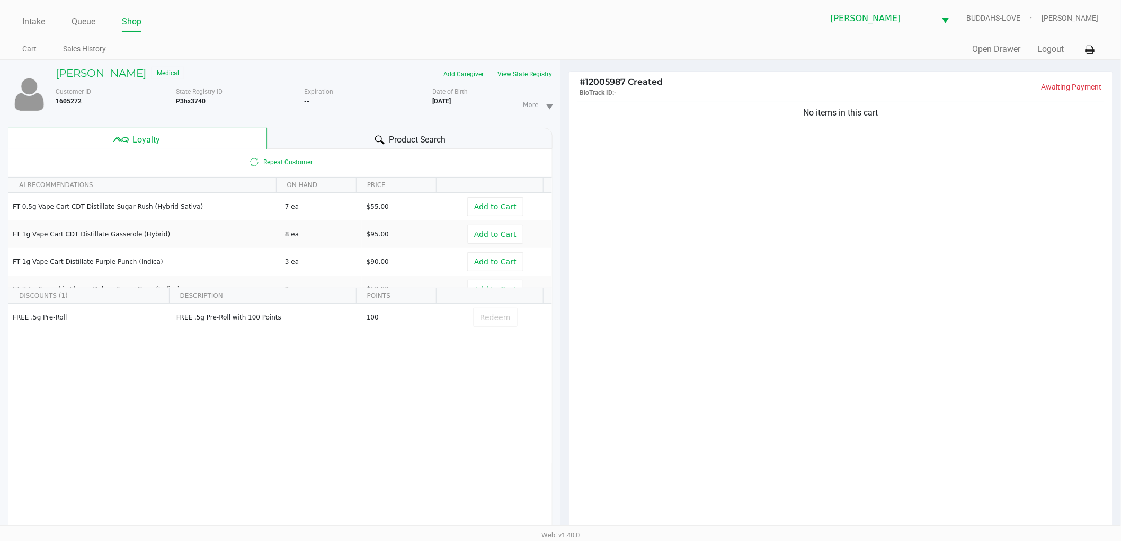
click at [616, 304] on div "No items in this cart" at bounding box center [841, 319] width 544 height 439
click at [383, 146] on div at bounding box center [379, 139] width 13 height 13
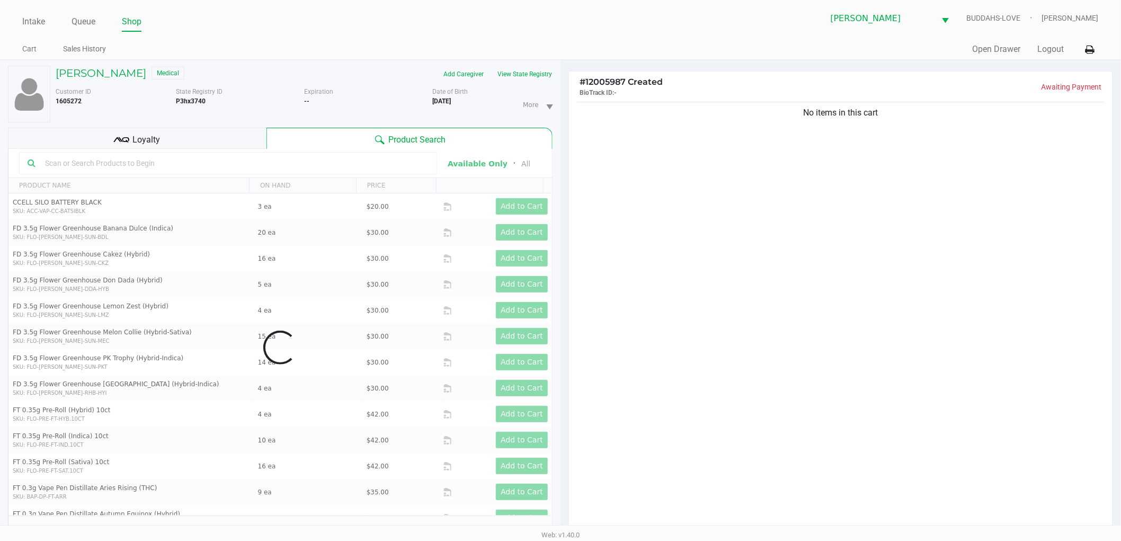
click at [809, 278] on div "No items in this cart" at bounding box center [841, 319] width 544 height 439
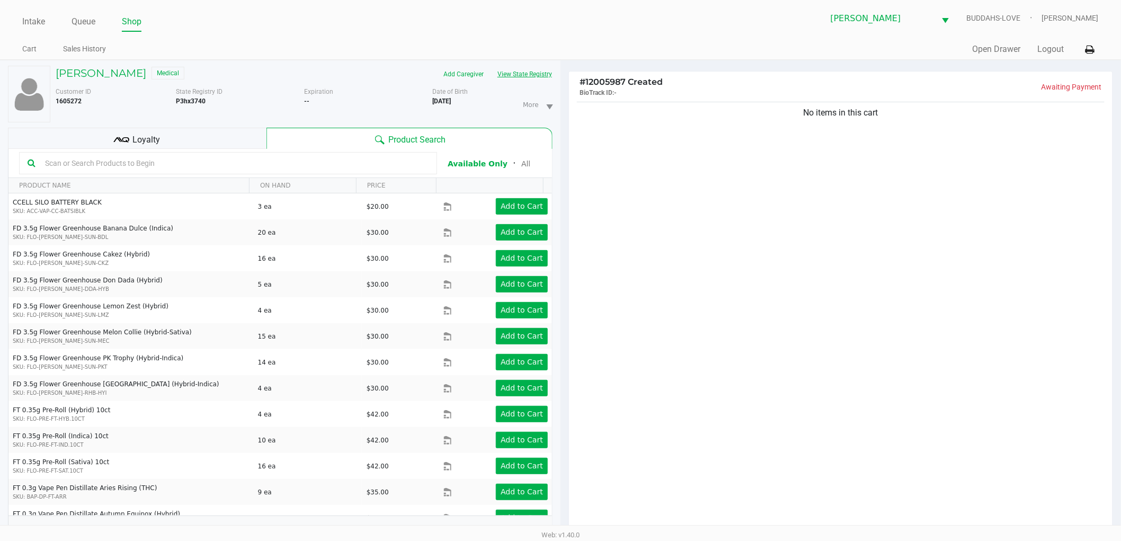
click at [525, 74] on button "View State Registry" at bounding box center [522, 74] width 62 height 17
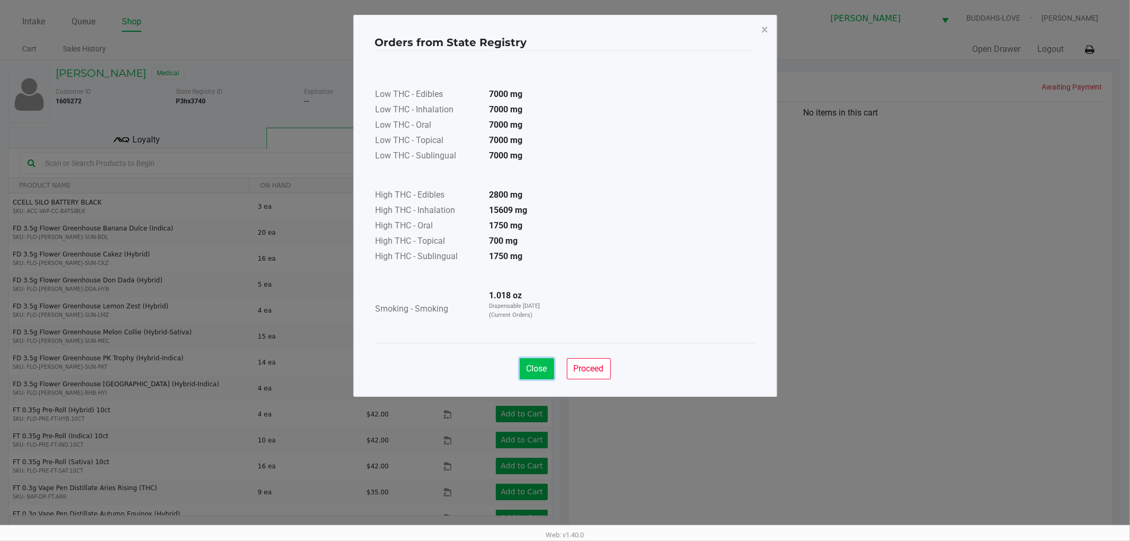
click at [539, 367] on span "Close" at bounding box center [537, 368] width 21 height 10
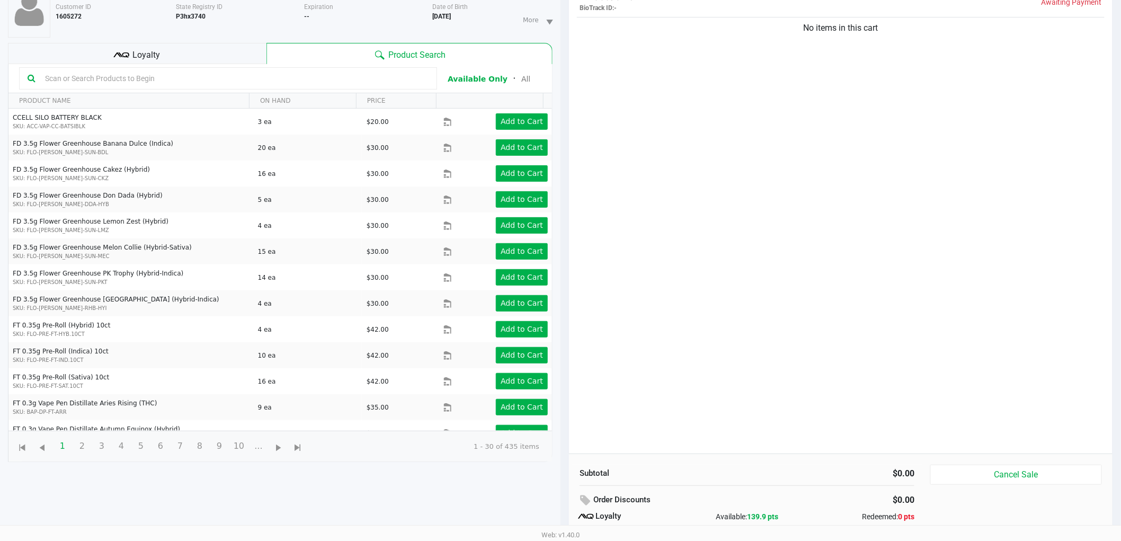
scroll to position [128, 0]
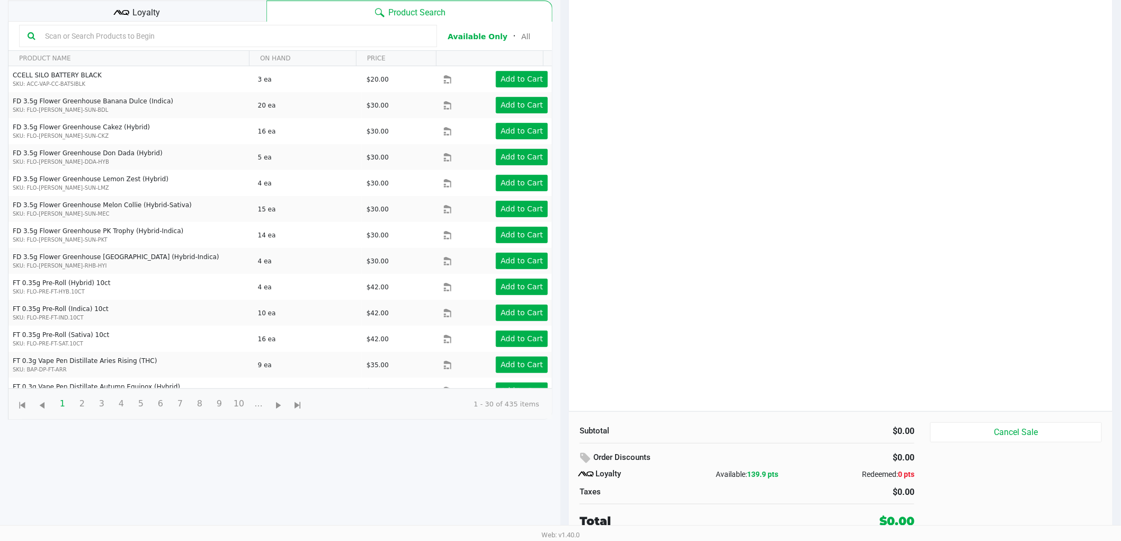
click at [689, 452] on div "Order Discounts" at bounding box center [689, 458] width 218 height 19
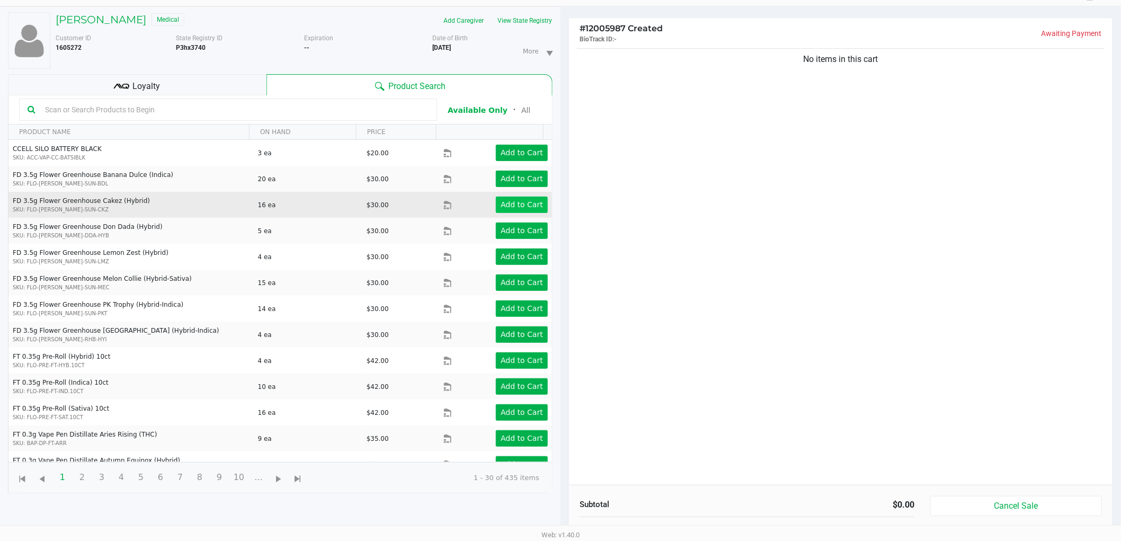
scroll to position [0, 0]
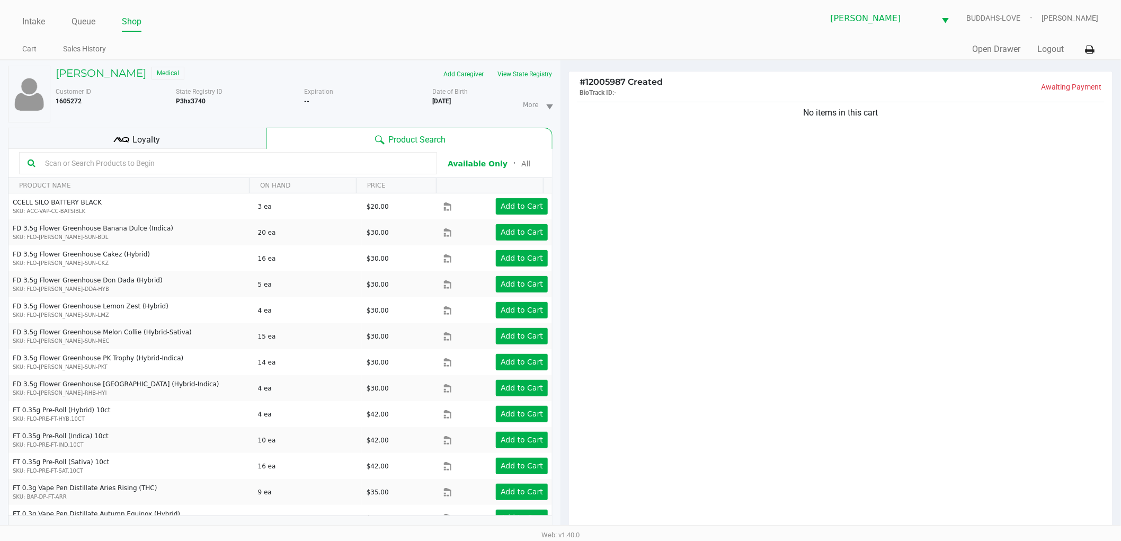
click at [225, 133] on div "Loyalty" at bounding box center [137, 138] width 259 height 21
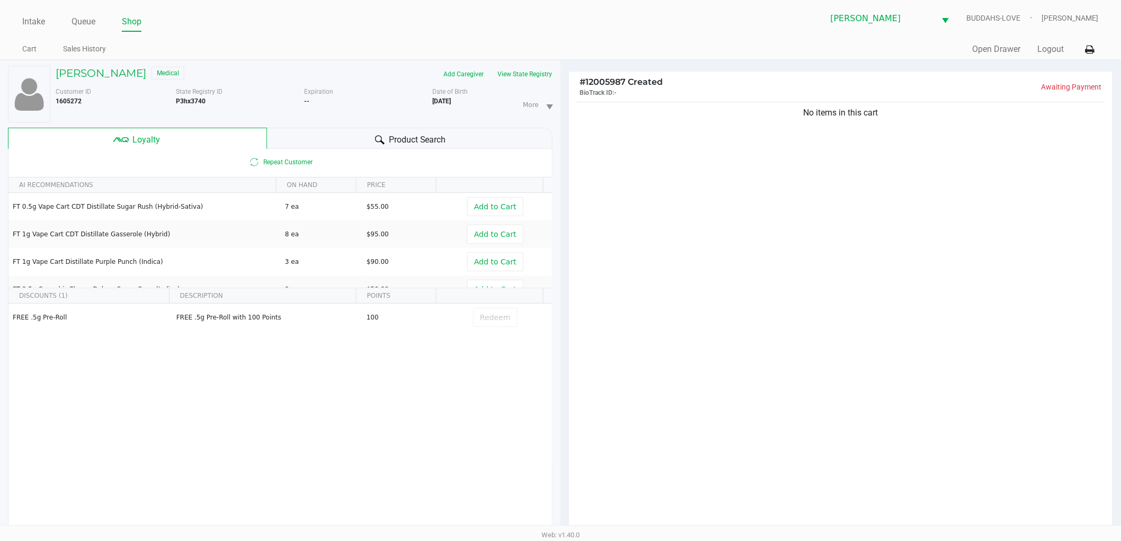
click at [323, 140] on div "Product Search" at bounding box center [410, 138] width 286 height 21
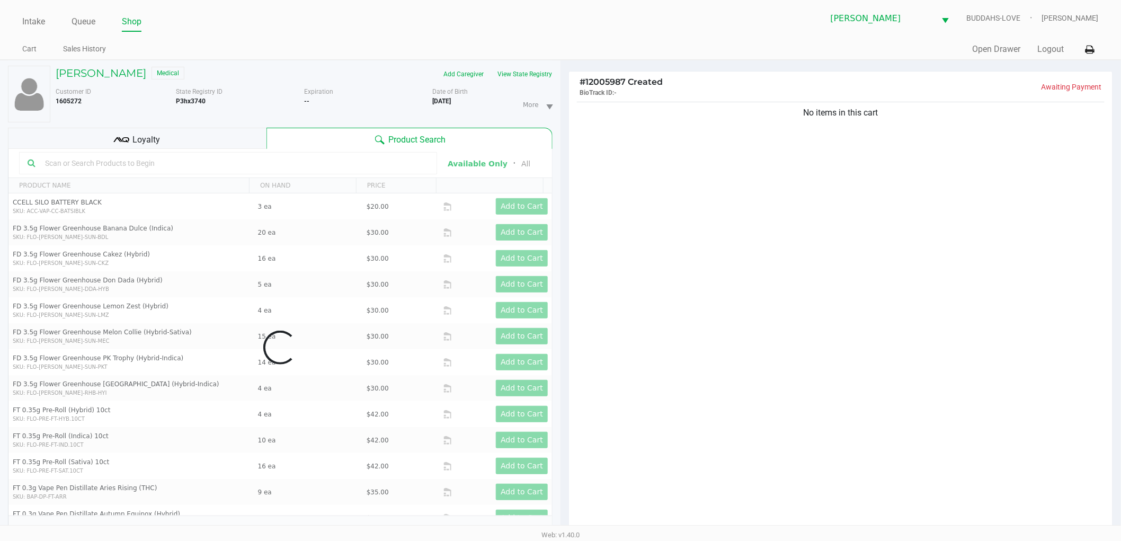
click at [769, 382] on div "No items in this cart" at bounding box center [841, 319] width 544 height 439
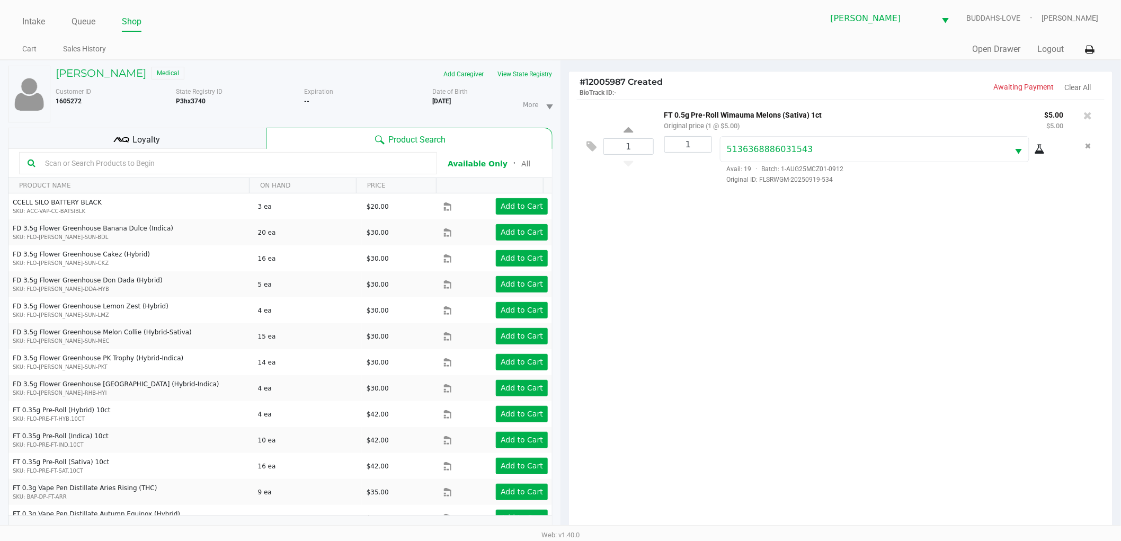
click at [609, 335] on div "1 FT 0.5g Pre-Roll Wimauma Melons (Sativa) 1ct Original price (1 @ $5.00) $5.00…" at bounding box center [841, 319] width 544 height 439
click at [220, 144] on div "Loyalty" at bounding box center [137, 138] width 259 height 21
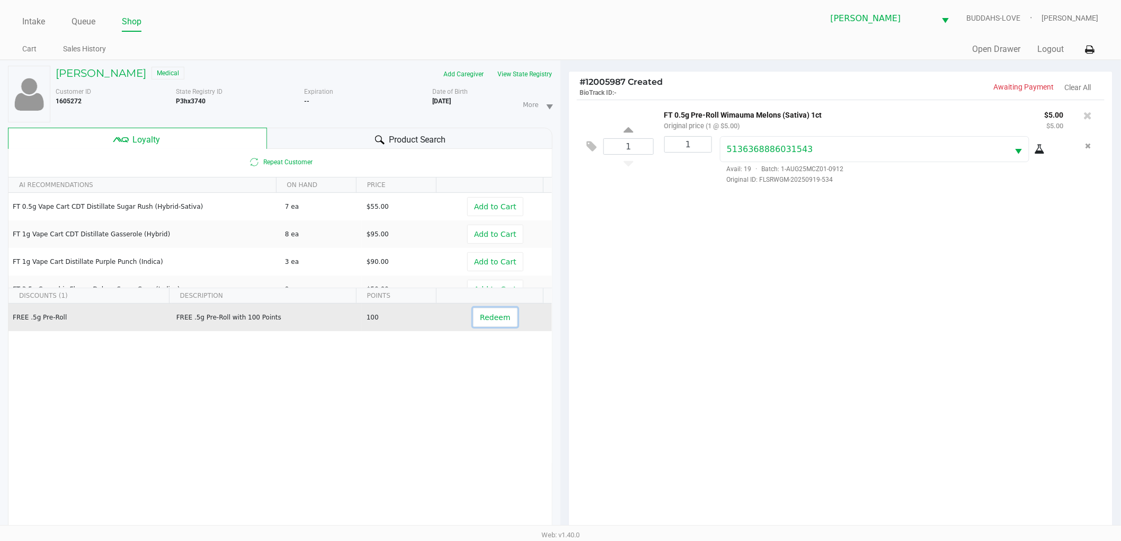
click at [473, 314] on button "Redeem" at bounding box center [495, 317] width 44 height 19
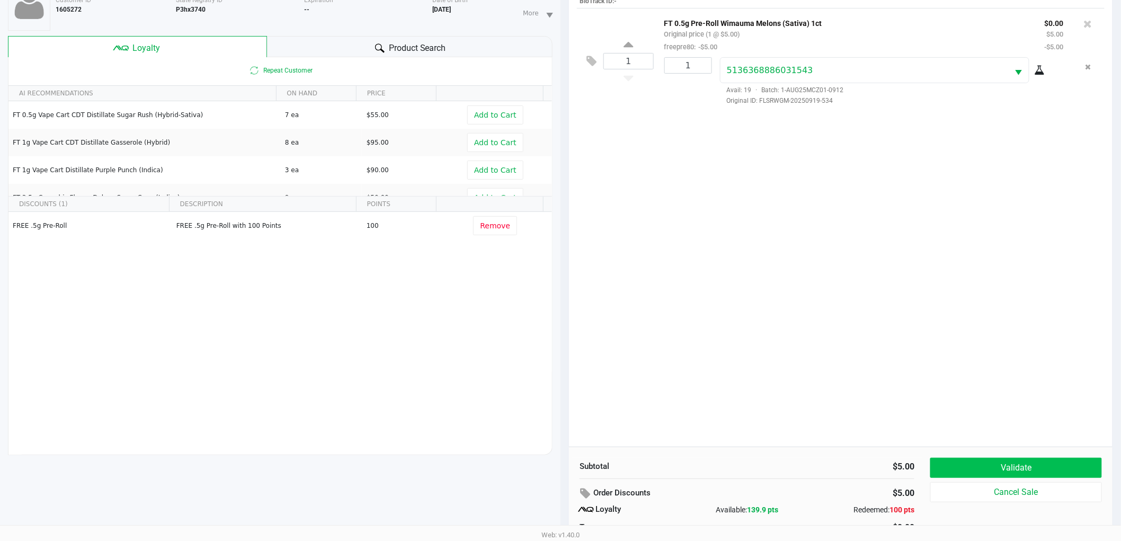
scroll to position [154, 0]
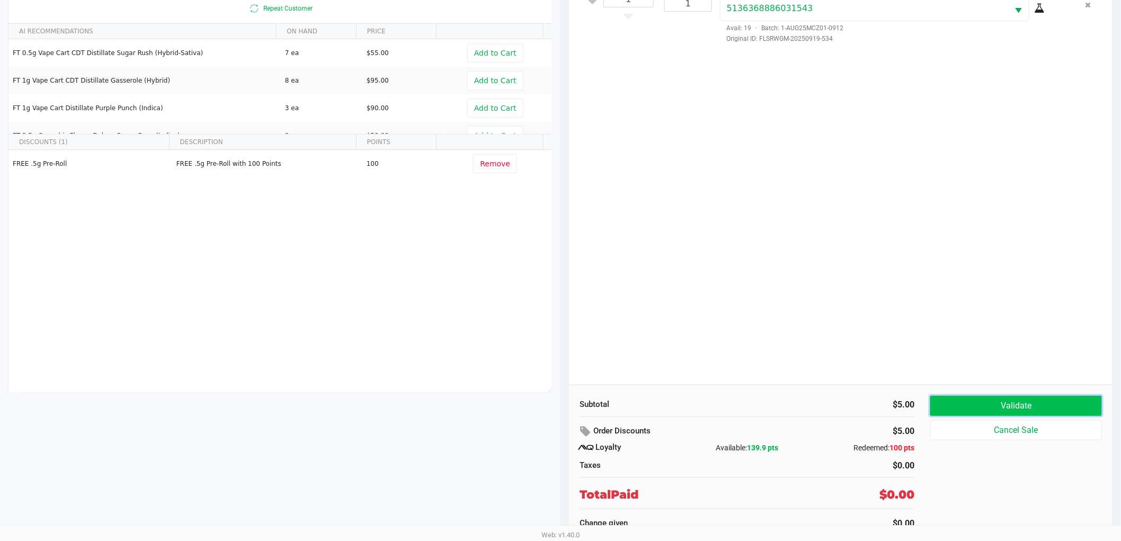
click at [985, 403] on button "Validate" at bounding box center [1016, 406] width 172 height 20
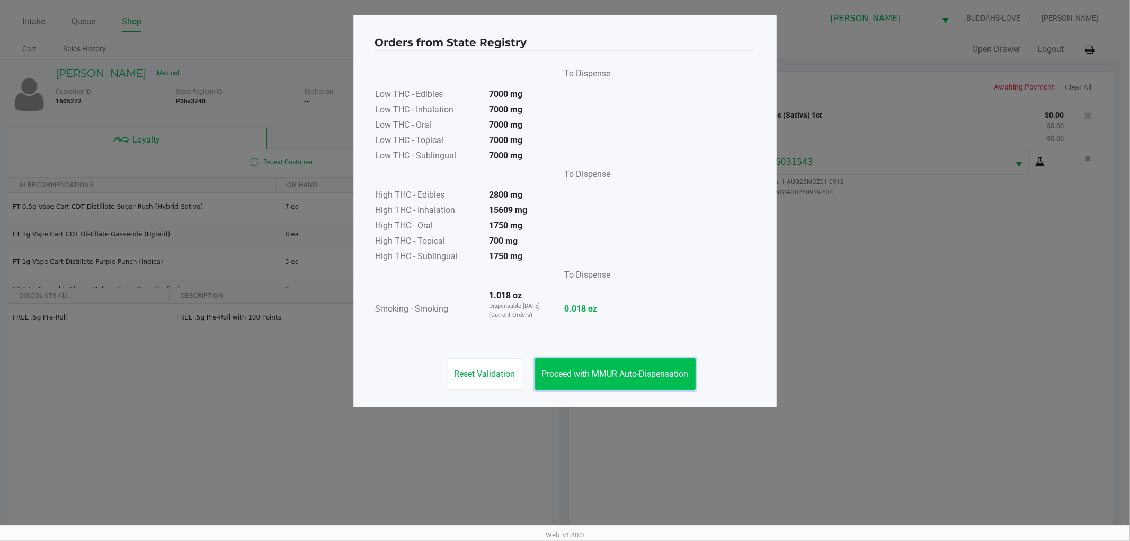
click at [583, 369] on span "Proceed with MMUR Auto-Dispensation" at bounding box center [615, 374] width 147 height 10
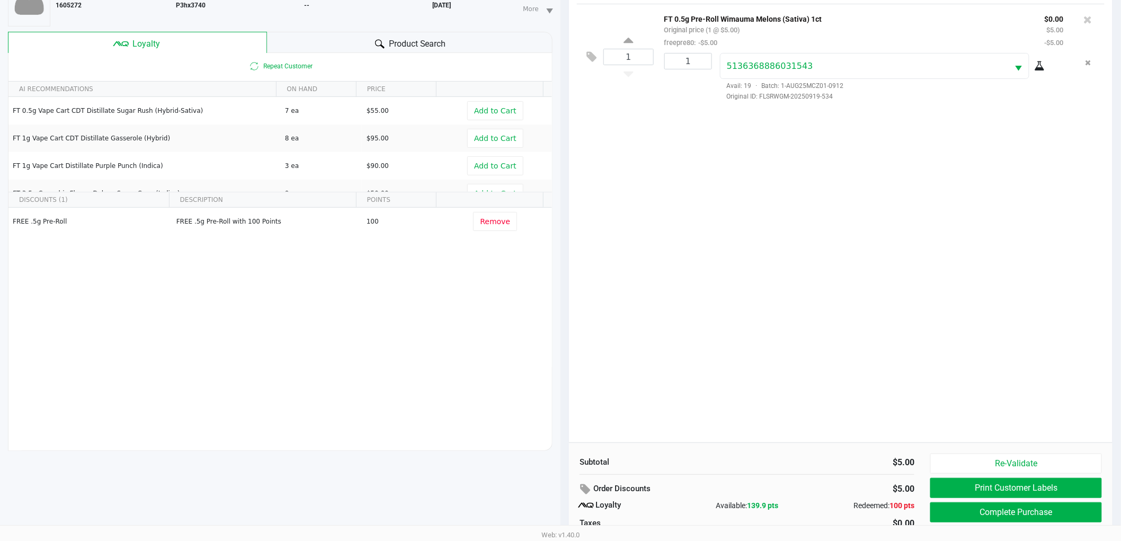
scroll to position [154, 0]
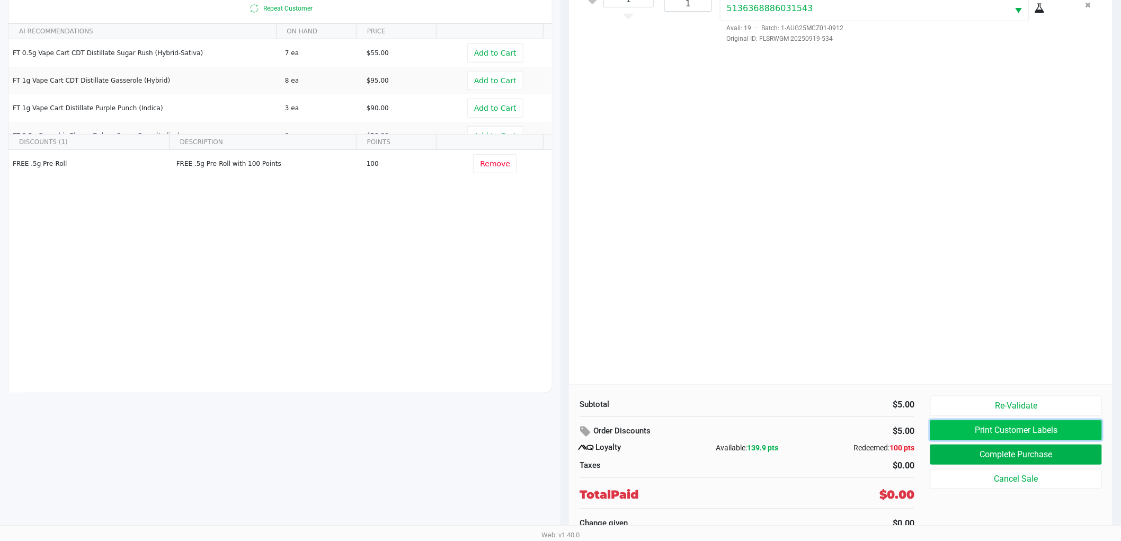
click at [944, 425] on button "Print Customer Labels" at bounding box center [1016, 430] width 172 height 20
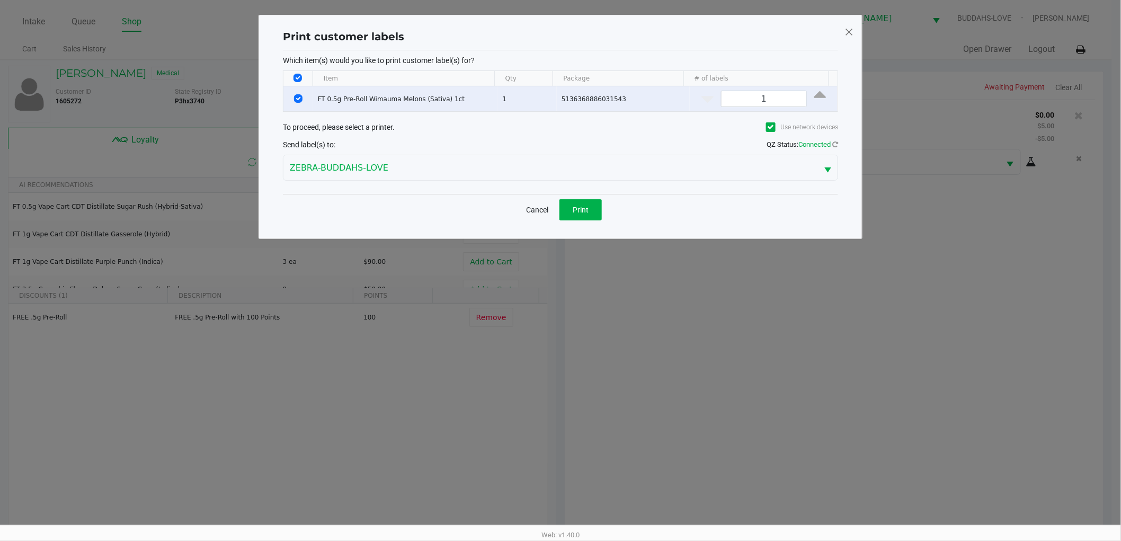
scroll to position [0, 0]
click at [595, 209] on button "Print" at bounding box center [585, 209] width 42 height 21
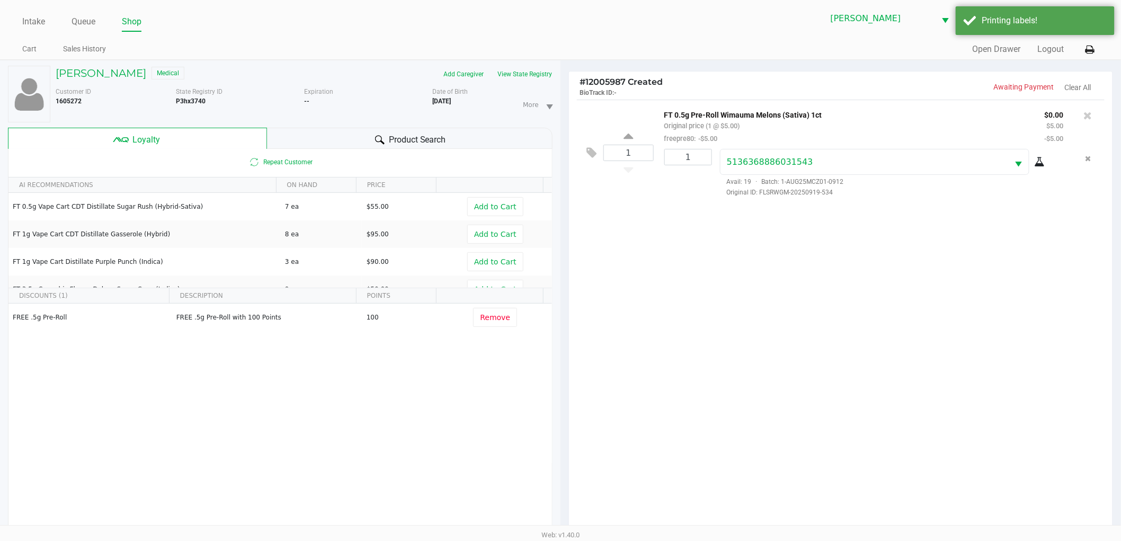
scroll to position [154, 0]
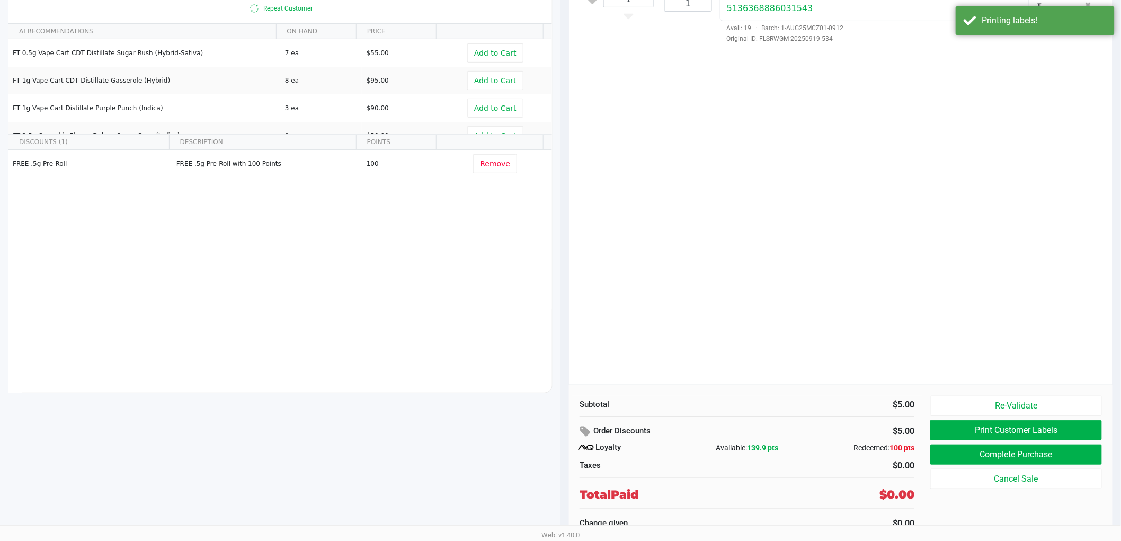
click at [769, 313] on div "1 FT 0.5g Pre-Roll Wimauma Melons (Sativa) 1ct Original price (1 @ $5.00) freep…" at bounding box center [841, 165] width 544 height 439
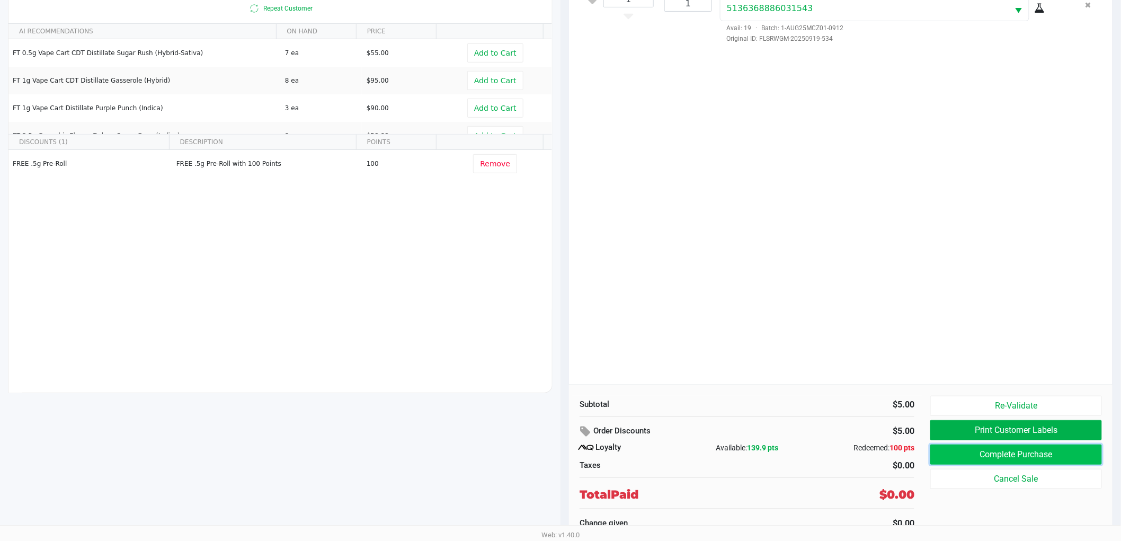
click at [992, 462] on button "Complete Purchase" at bounding box center [1016, 454] width 172 height 20
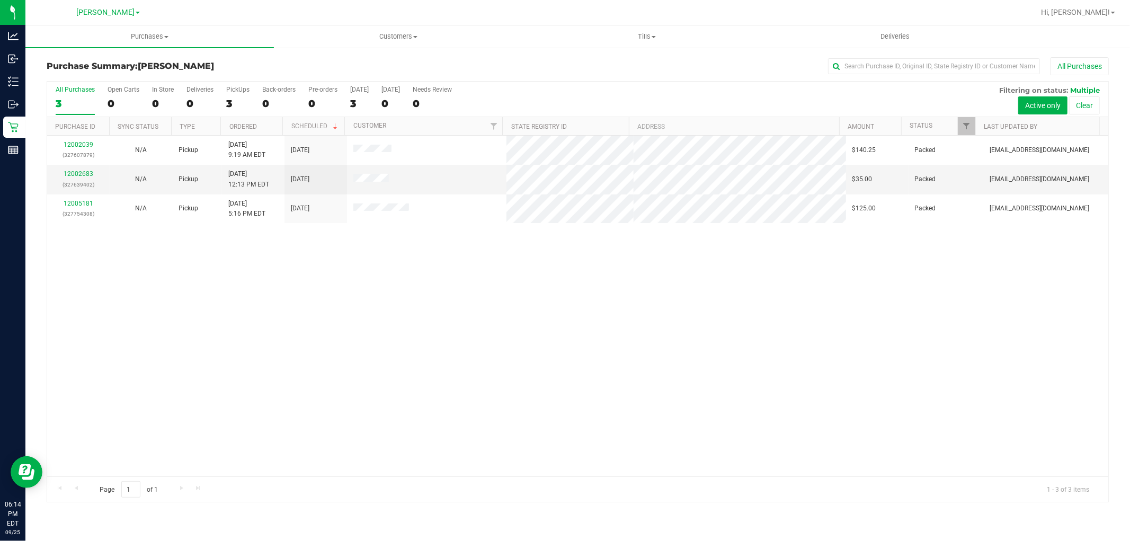
click at [526, 297] on div "12002039 (327607879) N/A Pickup [DATE] 9:19 AM EDT 9/25/2025 $140.25 Packed [EM…" at bounding box center [577, 306] width 1061 height 341
click at [1067, 64] on button "All Purchases" at bounding box center [1079, 66] width 58 height 18
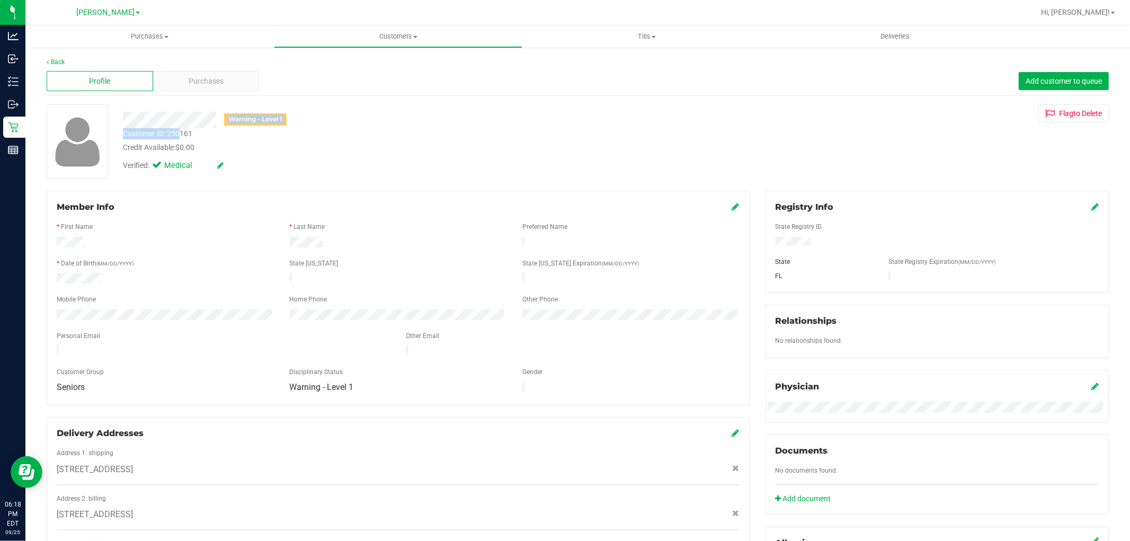
click at [181, 132] on div "Warning - Level 1 Customer ID: 250161 Credit Available: $0.00 Verified: Medical" at bounding box center [384, 140] width 539 height 72
click at [199, 136] on div "Customer ID: 250161 Credit Available: $0.00" at bounding box center [384, 140] width 539 height 25
drag, startPoint x: 191, startPoint y: 129, endPoint x: 170, endPoint y: 132, distance: 22.0
click at [170, 132] on div "Customer ID: 250161" at bounding box center [157, 133] width 69 height 11
copy div "250161"
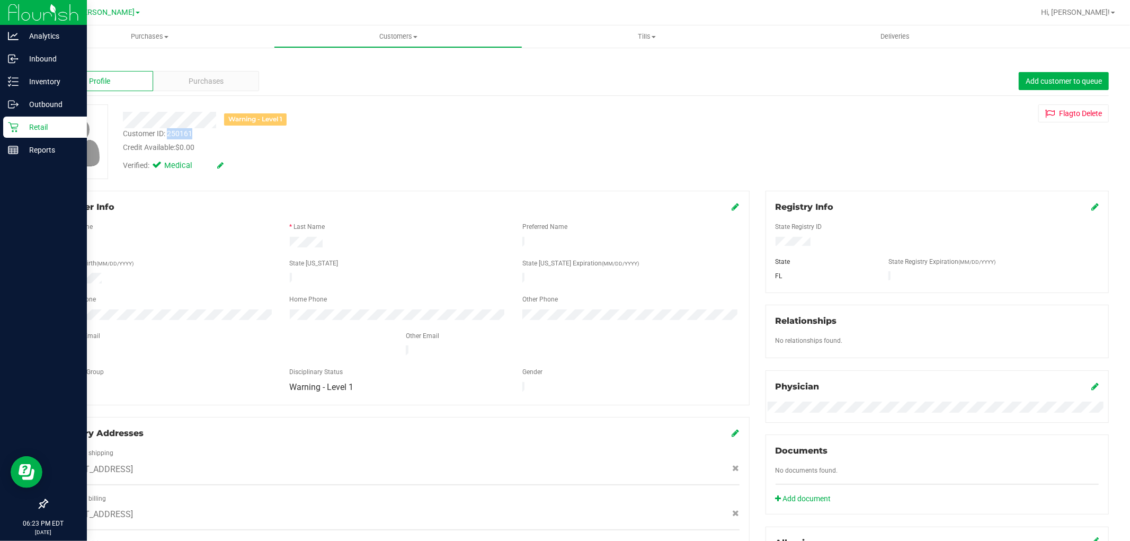
click at [33, 122] on p "Retail" at bounding box center [51, 127] width 64 height 13
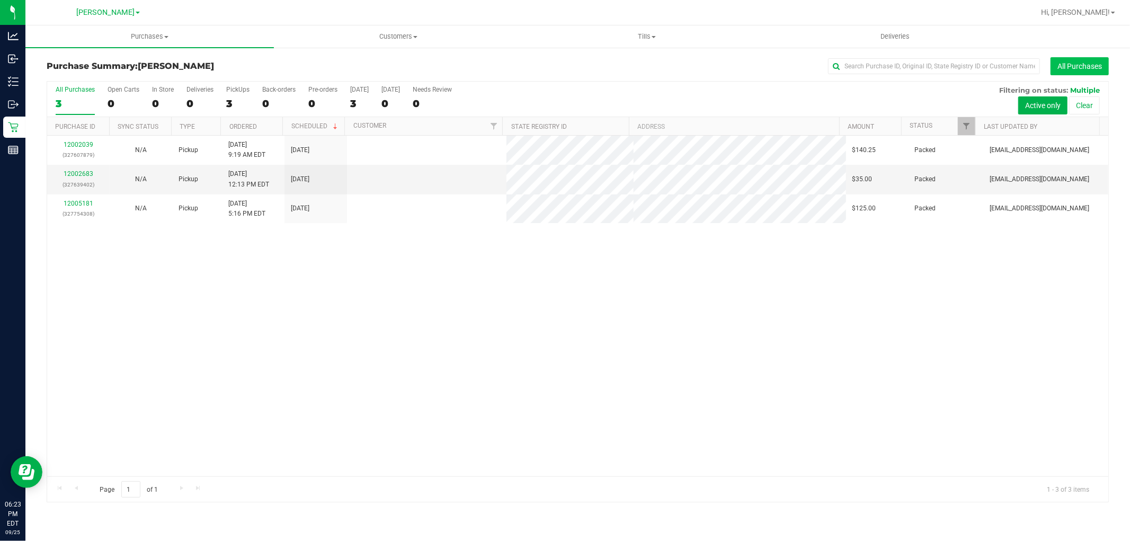
click at [1068, 64] on button "All Purchases" at bounding box center [1079, 66] width 58 height 18
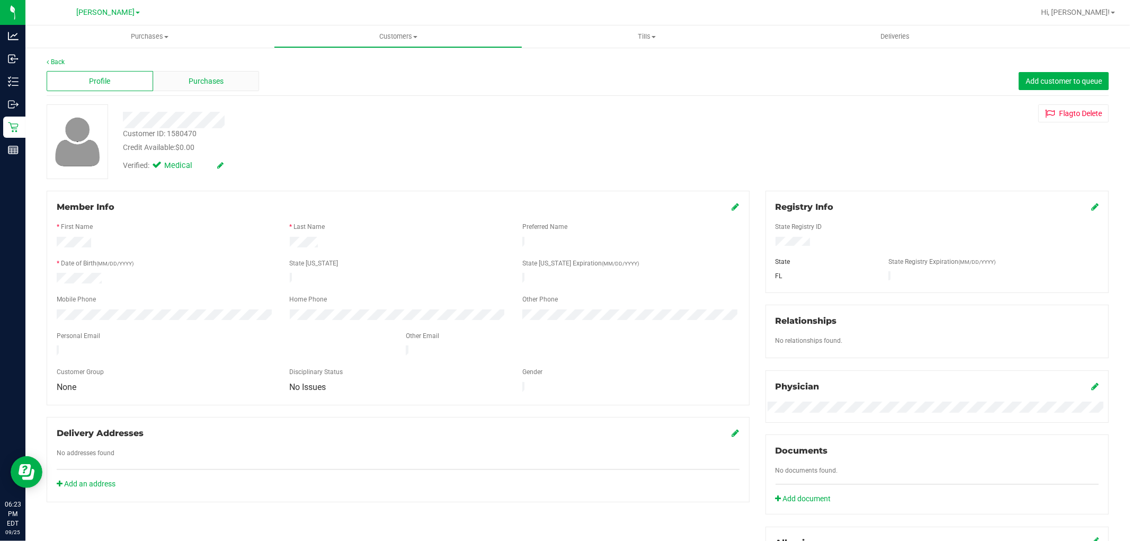
click at [208, 76] on span "Purchases" at bounding box center [206, 81] width 35 height 11
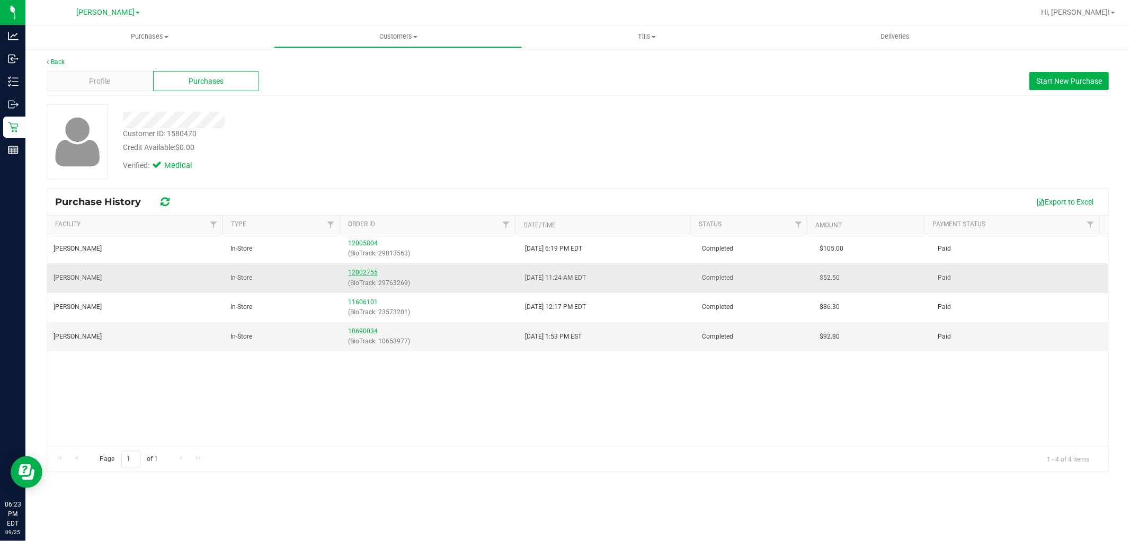
click at [366, 274] on link "12002755" at bounding box center [363, 272] width 30 height 7
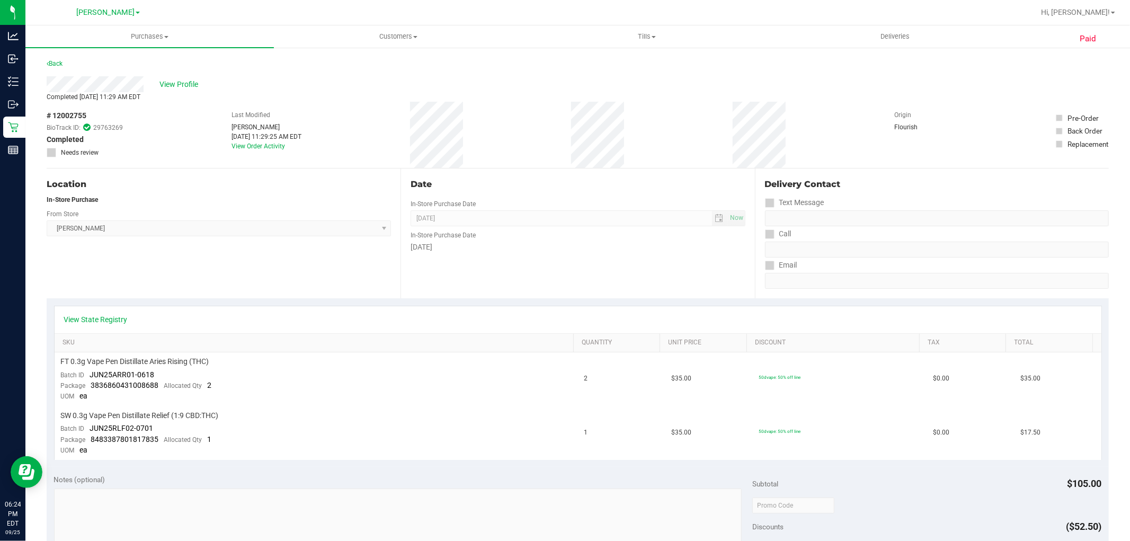
click at [177, 288] on div "Location In-Store Purchase From Store [PERSON_NAME] Select Store [PERSON_NAME][…" at bounding box center [224, 233] width 354 height 130
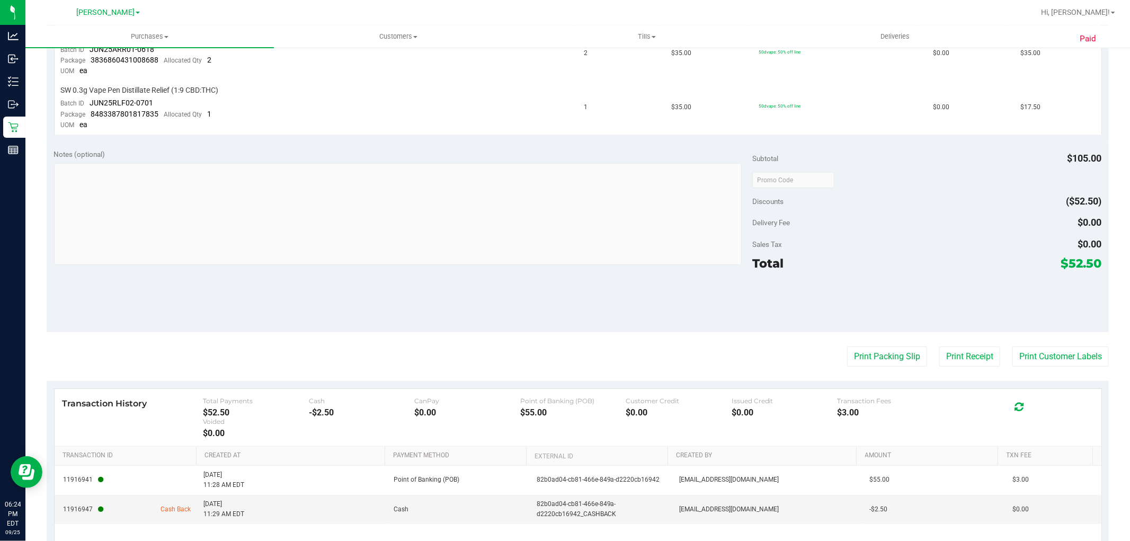
scroll to position [386, 0]
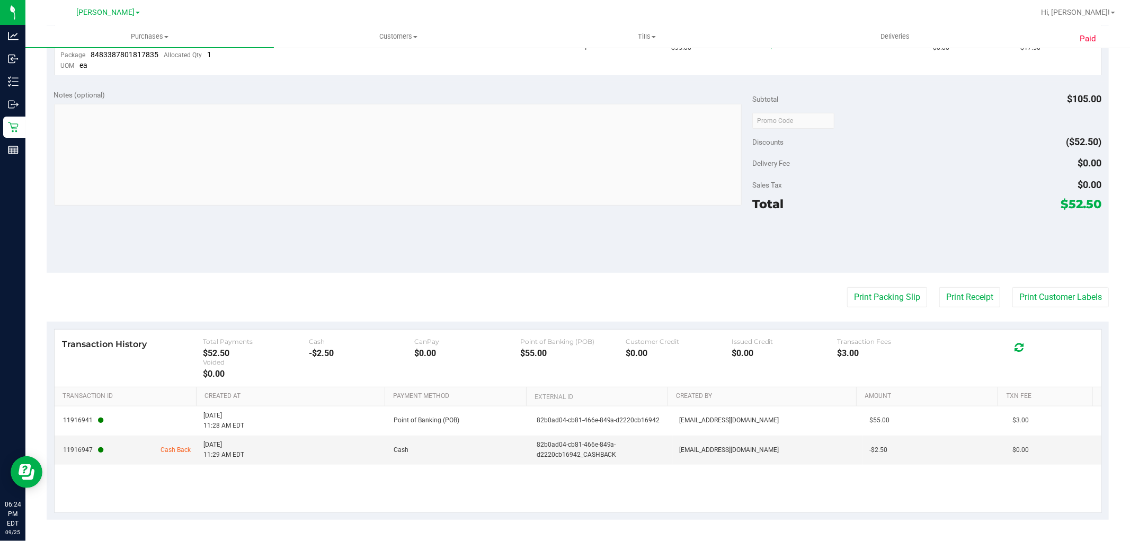
click at [491, 315] on purchase-details "Back View Profile Completed [DATE] 11:29 AM EDT # 12002755 BioTrack ID: 2976326…" at bounding box center [578, 96] width 1062 height 847
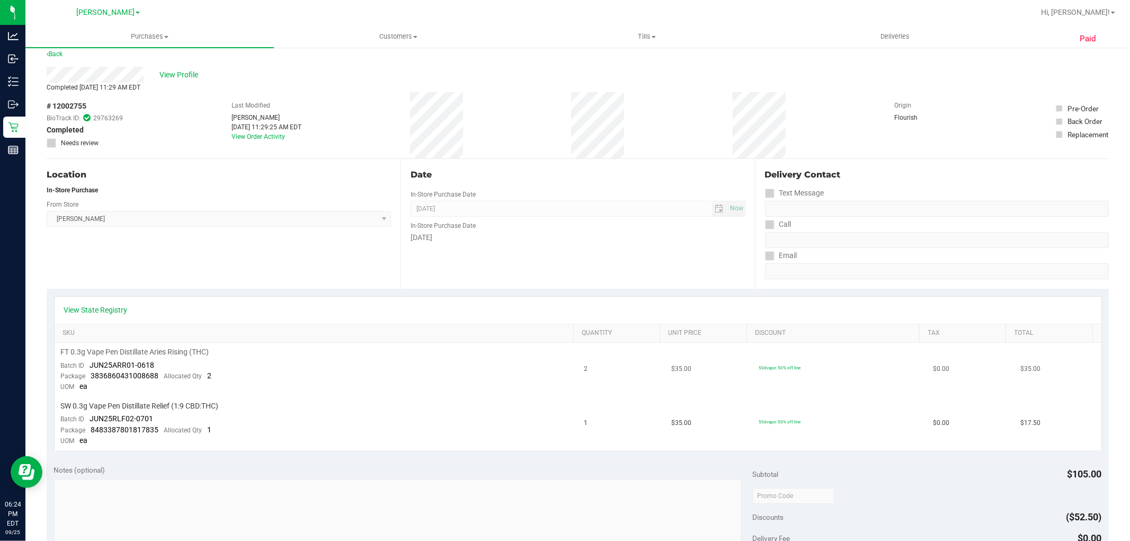
scroll to position [0, 0]
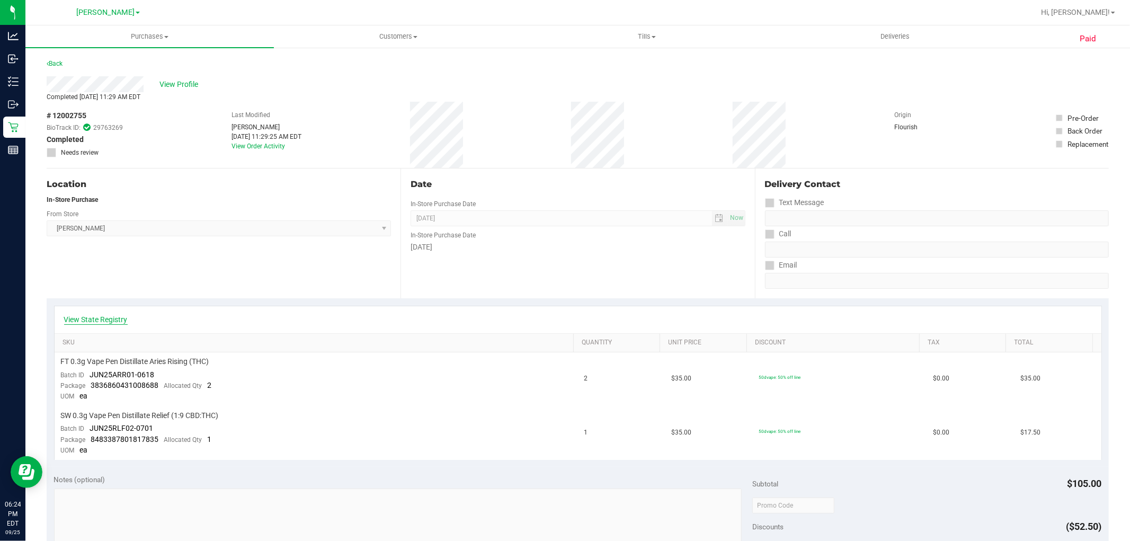
click at [103, 318] on link "View State Registry" at bounding box center [96, 319] width 64 height 11
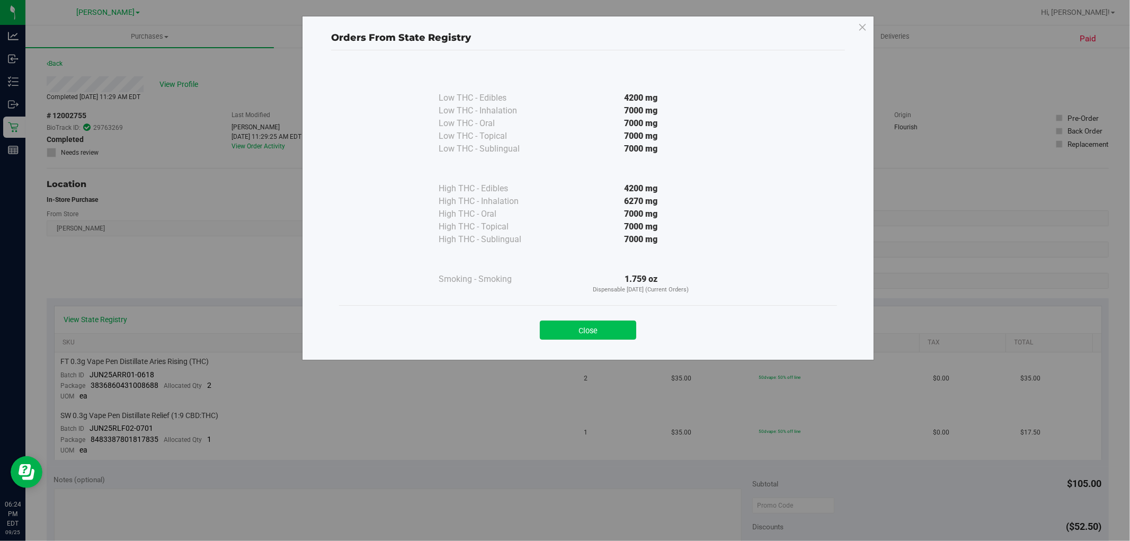
click at [567, 326] on button "Close" at bounding box center [588, 329] width 96 height 19
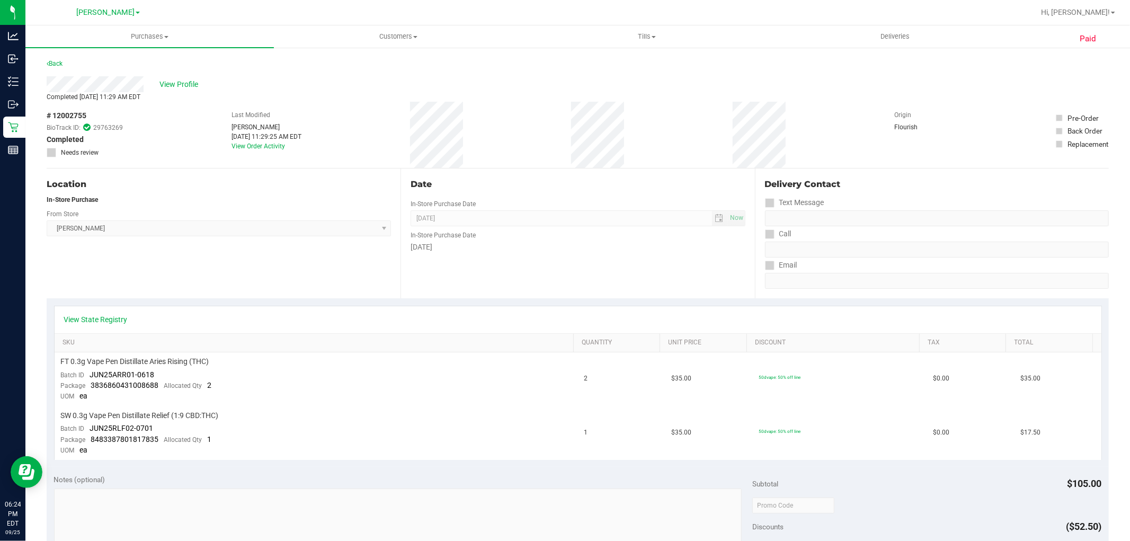
click at [437, 310] on div "View State Registry" at bounding box center [578, 319] width 1047 height 27
click at [535, 322] on div "View State Registry" at bounding box center [578, 319] width 1028 height 11
drag, startPoint x: 644, startPoint y: 320, endPoint x: 542, endPoint y: 326, distance: 101.8
click at [542, 326] on div "View State Registry" at bounding box center [578, 319] width 1047 height 27
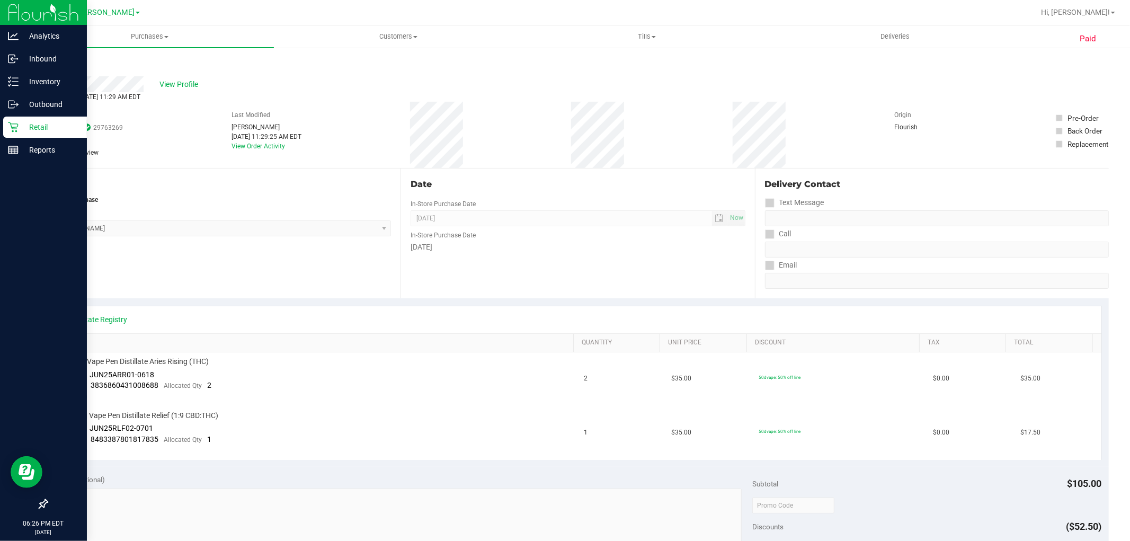
click at [24, 124] on p "Retail" at bounding box center [51, 127] width 64 height 13
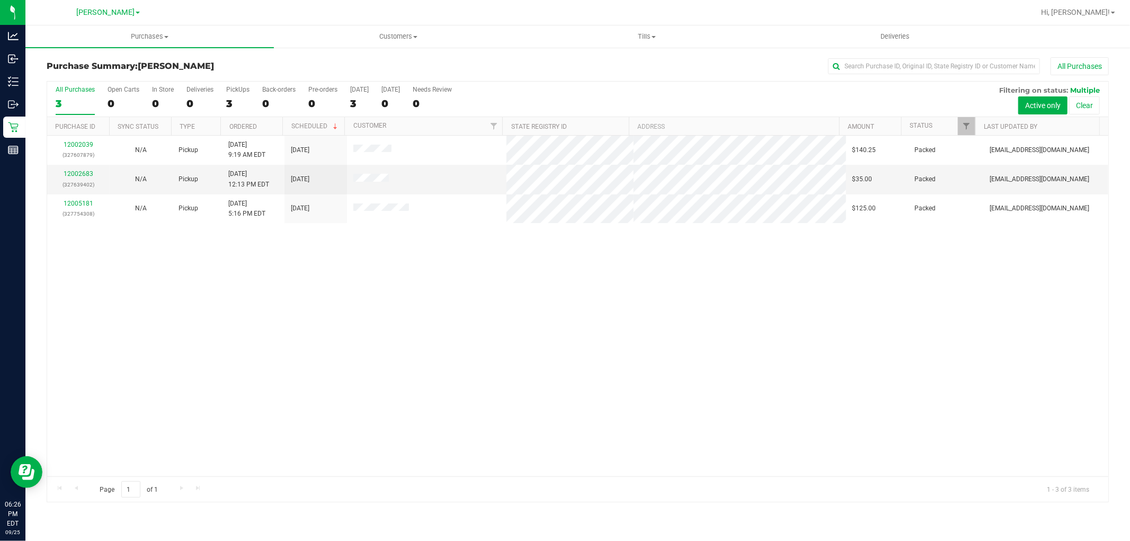
click at [448, 324] on div "12002039 (327607879) N/A Pickup [DATE] 9:19 AM EDT 9/25/2025 $140.25 Packed [EM…" at bounding box center [577, 306] width 1061 height 341
click at [491, 355] on div "12002039 (327607879) N/A Pickup [DATE] 9:19 AM EDT 9/25/2025 $140.25 Packed [EM…" at bounding box center [577, 306] width 1061 height 341
click at [279, 303] on div "12002039 (327607879) N/A Pickup [DATE] 9:19 AM EDT 9/25/2025 $140.25 Packed [EM…" at bounding box center [577, 306] width 1061 height 341
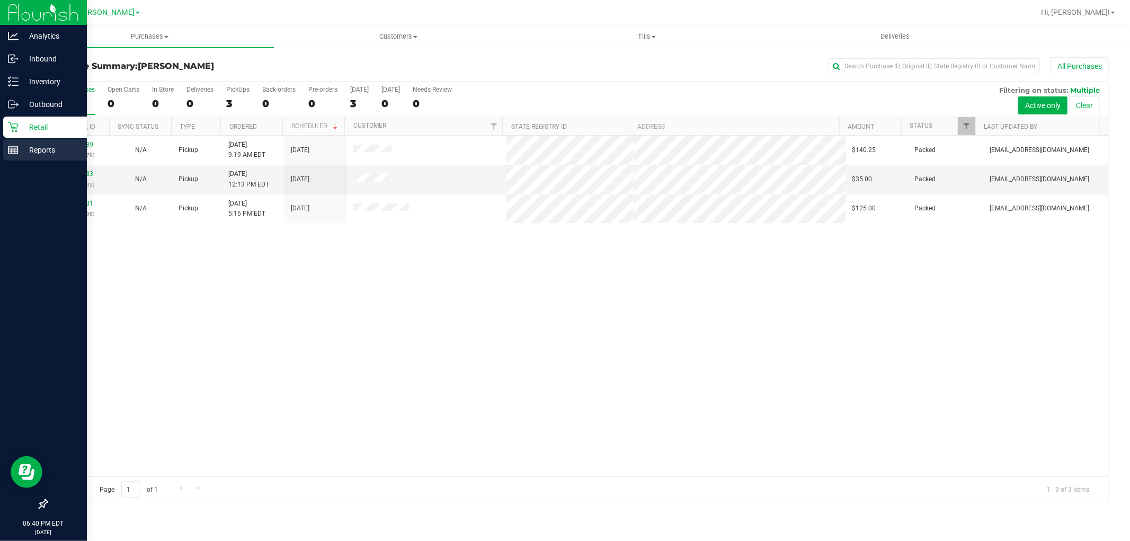
click at [29, 148] on p "Reports" at bounding box center [51, 150] width 64 height 13
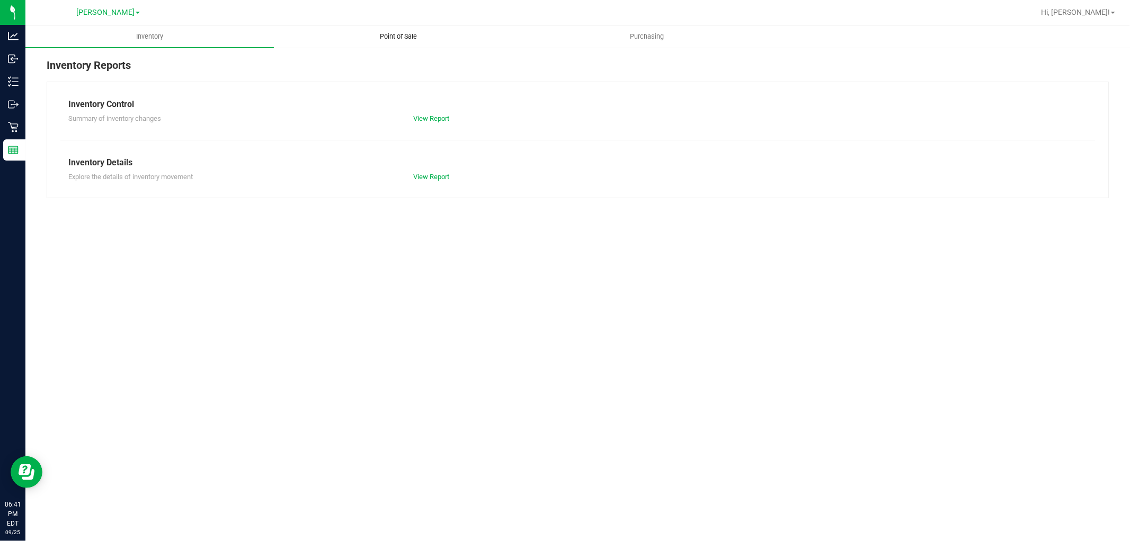
click at [395, 36] on span "Point of Sale" at bounding box center [399, 37] width 66 height 10
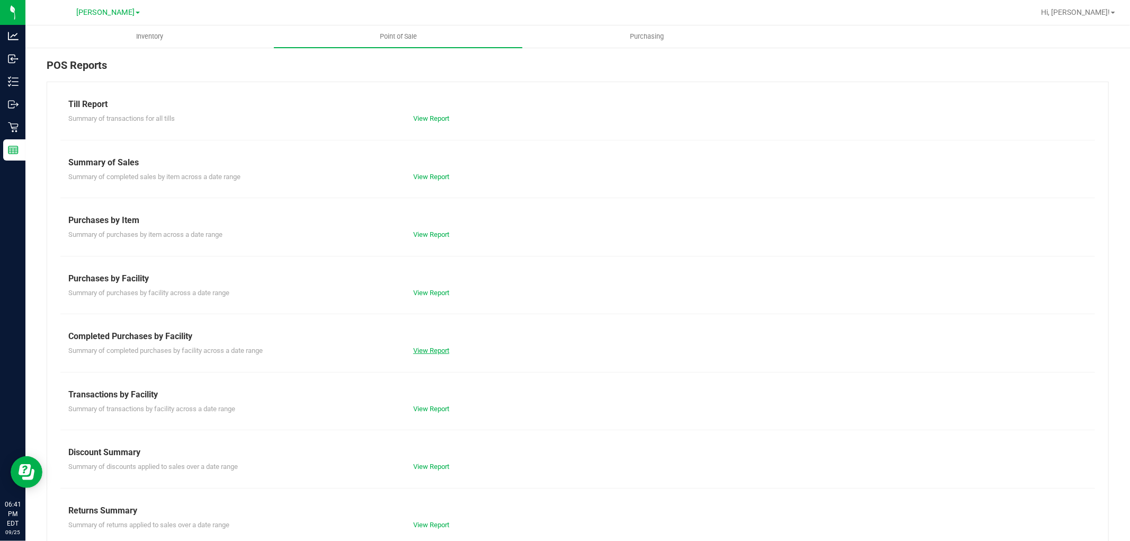
click at [431, 350] on link "View Report" at bounding box center [431, 350] width 36 height 8
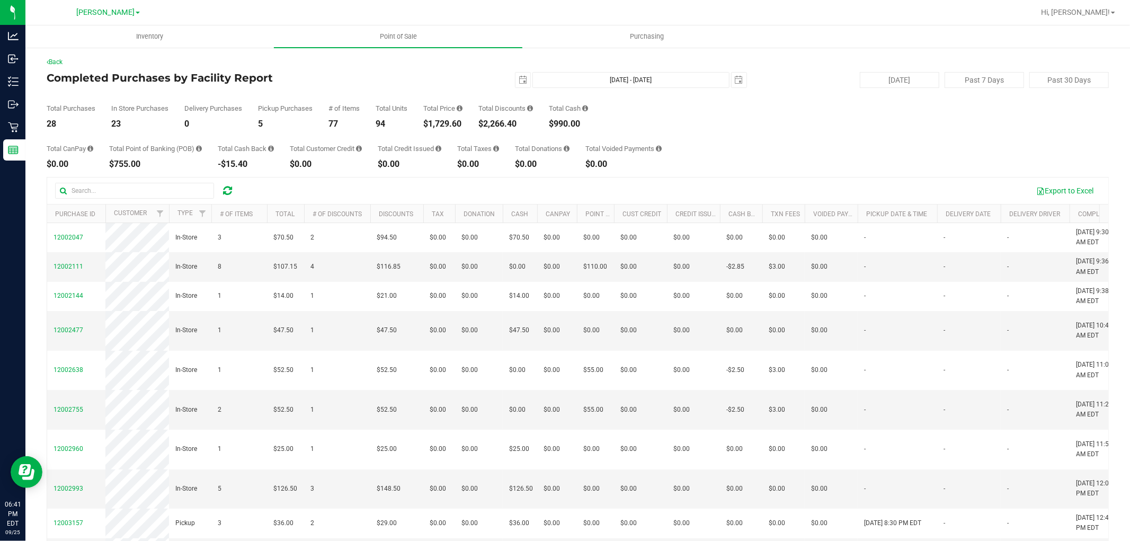
click at [404, 189] on div "Export to Excel" at bounding box center [672, 191] width 857 height 18
click at [507, 136] on div "Total CanPay $0.00 Total Point of Banking (POB) $755.00 Total Cash Back -$15.40…" at bounding box center [578, 148] width 1062 height 40
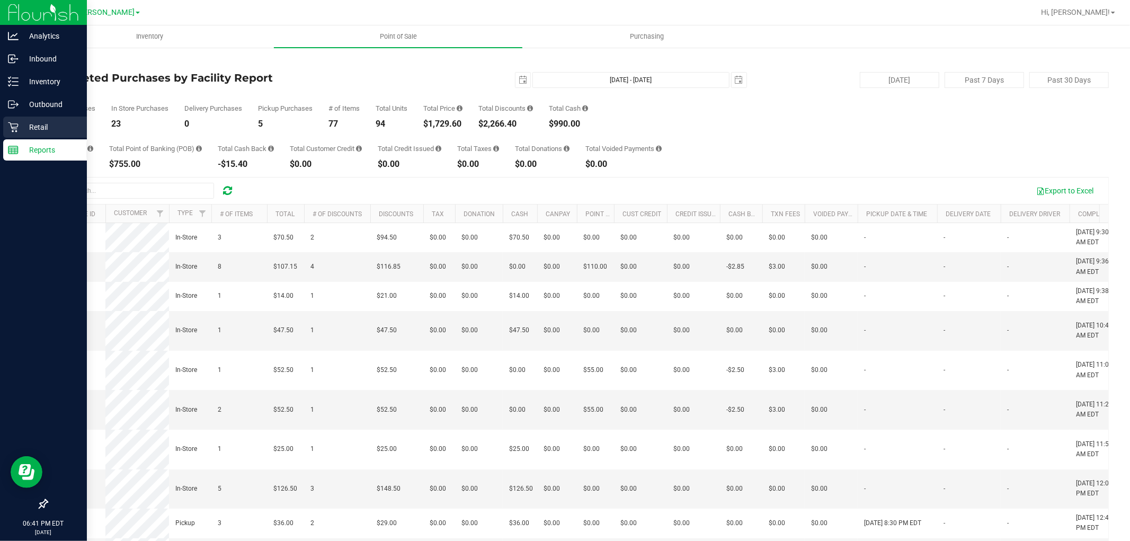
click at [23, 126] on p "Retail" at bounding box center [51, 127] width 64 height 13
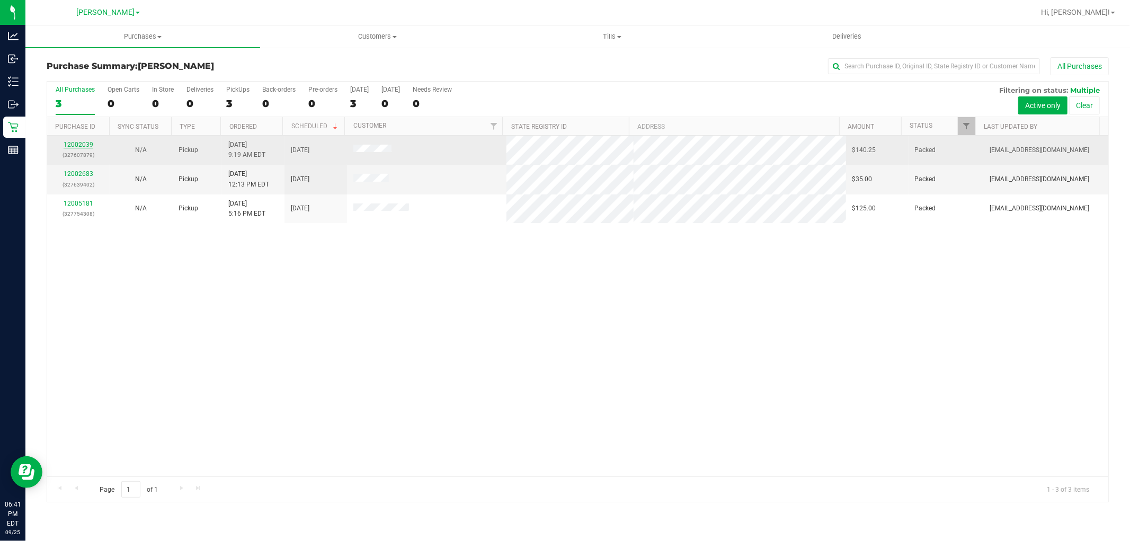
click at [85, 143] on link "12002039" at bounding box center [79, 144] width 30 height 7
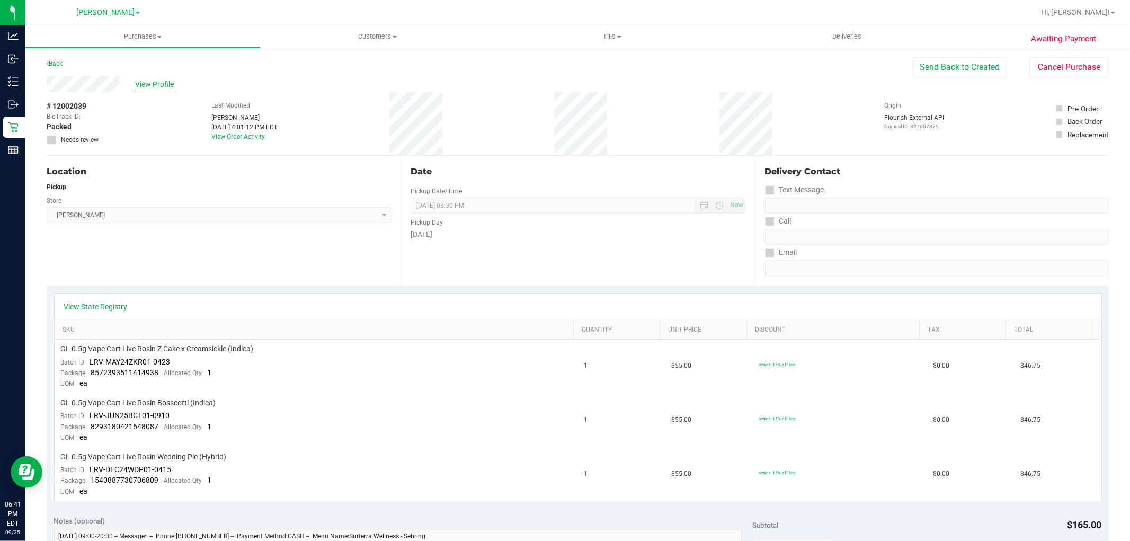
click at [162, 87] on span "View Profile" at bounding box center [156, 84] width 42 height 11
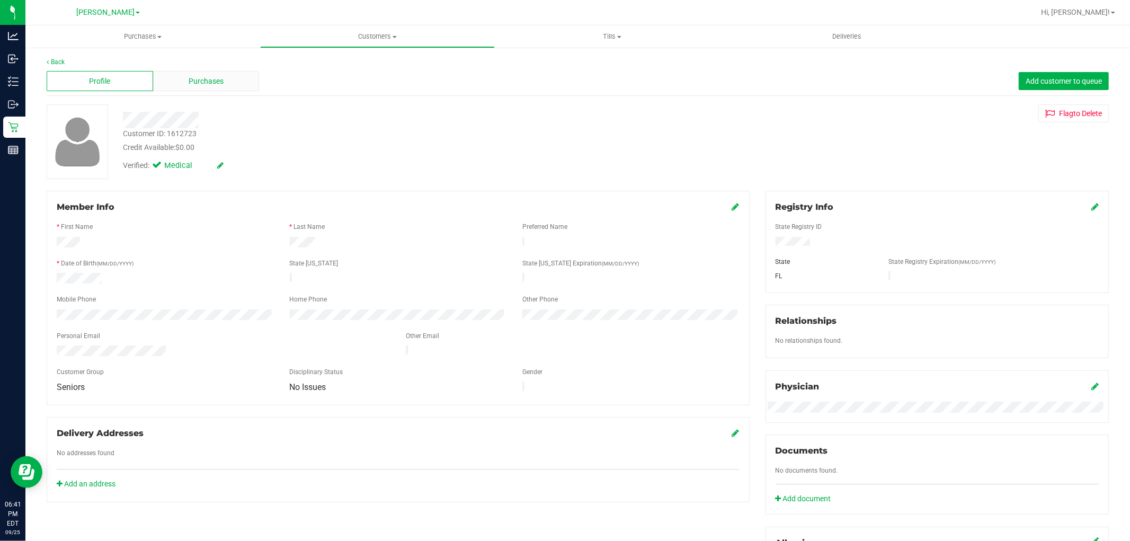
click at [199, 83] on span "Purchases" at bounding box center [206, 81] width 35 height 11
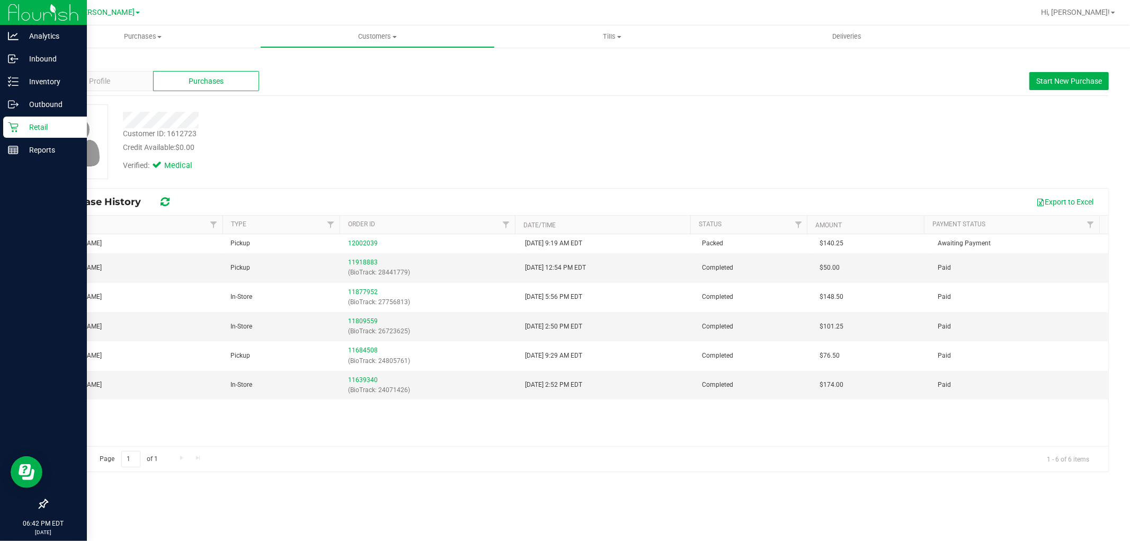
click at [14, 128] on icon at bounding box center [13, 127] width 11 height 11
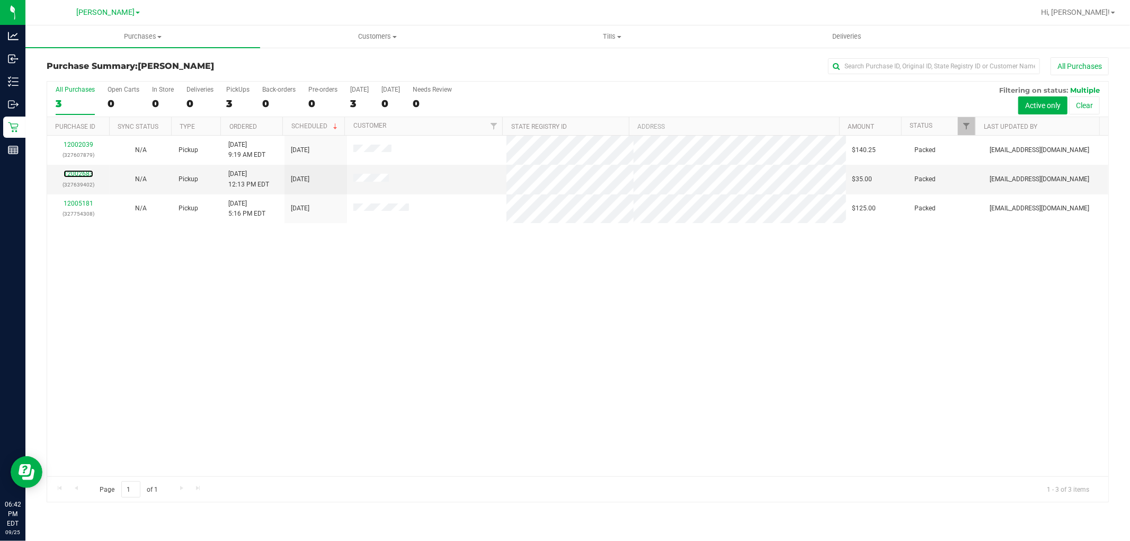
click at [76, 172] on link "12002683" at bounding box center [79, 173] width 30 height 7
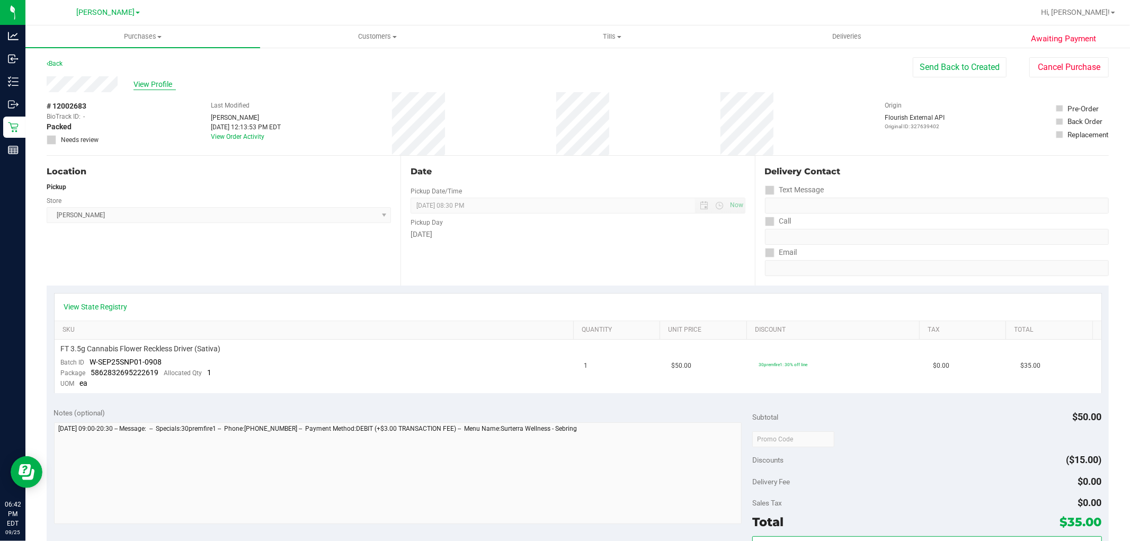
click at [157, 79] on span "View Profile" at bounding box center [154, 84] width 42 height 11
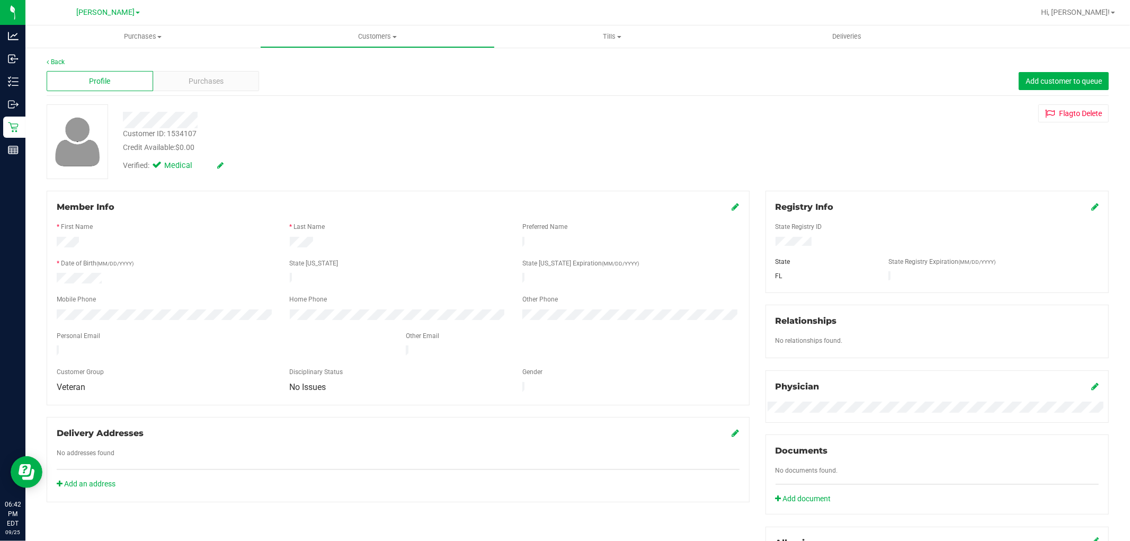
click at [234, 67] on div "Profile Purchases Add customer to queue" at bounding box center [578, 81] width 1062 height 29
click at [236, 80] on div "Purchases" at bounding box center [206, 81] width 106 height 20
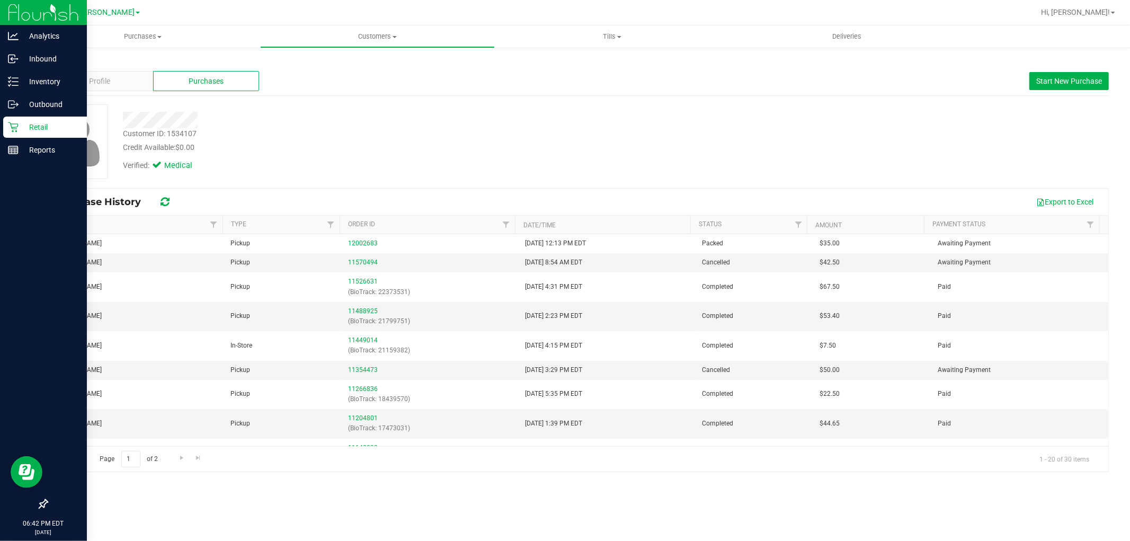
click at [44, 123] on p "Retail" at bounding box center [51, 127] width 64 height 13
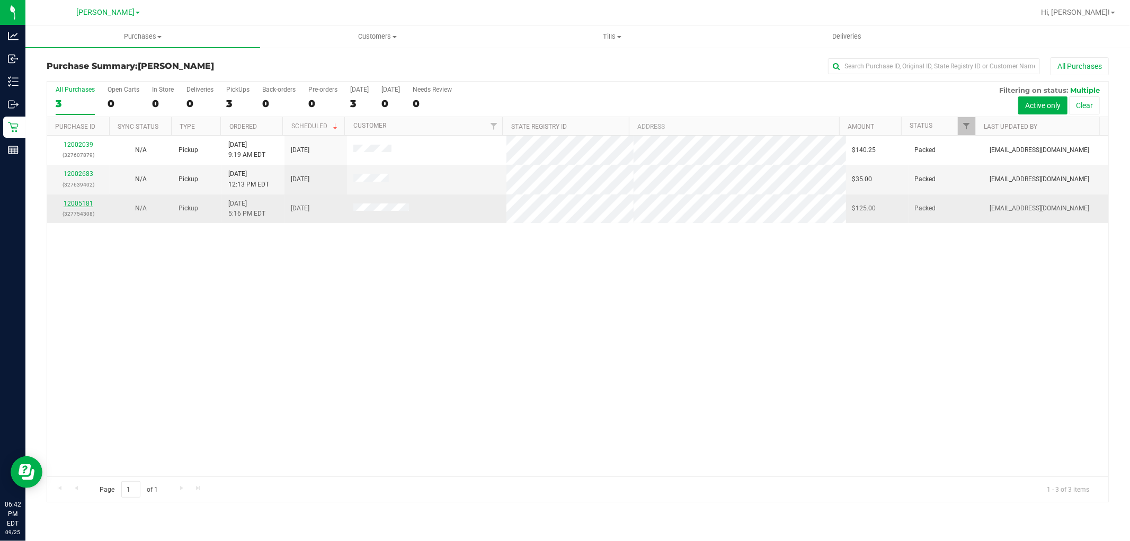
click at [75, 202] on link "12005181" at bounding box center [79, 203] width 30 height 7
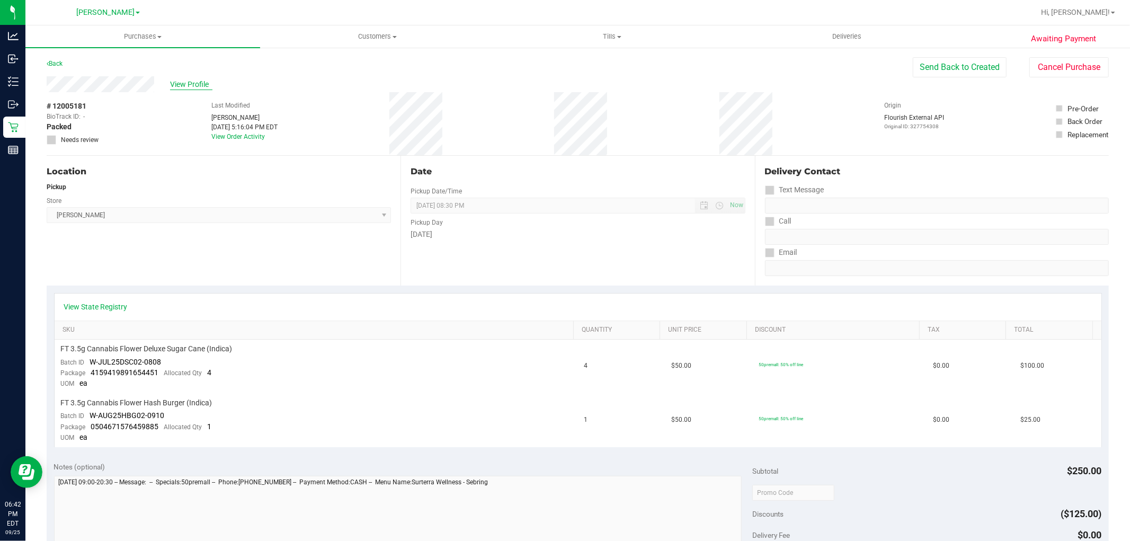
click at [192, 81] on span "View Profile" at bounding box center [191, 84] width 42 height 11
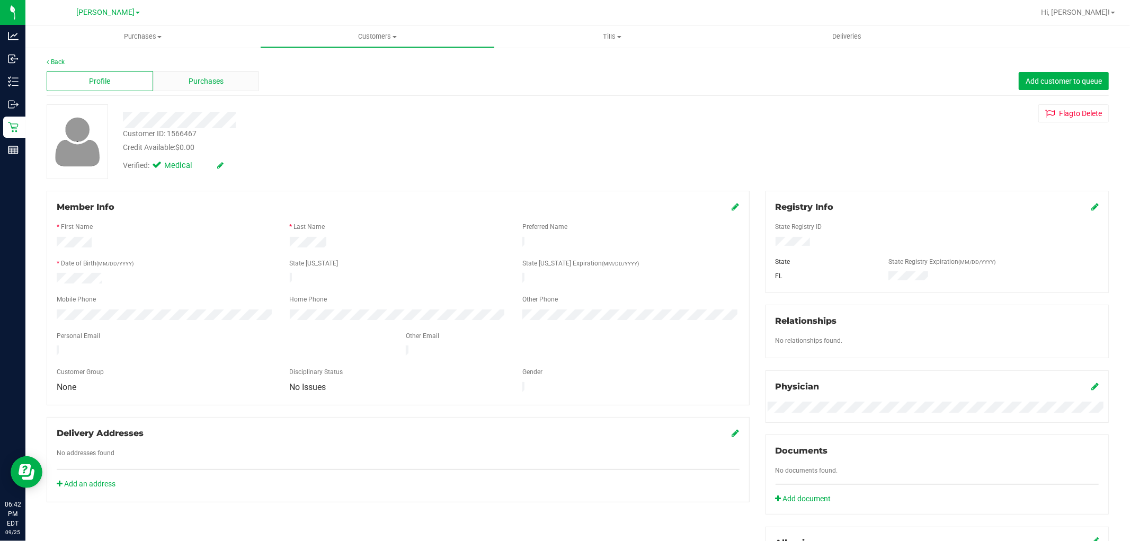
click at [207, 78] on span "Purchases" at bounding box center [206, 81] width 35 height 11
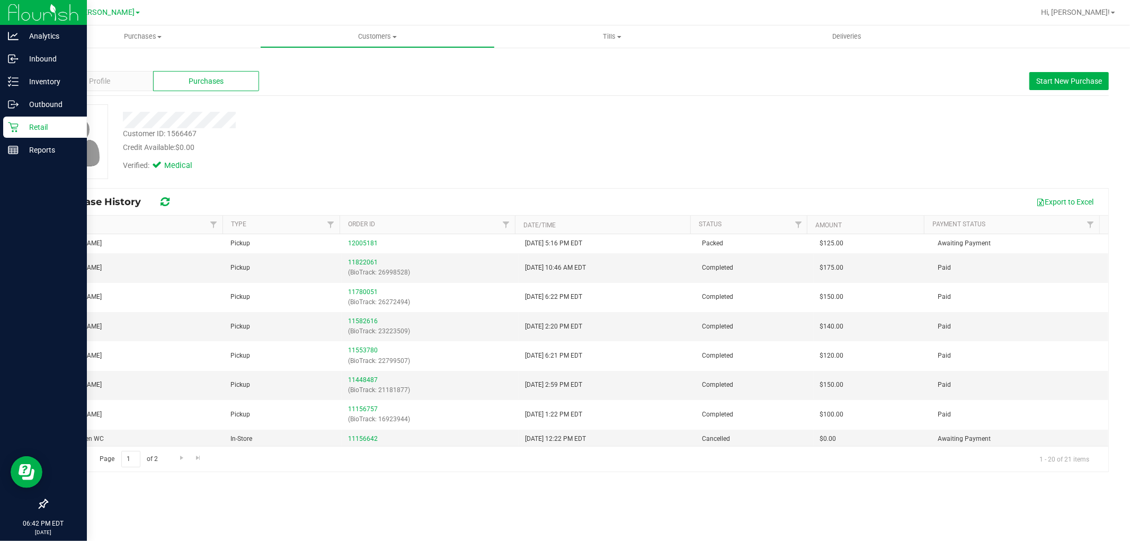
click at [44, 129] on p "Retail" at bounding box center [51, 127] width 64 height 13
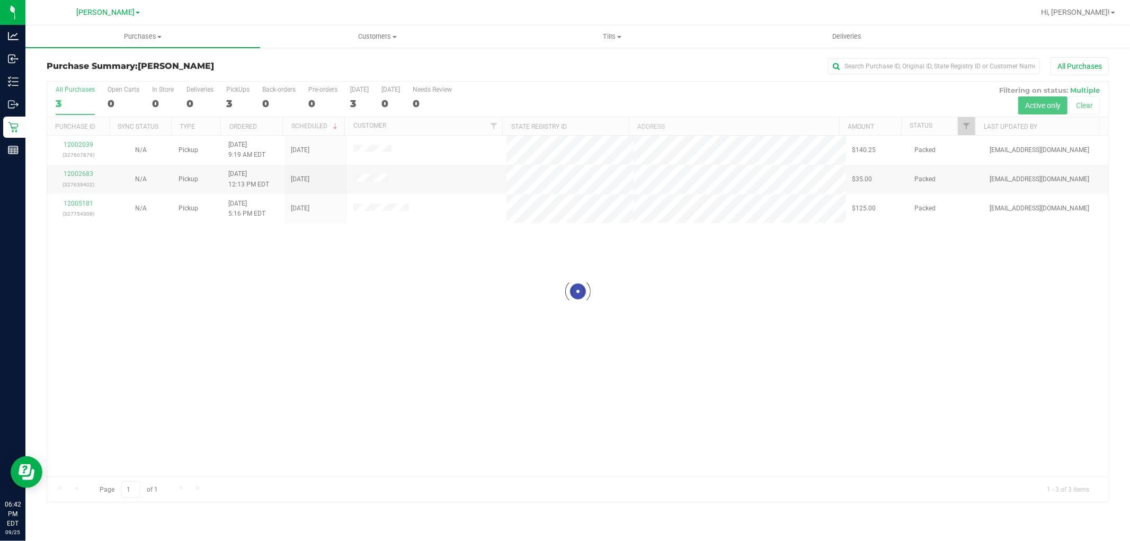
click at [383, 318] on div at bounding box center [577, 292] width 1061 height 420
click at [406, 320] on div "12002039 (327607879) N/A Pickup [DATE] 9:19 AM EDT 9/25/2025 $140.25 Packed [EM…" at bounding box center [577, 306] width 1061 height 341
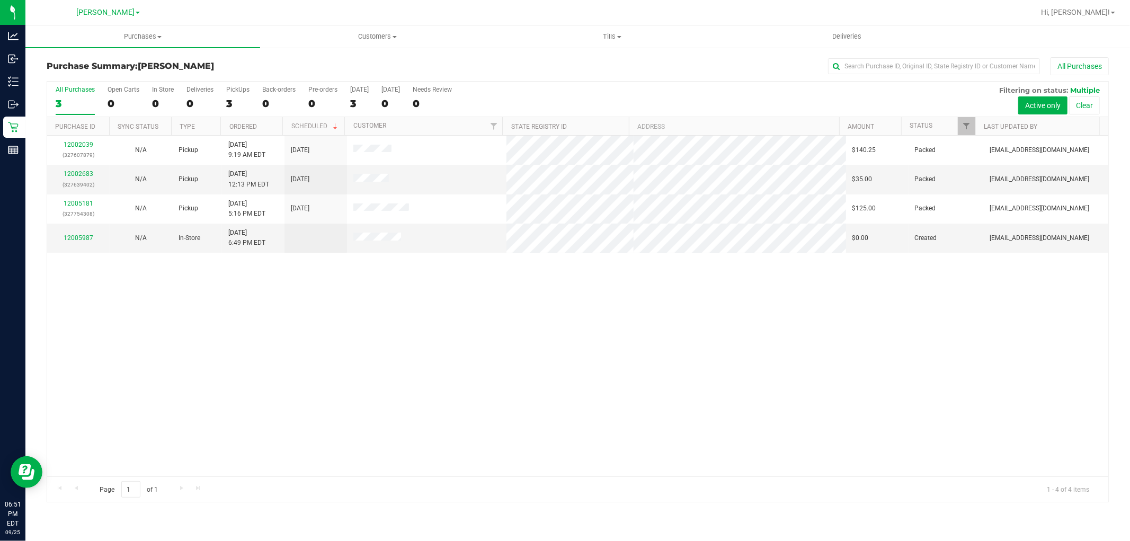
click at [422, 343] on div "12002039 (327607879) N/A Pickup [DATE] 9:19 AM EDT 9/25/2025 $140.25 Packed [EM…" at bounding box center [577, 306] width 1061 height 341
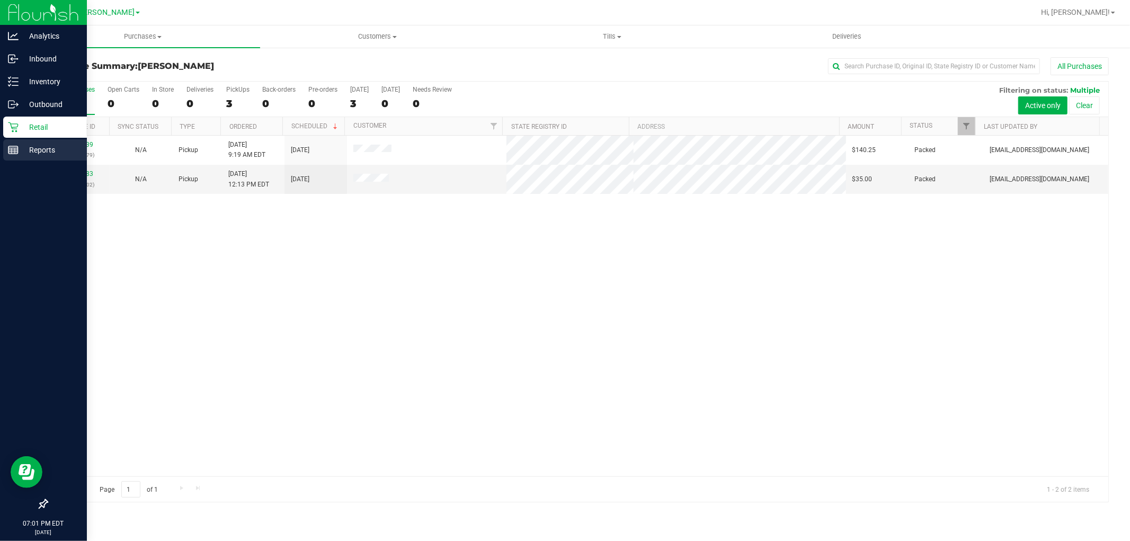
click at [22, 153] on p "Reports" at bounding box center [51, 150] width 64 height 13
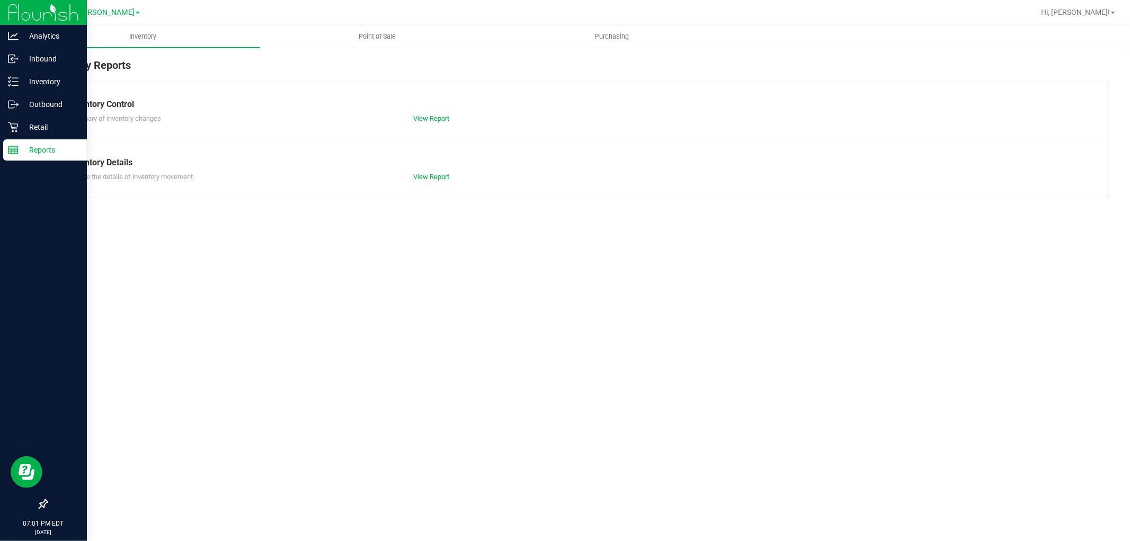
click at [367, 25] on link "Point of Sale" at bounding box center [377, 36] width 235 height 22
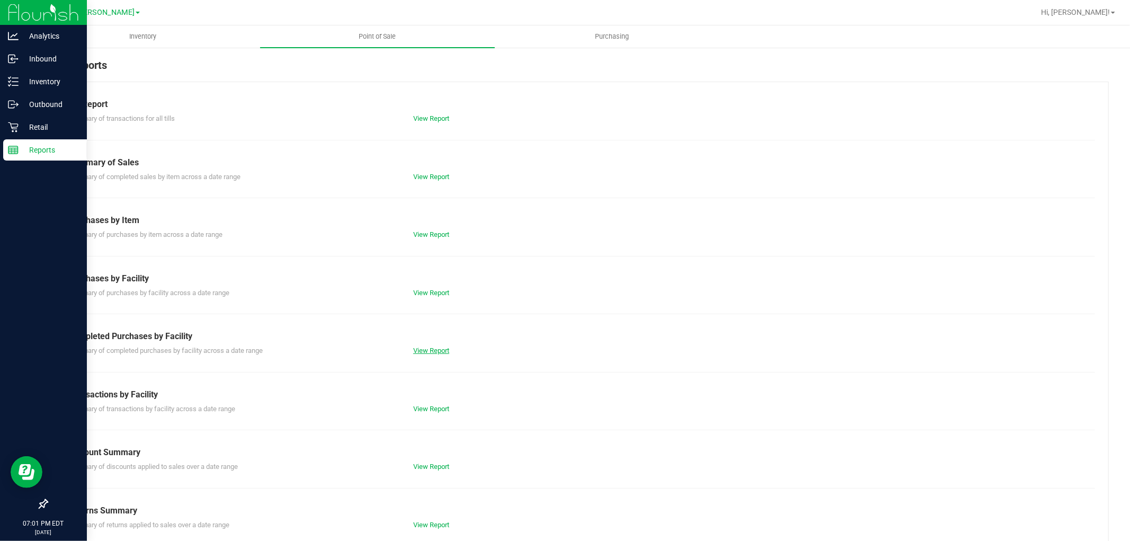
click at [440, 351] on link "View Report" at bounding box center [431, 350] width 36 height 8
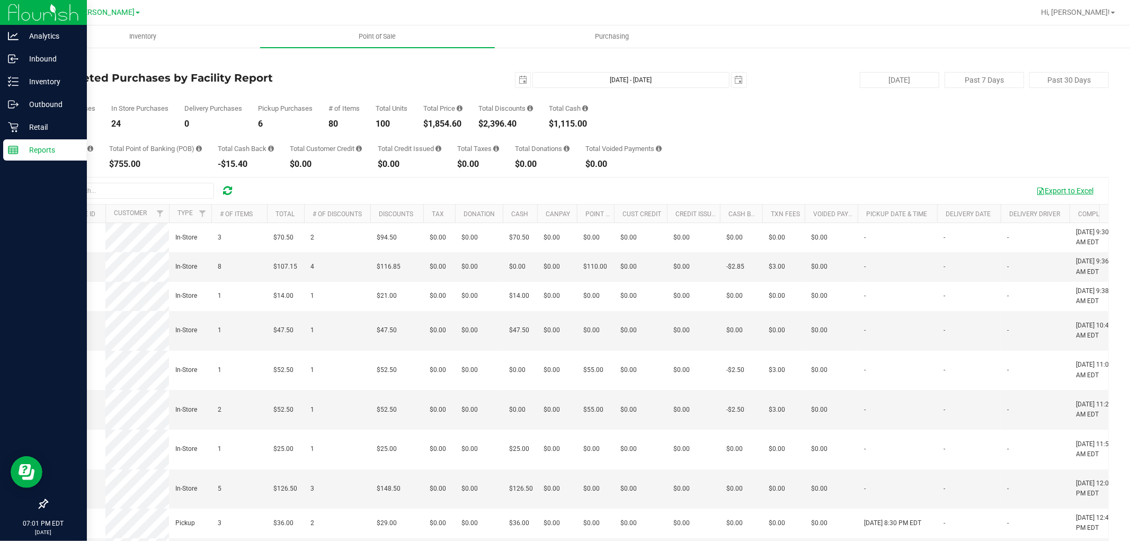
click at [1053, 192] on button "Export to Excel" at bounding box center [1064, 191] width 71 height 18
click at [20, 126] on p "Retail" at bounding box center [51, 127] width 64 height 13
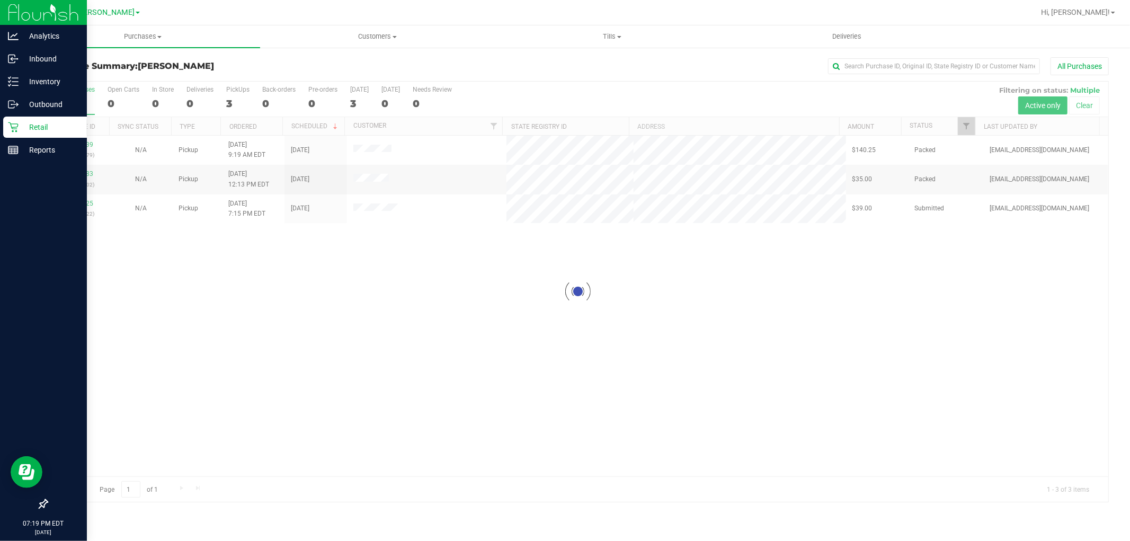
click at [457, 282] on div at bounding box center [577, 292] width 1061 height 420
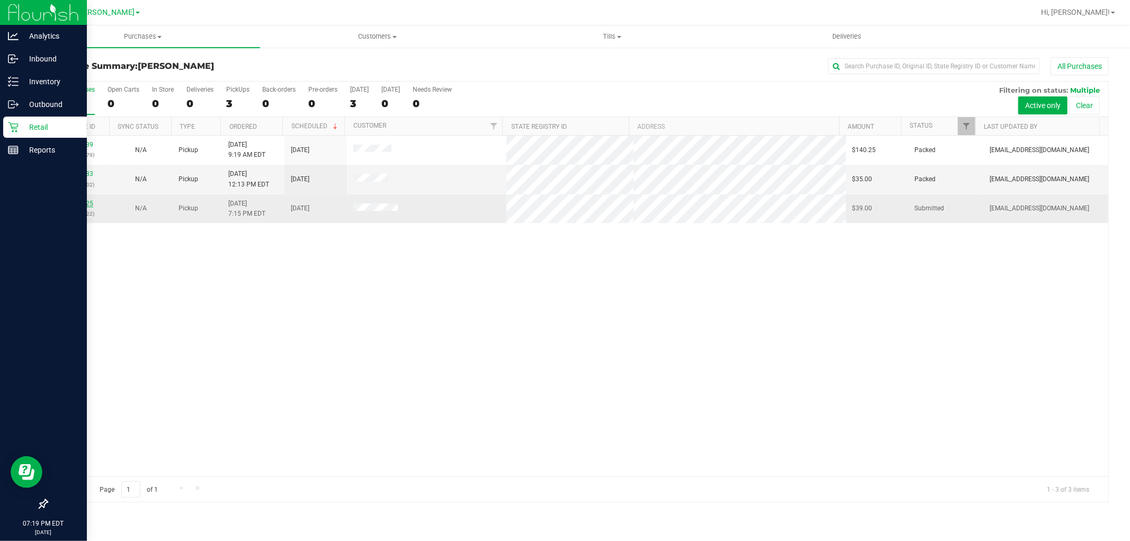
click at [78, 206] on link "12006125" at bounding box center [79, 203] width 30 height 7
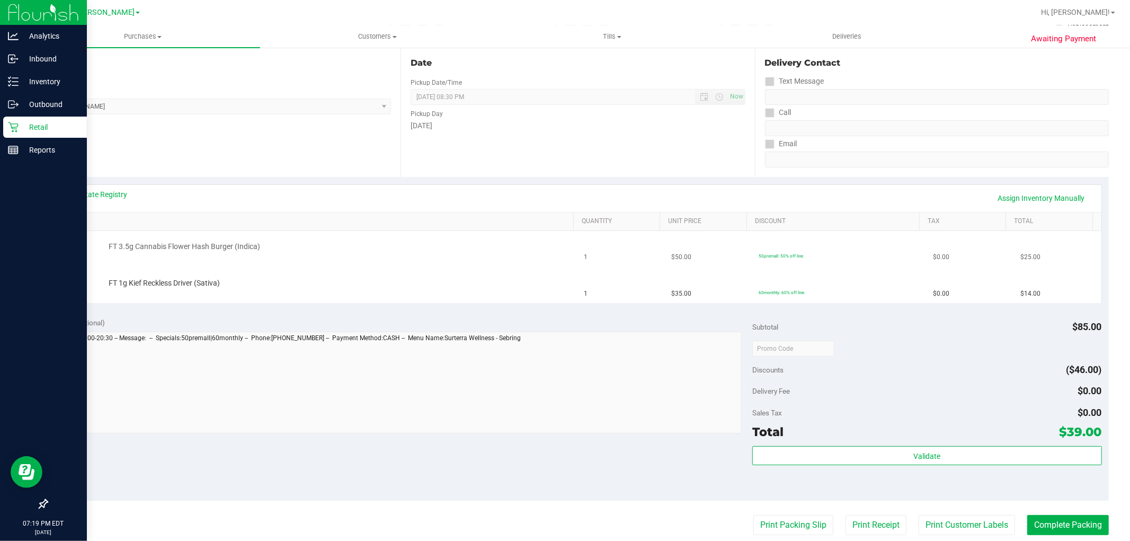
scroll to position [118, 0]
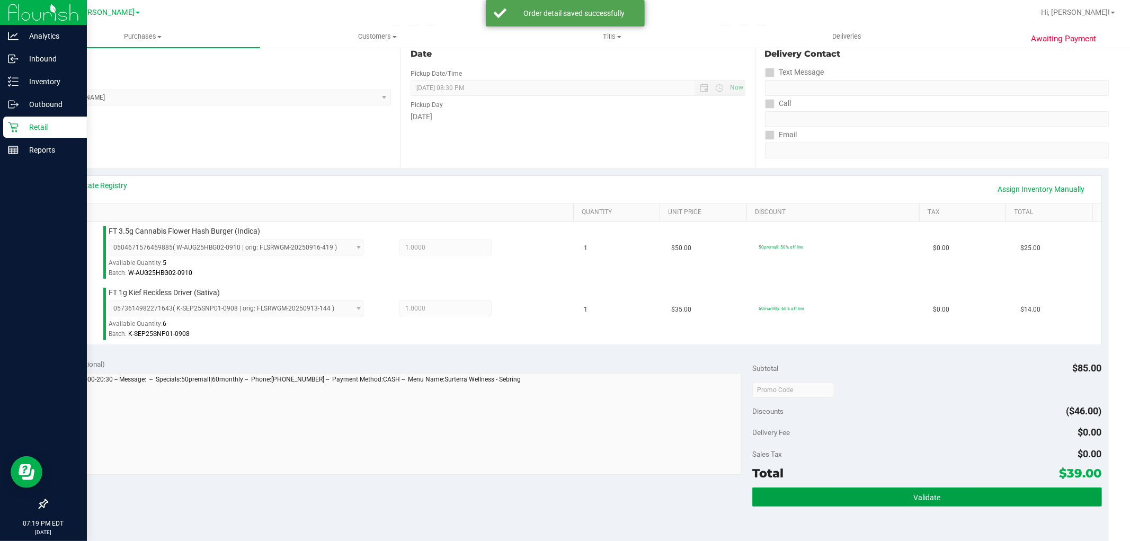
click at [868, 488] on button "Validate" at bounding box center [926, 496] width 349 height 19
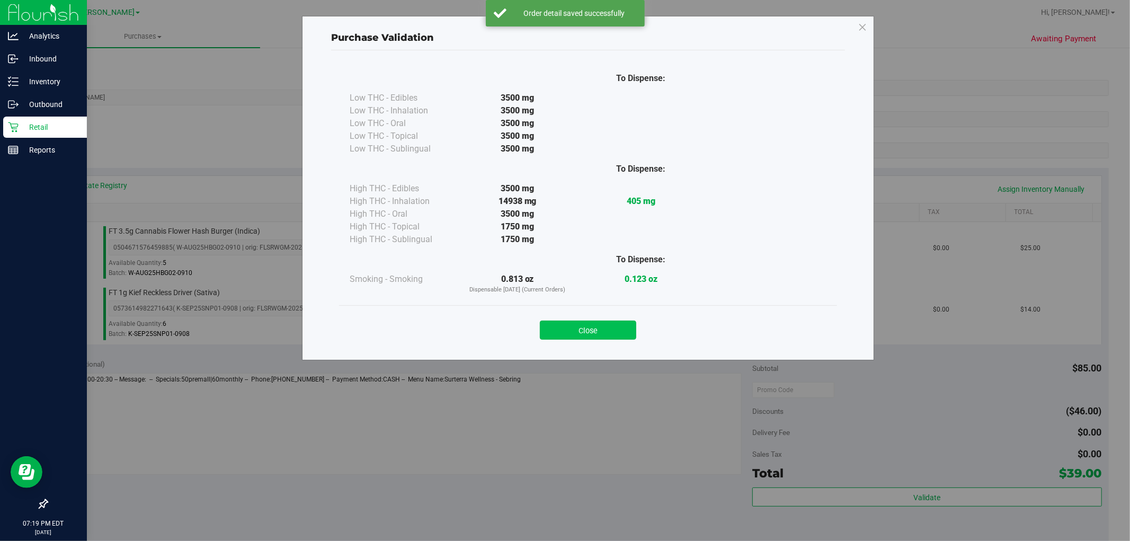
click at [563, 321] on button "Close" at bounding box center [588, 329] width 96 height 19
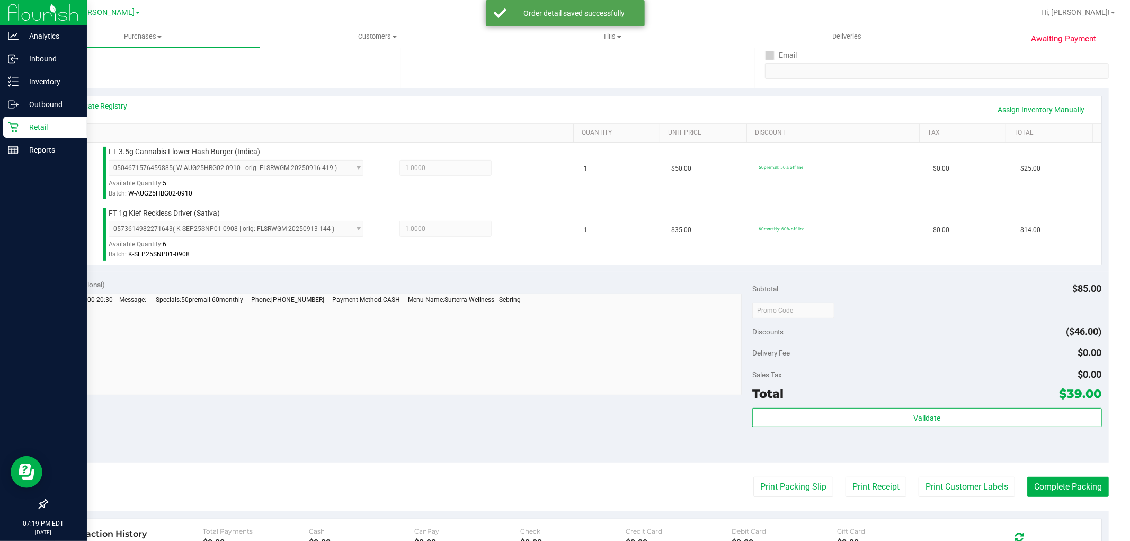
scroll to position [294, 0]
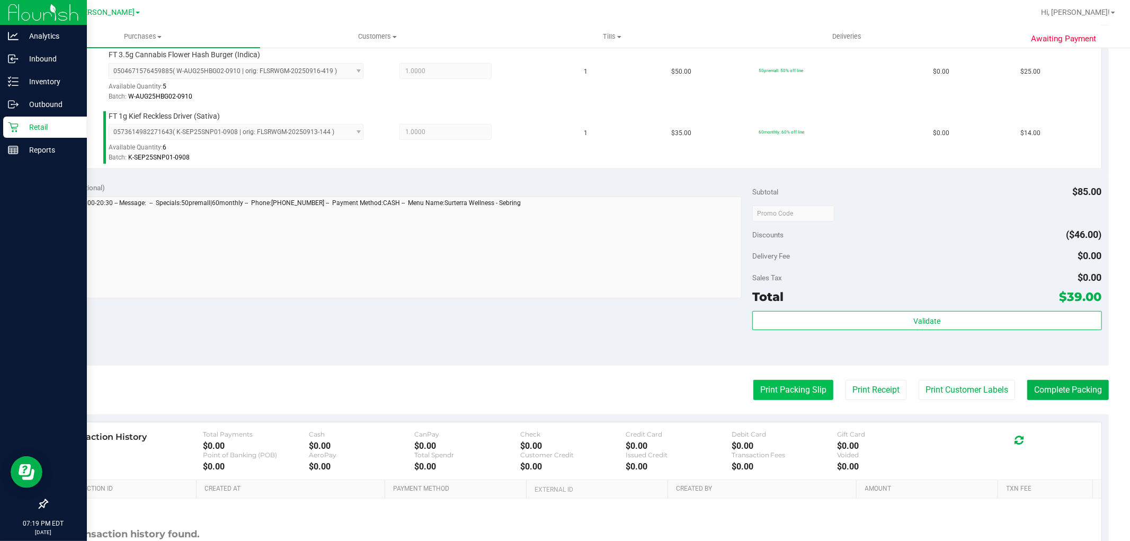
click at [787, 388] on button "Print Packing Slip" at bounding box center [793, 390] width 80 height 20
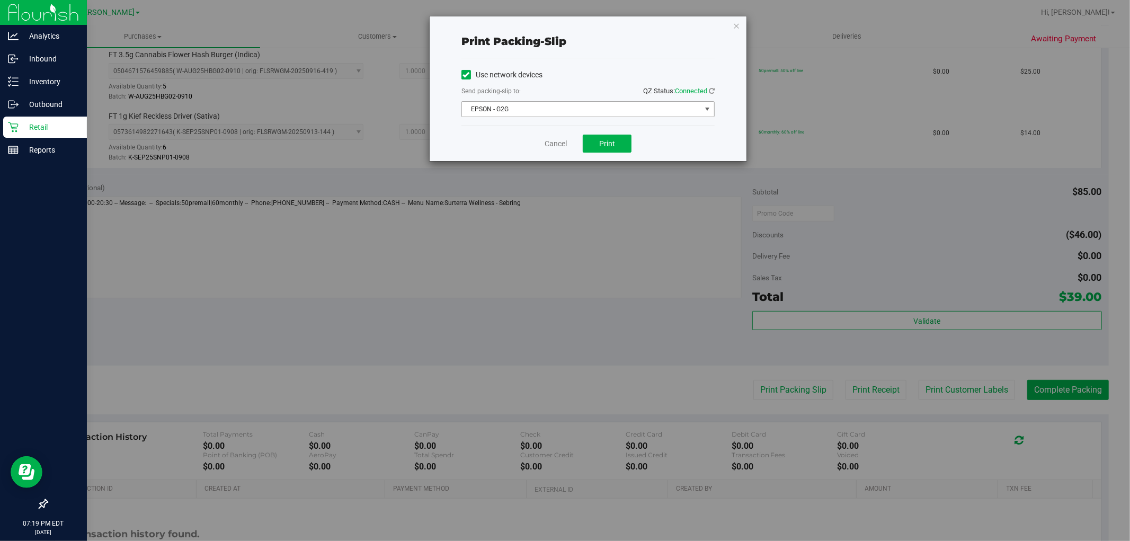
click at [601, 101] on span "EPSON - G2G" at bounding box center [587, 109] width 253 height 16
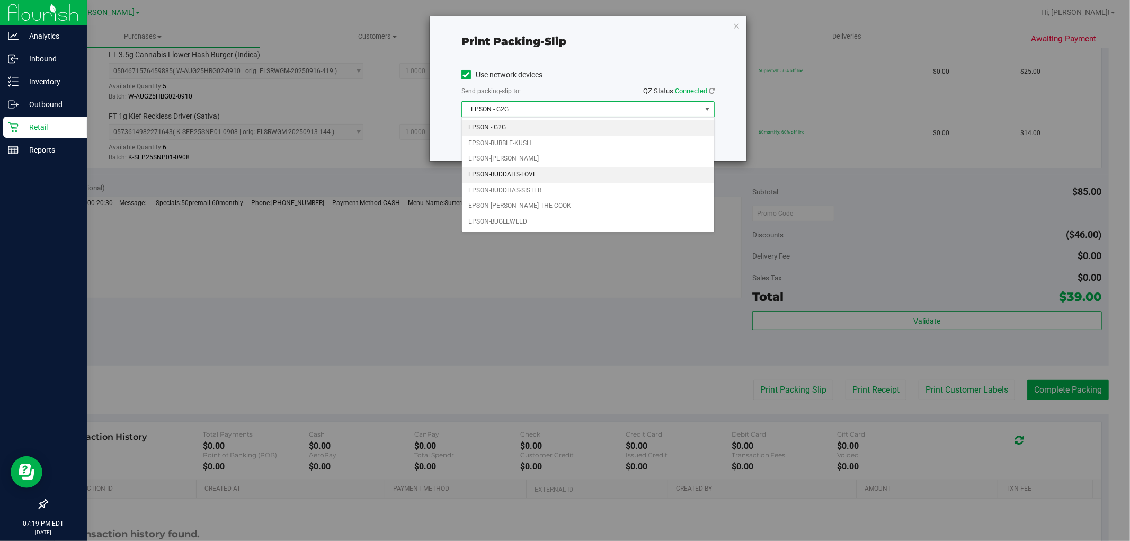
click at [500, 171] on li "EPSON-BUDDAHS-LOVE" at bounding box center [588, 175] width 252 height 16
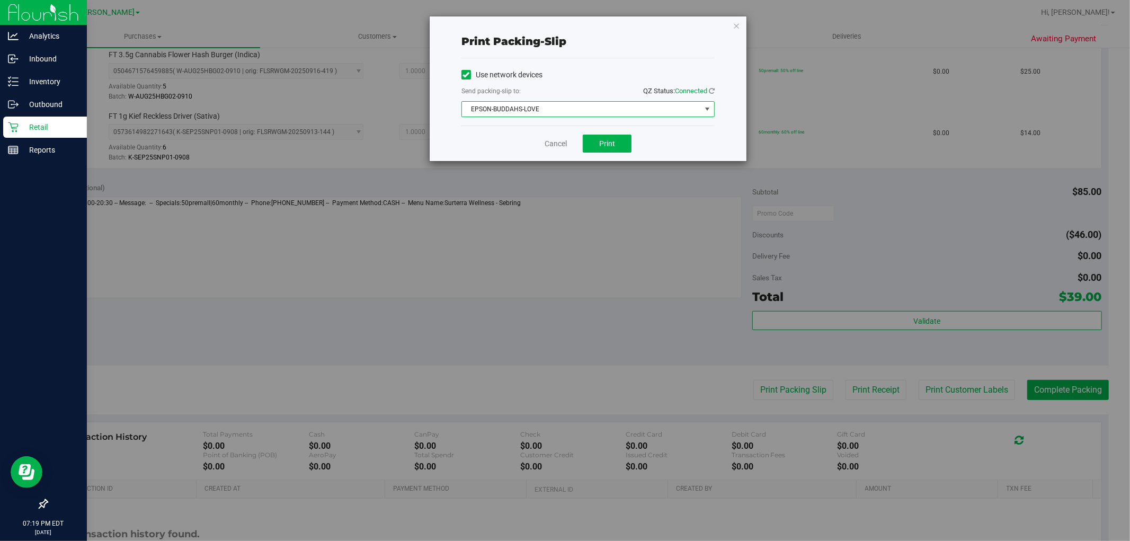
click at [485, 141] on div "Cancel Print" at bounding box center [587, 143] width 253 height 35
click at [611, 141] on span "Print" at bounding box center [607, 143] width 16 height 8
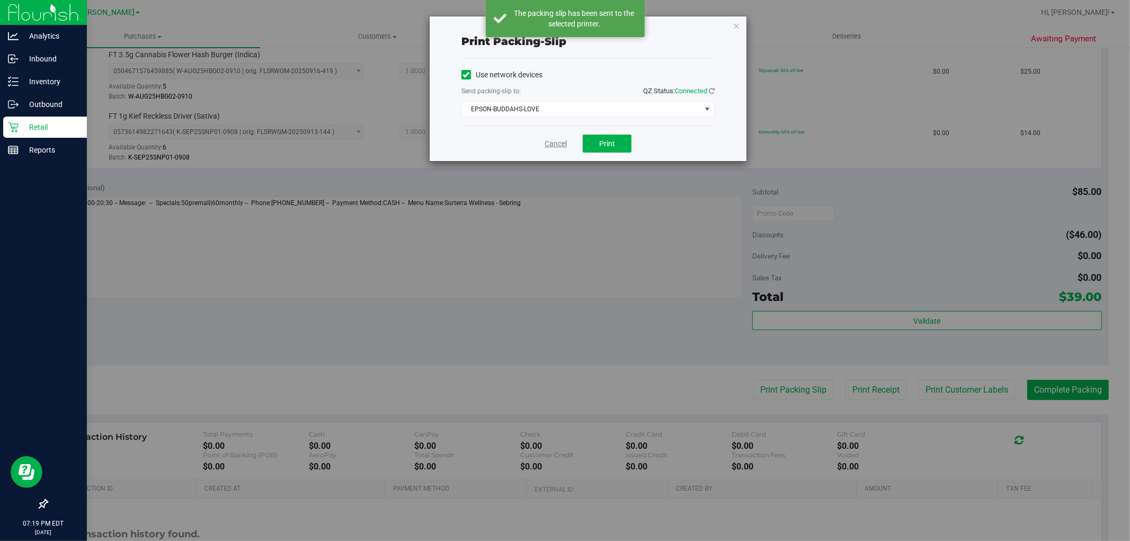
click at [551, 140] on link "Cancel" at bounding box center [556, 143] width 22 height 11
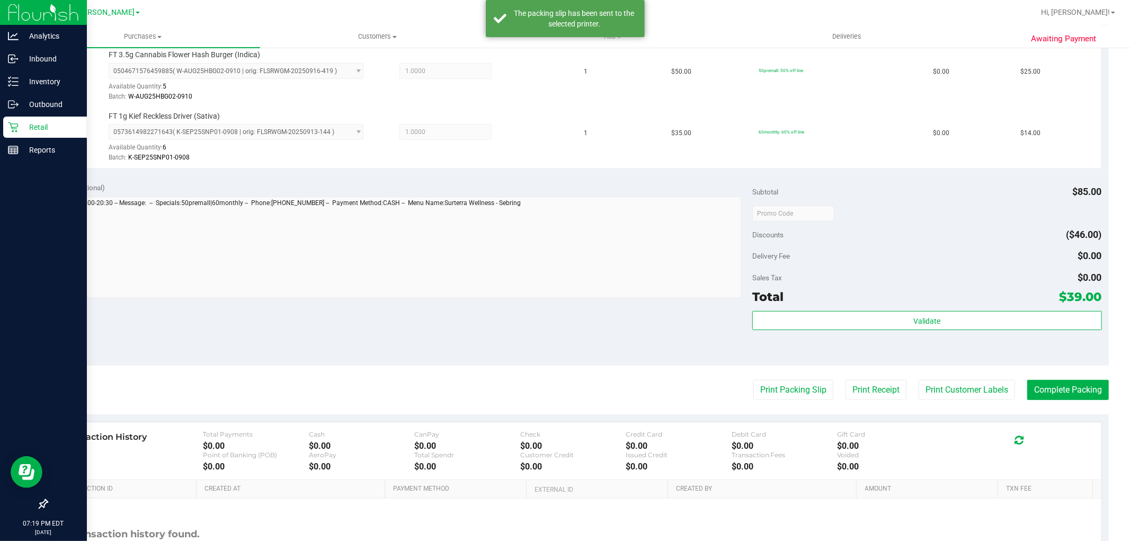
click at [1083, 400] on purchase-details "Back Edit Purchase Cancel Purchase View Profile # 12006125 BioTrack ID: - Submi…" at bounding box center [578, 187] width 1062 height 849
click at [1073, 396] on button "Complete Packing" at bounding box center [1068, 390] width 82 height 20
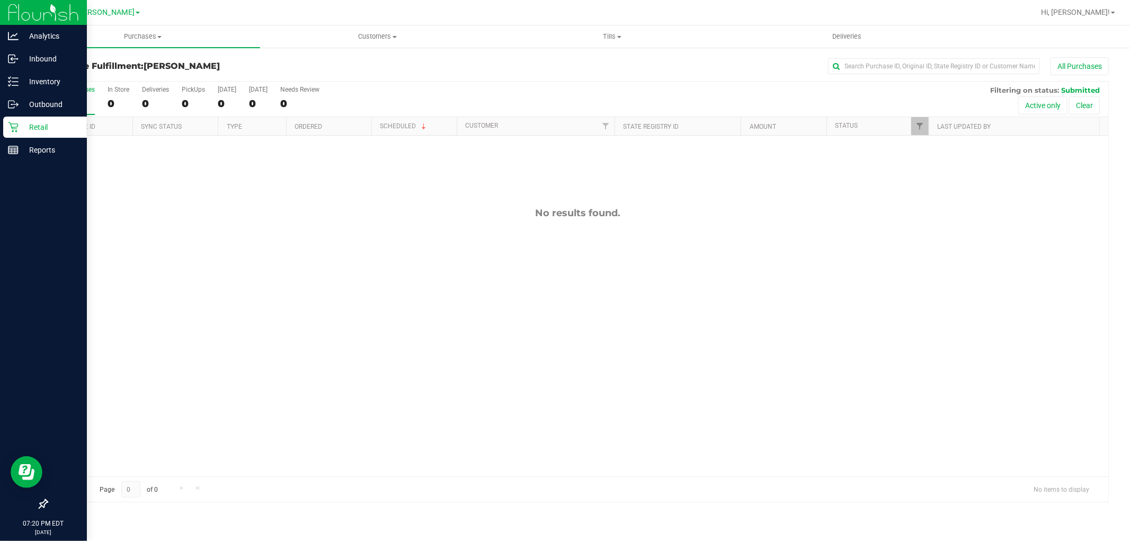
click at [441, 242] on div "No results found." at bounding box center [577, 342] width 1061 height 412
click at [610, 103] on div "All Purchases 0 In Store 0 Deliveries 0 PickUps 0 Today 0 Tomorrow 0 Needs Revi…" at bounding box center [577, 99] width 1061 height 35
